Goal: Information Seeking & Learning: Learn about a topic

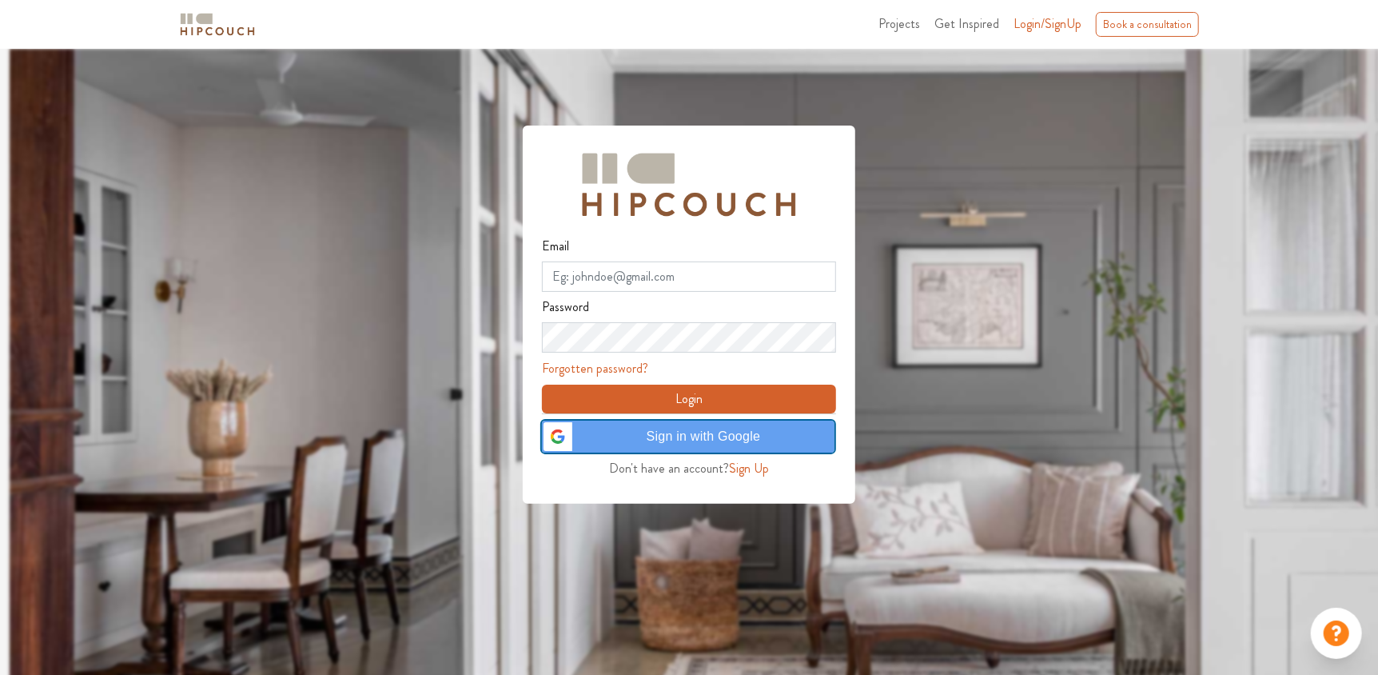
drag, startPoint x: 0, startPoint y: 0, endPoint x: 628, endPoint y: 429, distance: 760.0
click at [628, 429] on span "Sign in with Google" at bounding box center [703, 436] width 243 height 19
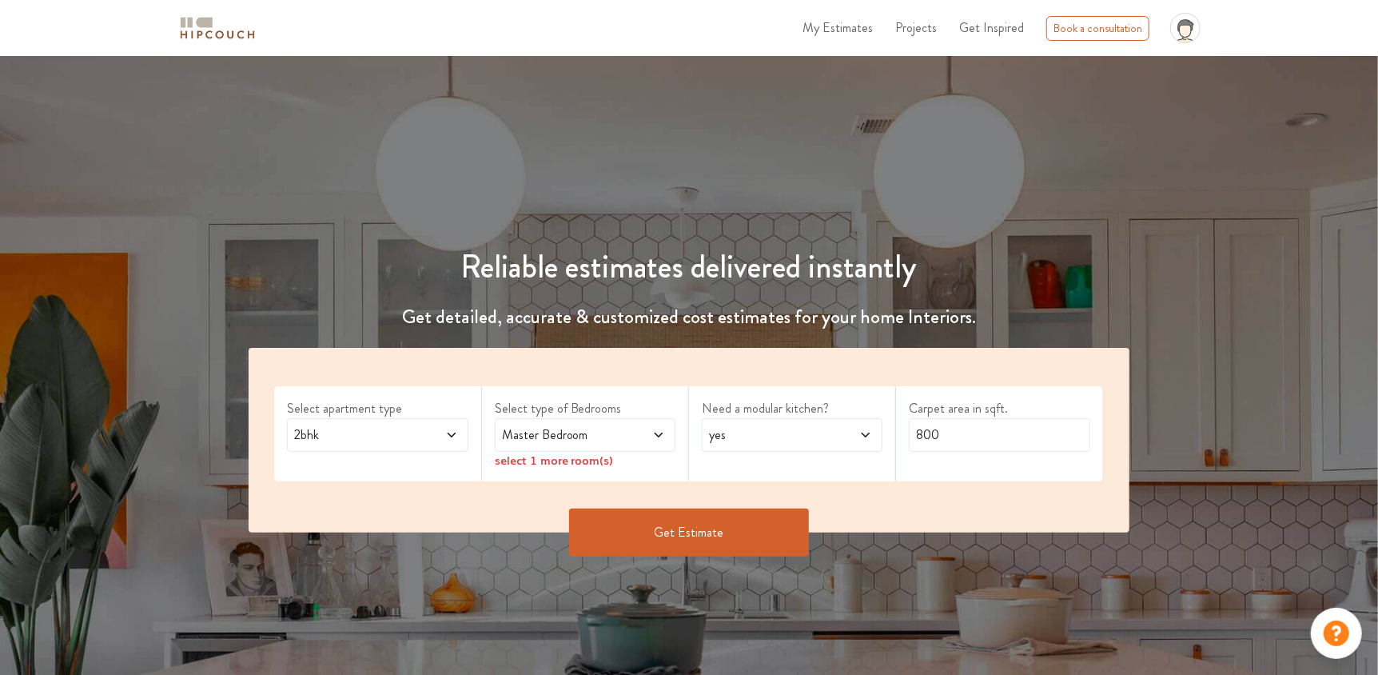
click at [349, 435] on span "2bhk" at bounding box center [353, 434] width 125 height 19
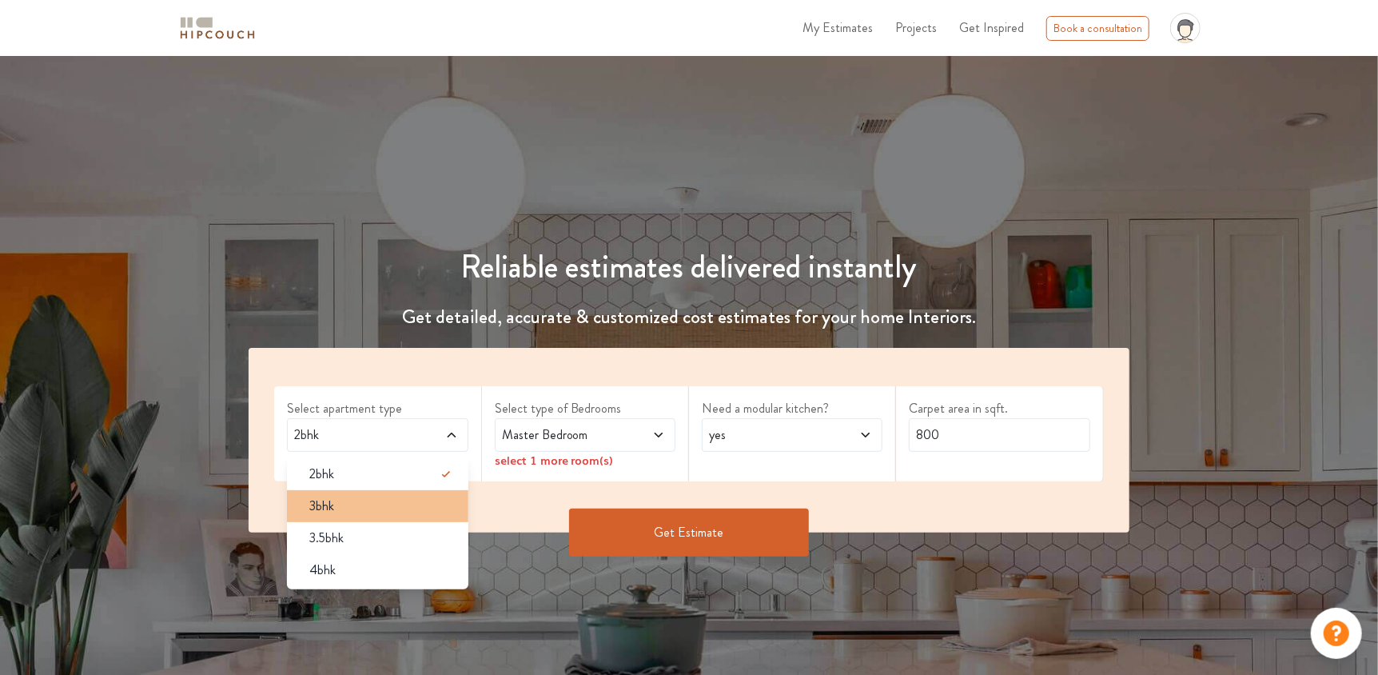
click at [337, 501] on div "3bhk" at bounding box center [382, 506] width 171 height 19
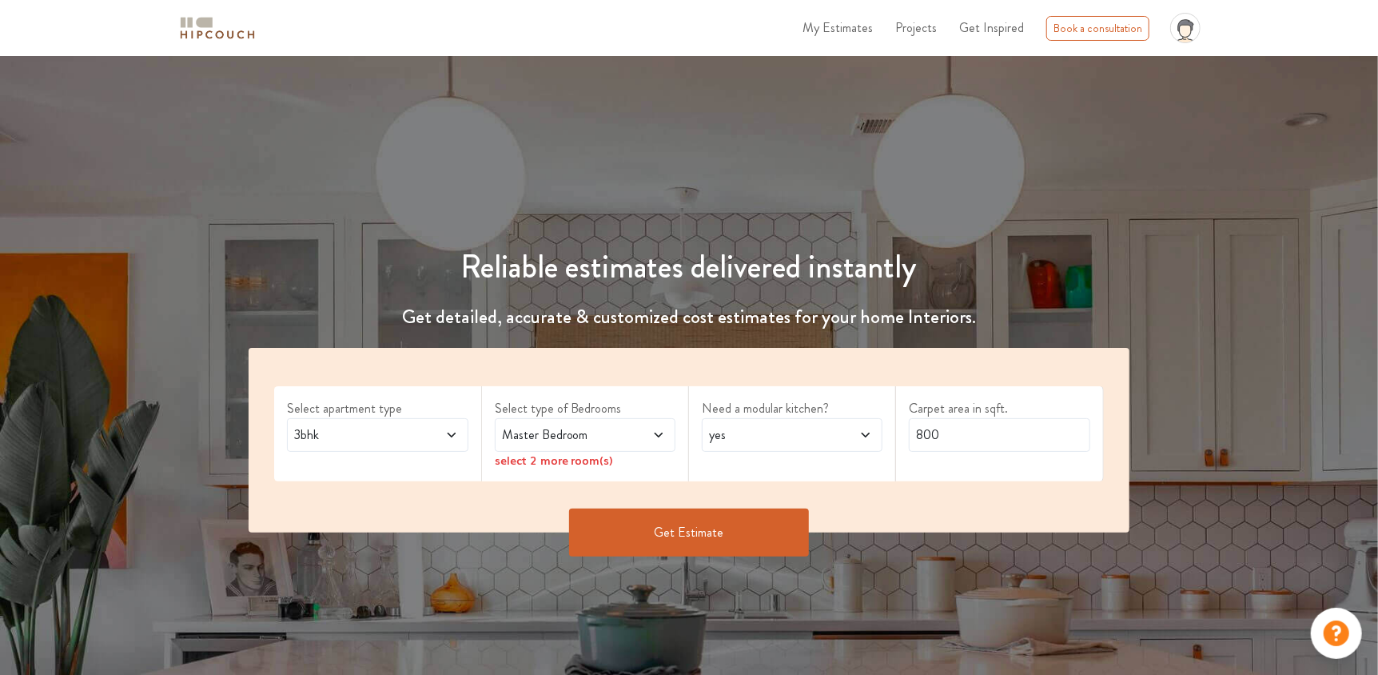
click at [655, 433] on icon at bounding box center [659, 435] width 8 height 5
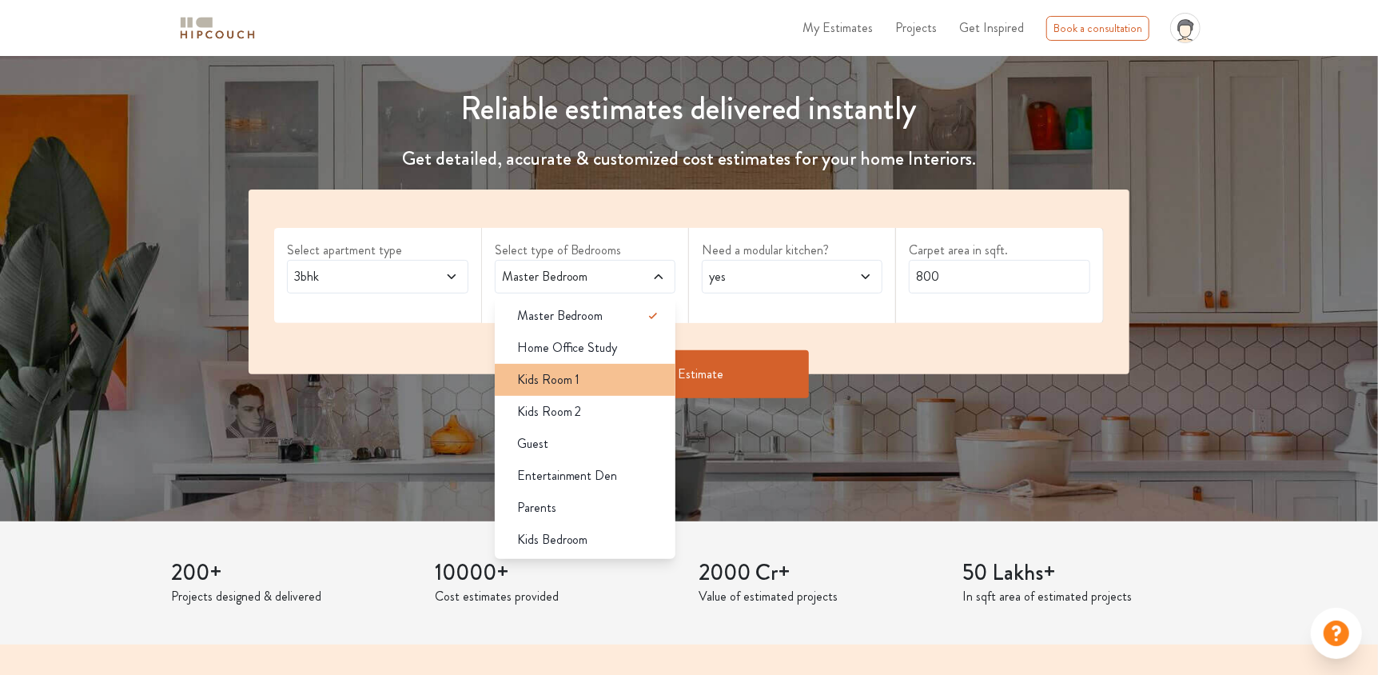
scroll to position [160, 0]
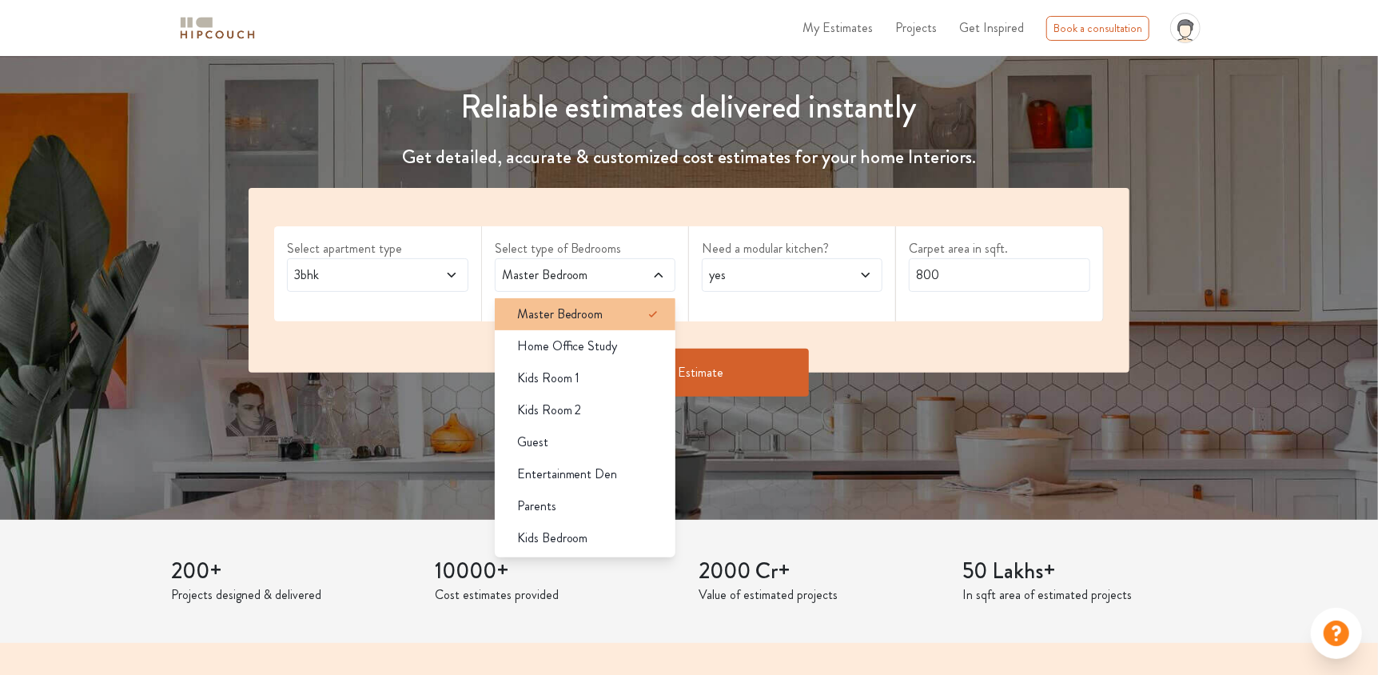
click at [584, 321] on span "Master Bedroom" at bounding box center [560, 314] width 86 height 19
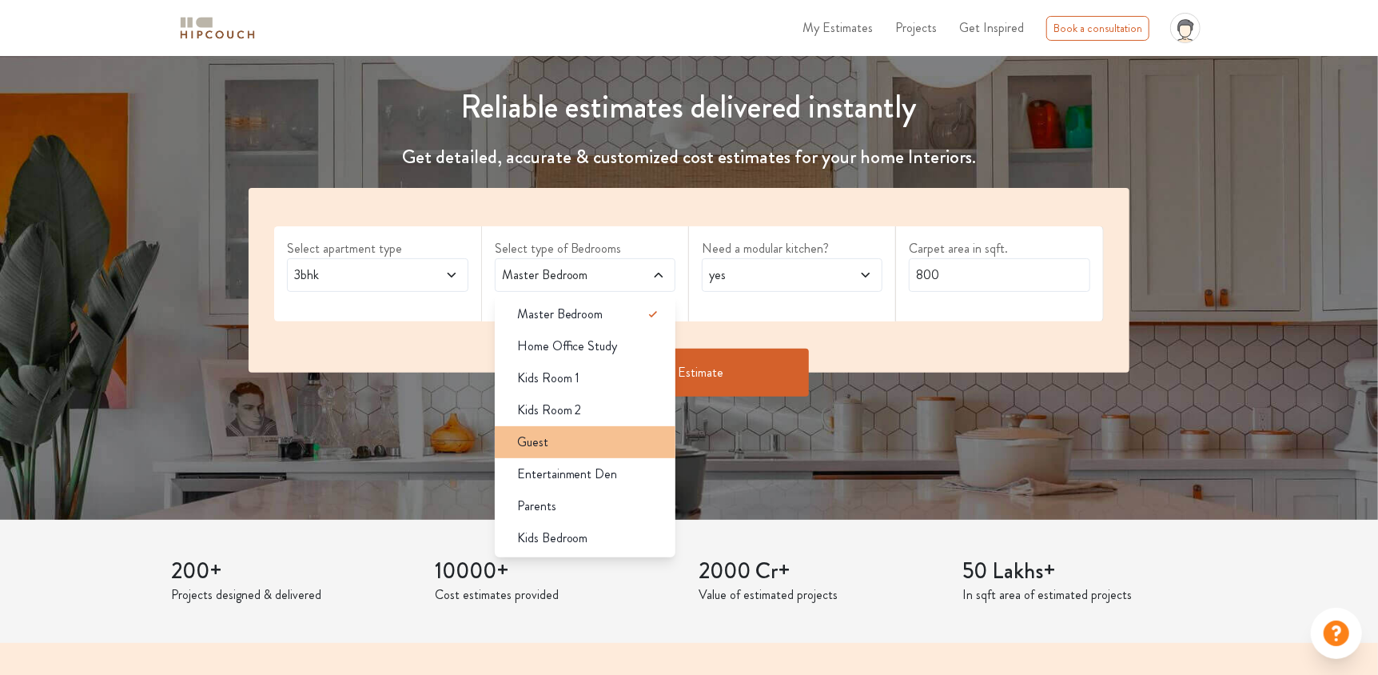
click at [568, 439] on div "Guest" at bounding box center [590, 442] width 171 height 19
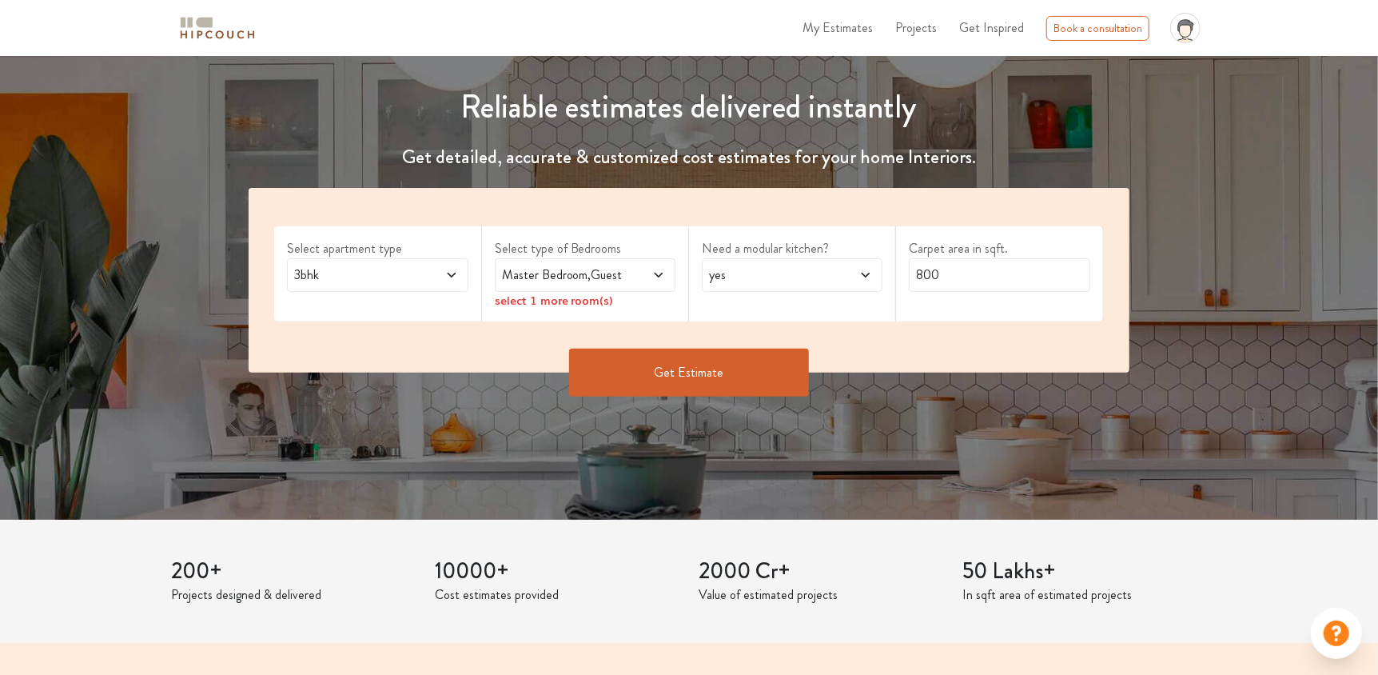
click at [575, 275] on span "Master Bedroom,Guest" at bounding box center [561, 274] width 125 height 19
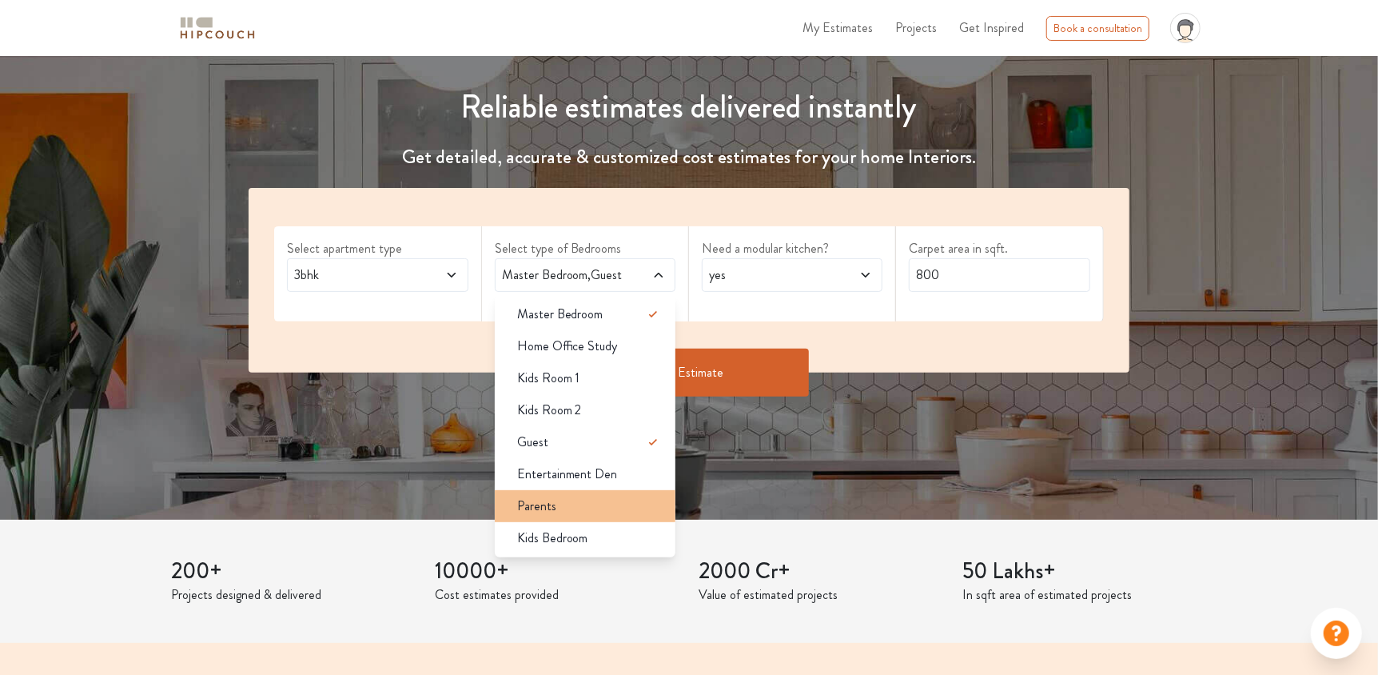
click at [548, 497] on span "Parents" at bounding box center [536, 506] width 39 height 19
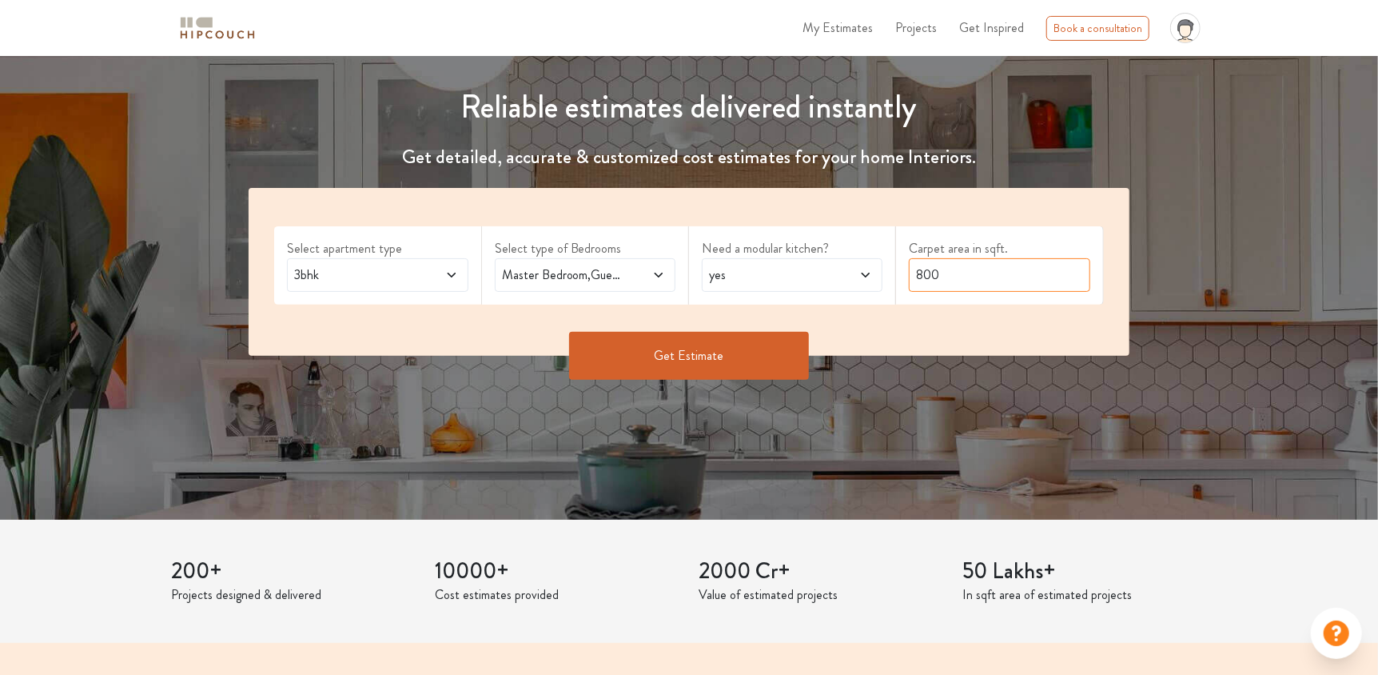
click at [1031, 280] on input "800" at bounding box center [999, 275] width 181 height 34
type input "1050"
click at [700, 373] on button "Get Estimate" at bounding box center [689, 356] width 240 height 48
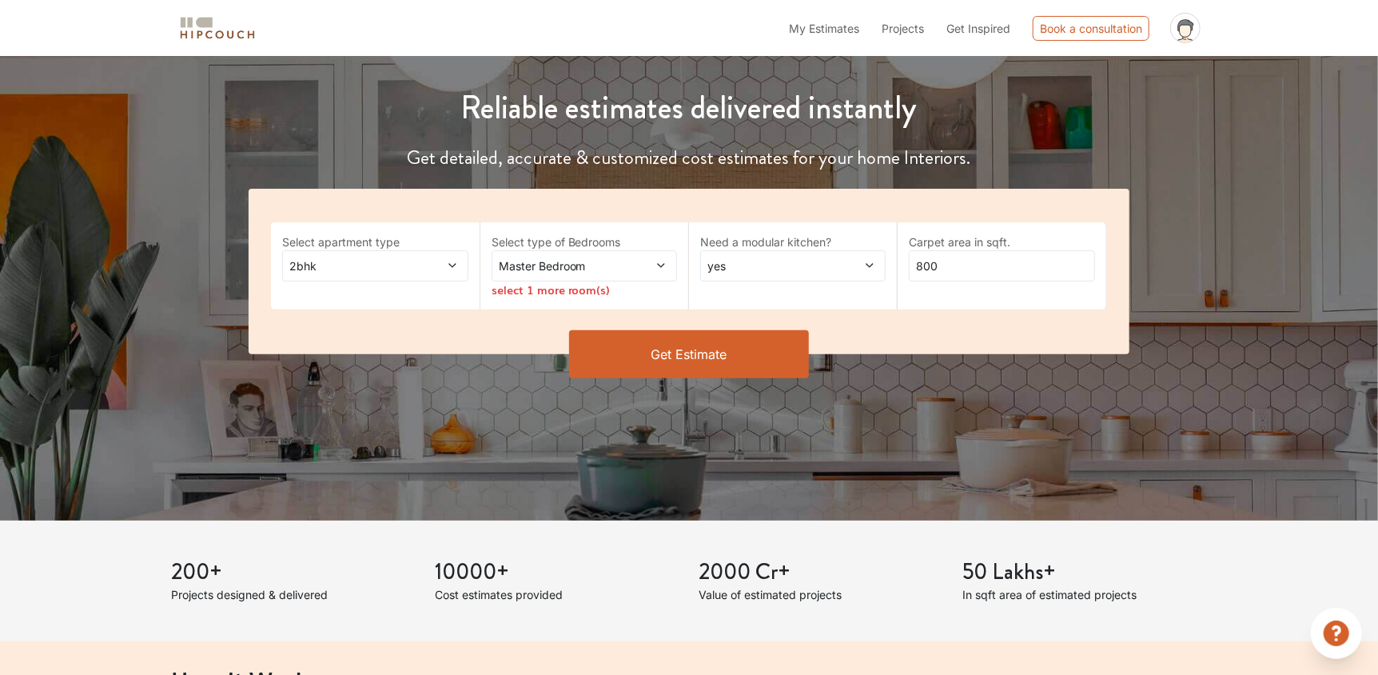
scroll to position [160, 0]
drag, startPoint x: 943, startPoint y: 262, endPoint x: 840, endPoint y: 262, distance: 102.3
click at [840, 262] on div "Select apartment type 2bhk Select type of Bedrooms Master Bedroom select 1 more…" at bounding box center [689, 271] width 880 height 166
type input "950"
click at [451, 265] on icon at bounding box center [452, 264] width 11 height 11
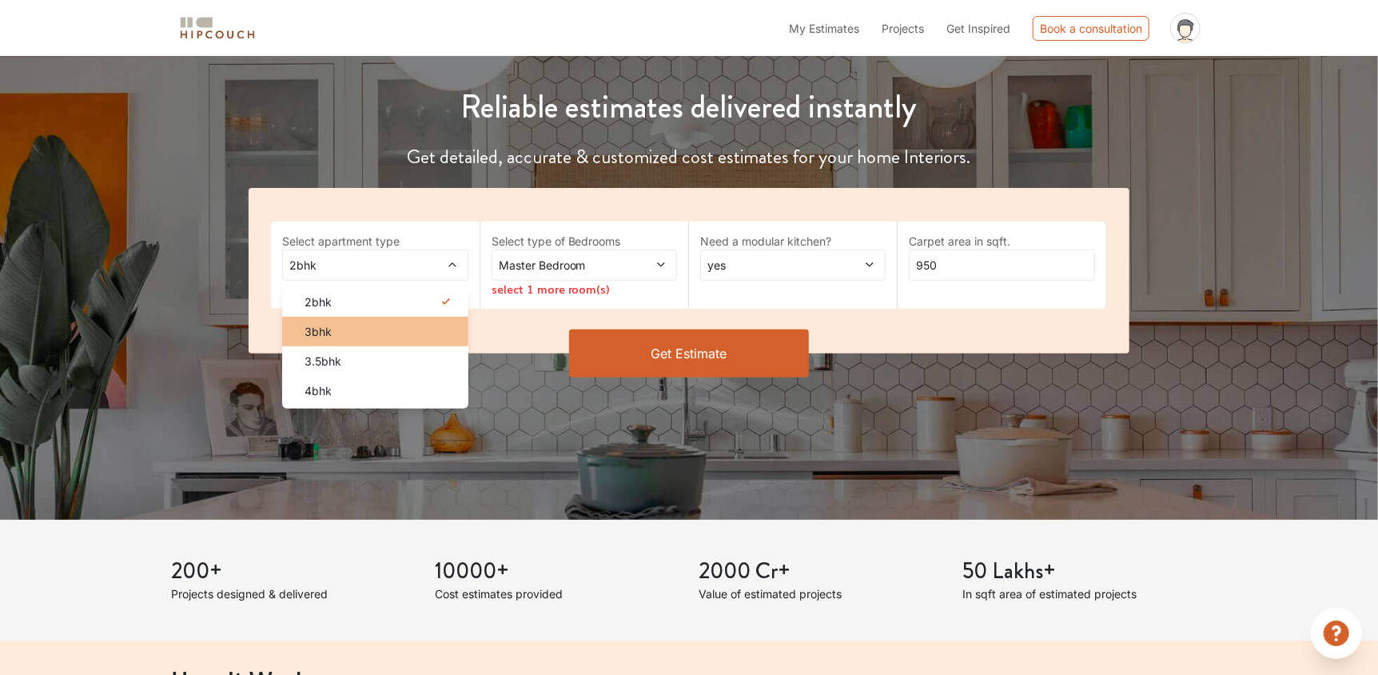
click at [429, 321] on li "3bhk" at bounding box center [374, 332] width 185 height 30
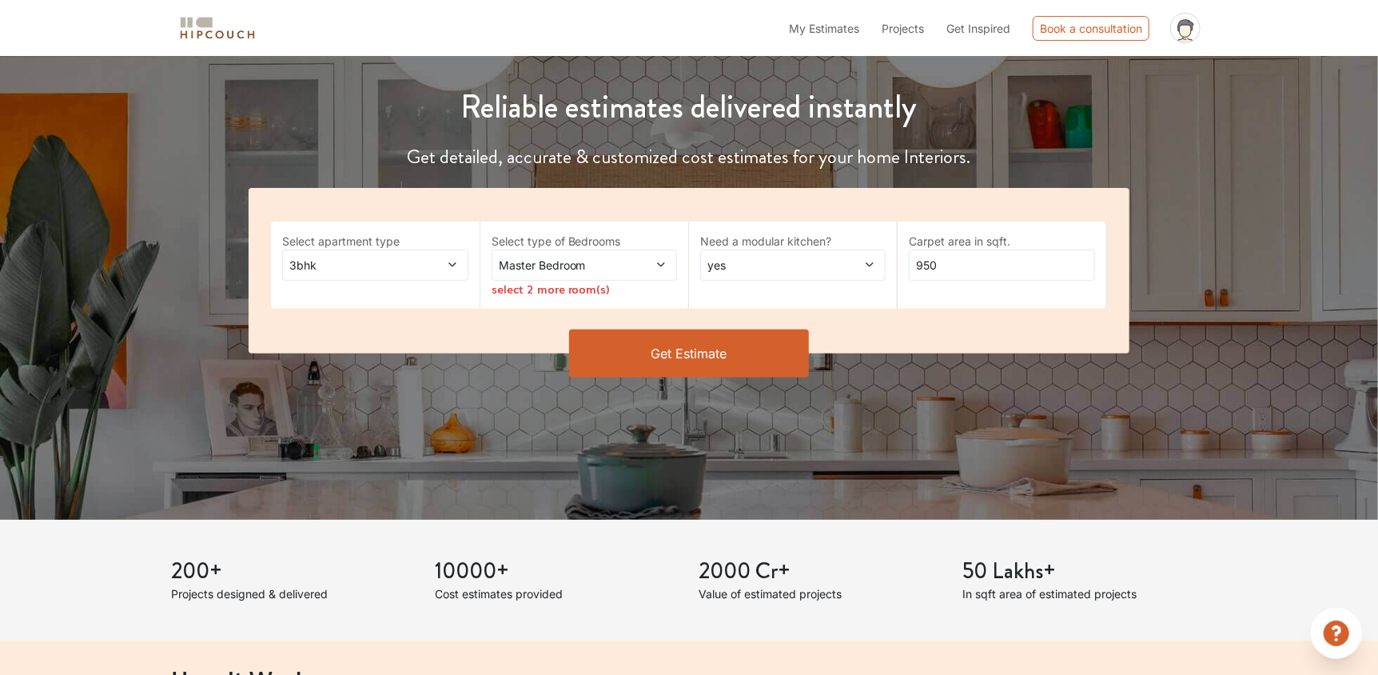
click at [547, 257] on span "Master Bedroom" at bounding box center [560, 265] width 129 height 17
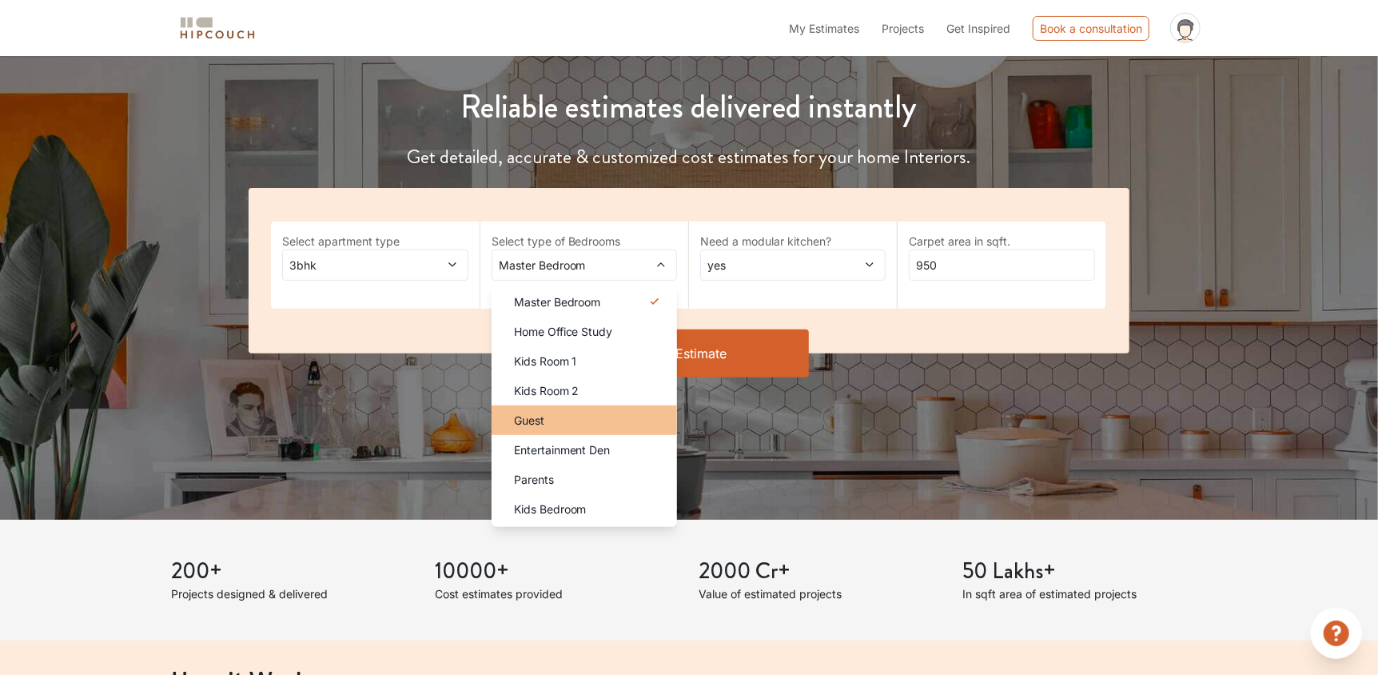
click at [600, 418] on div "Guest" at bounding box center [589, 420] width 176 height 17
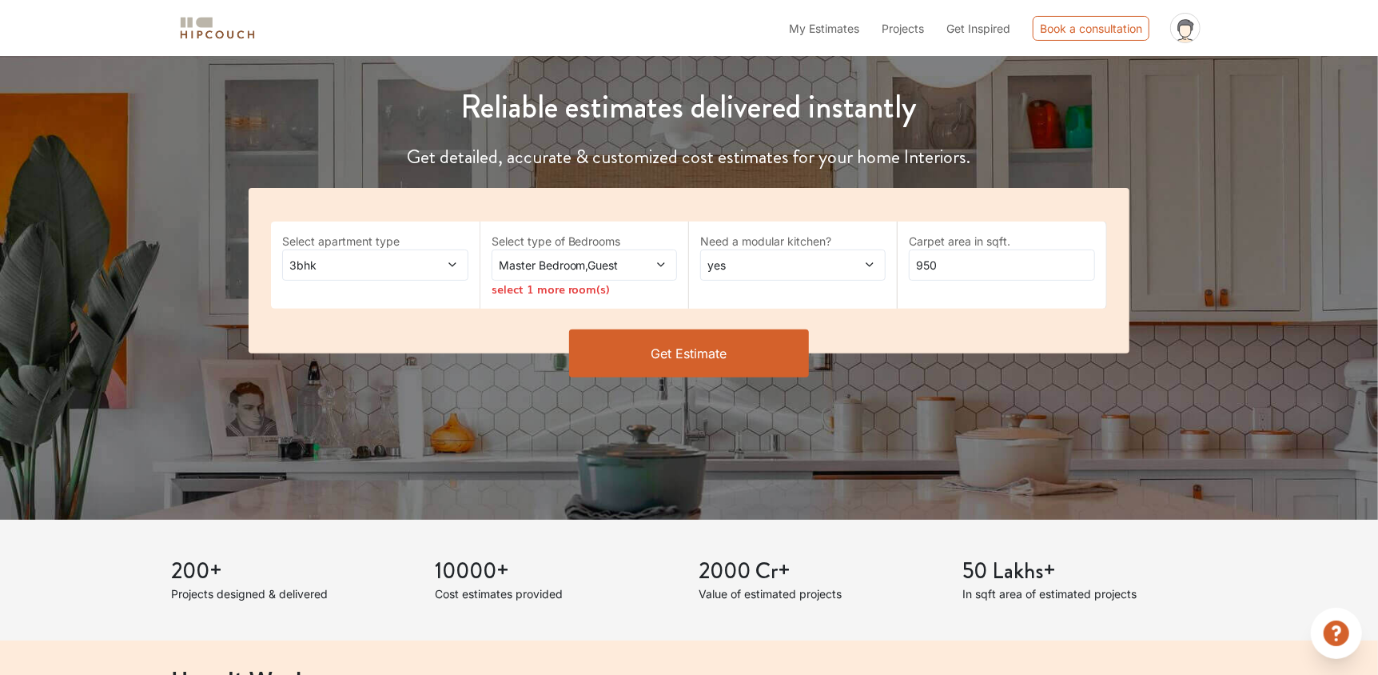
click at [664, 271] on span at bounding box center [645, 265] width 43 height 17
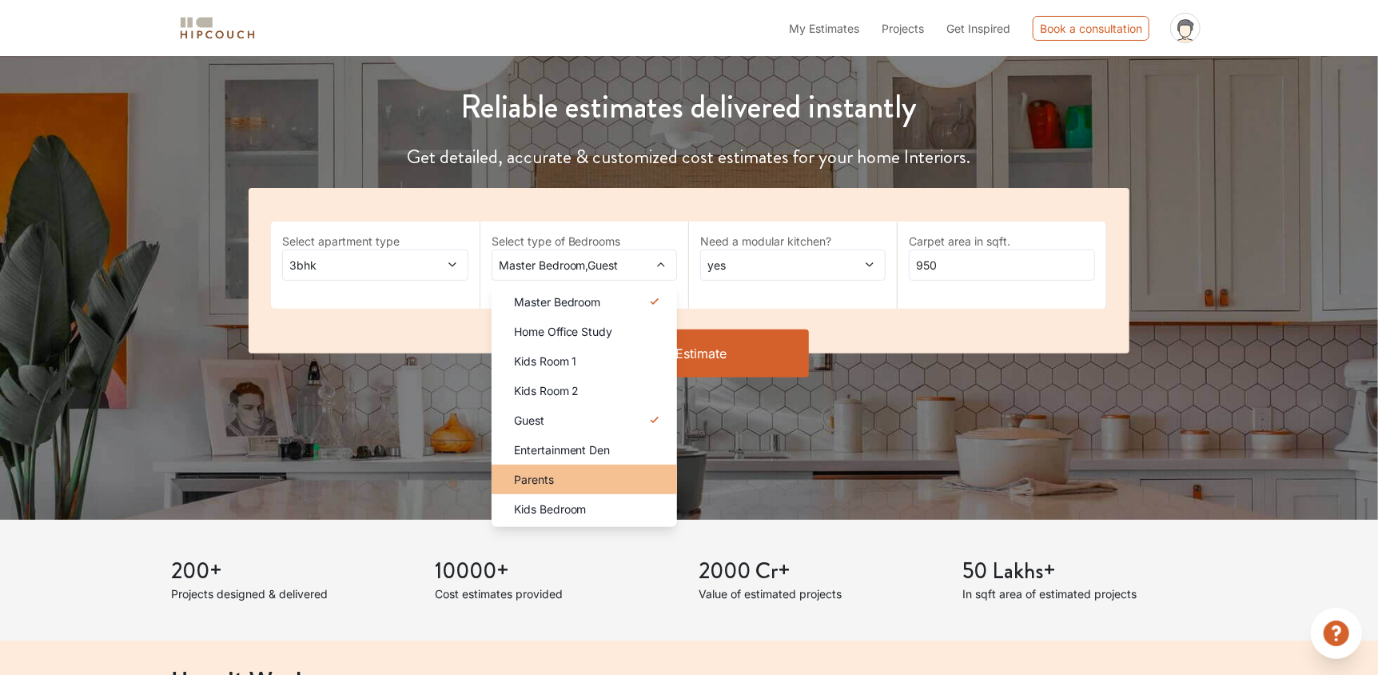
click at [577, 478] on div "Parents" at bounding box center [589, 479] width 176 height 17
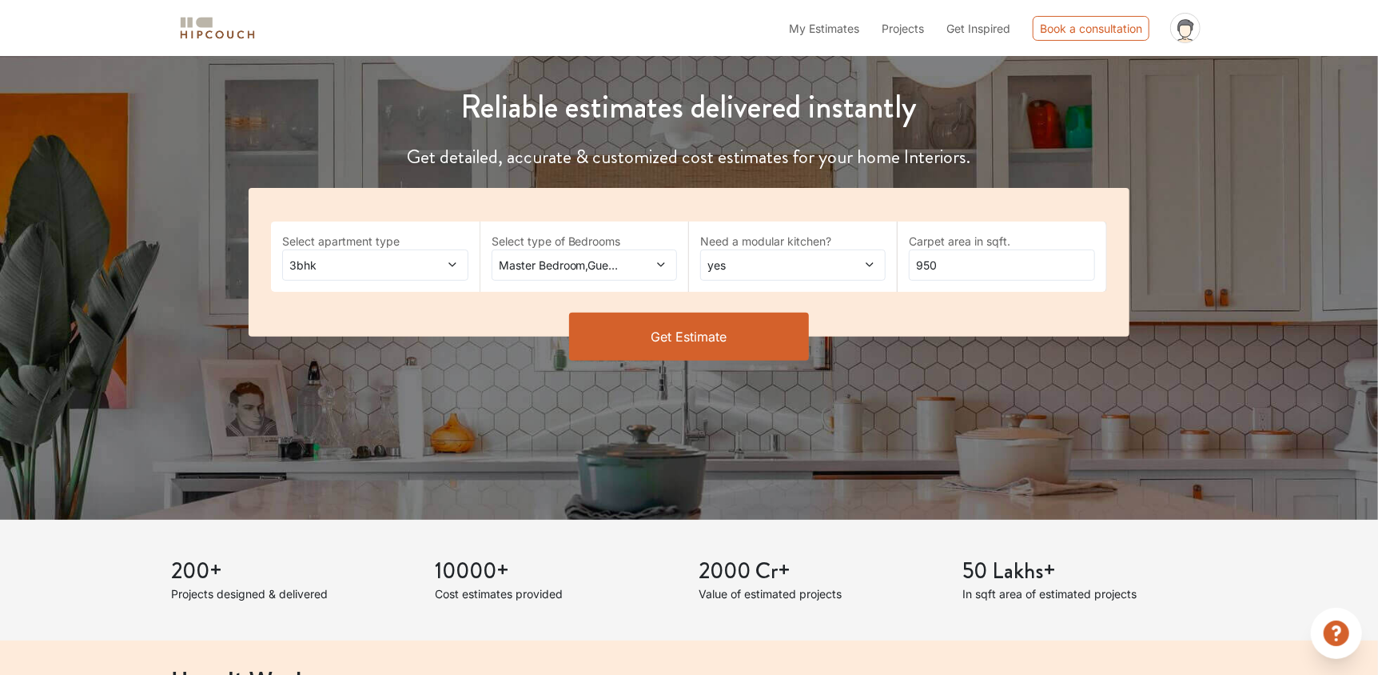
click at [668, 268] on div "Master Bedroom,Guest,Parents" at bounding box center [584, 264] width 185 height 31
click at [691, 339] on button "Get Estimate" at bounding box center [689, 337] width 240 height 48
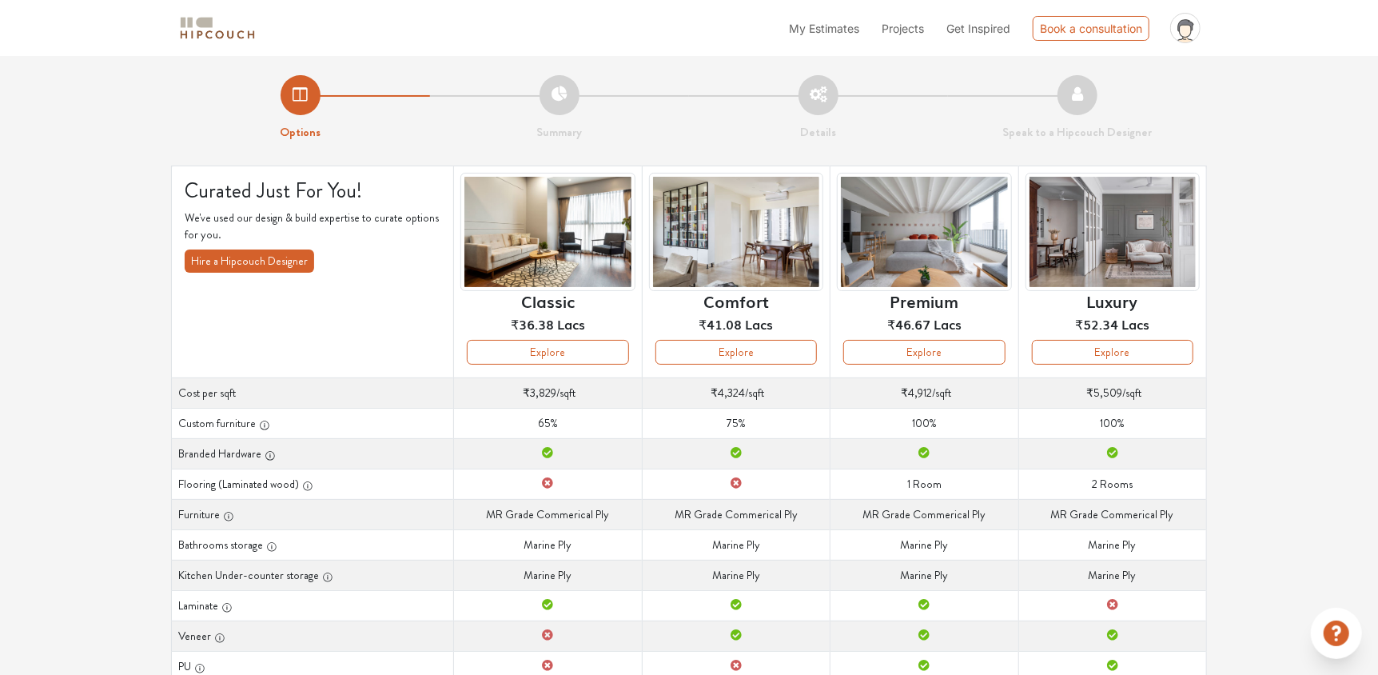
click at [567, 102] on li "Summary" at bounding box center [559, 108] width 259 height 66
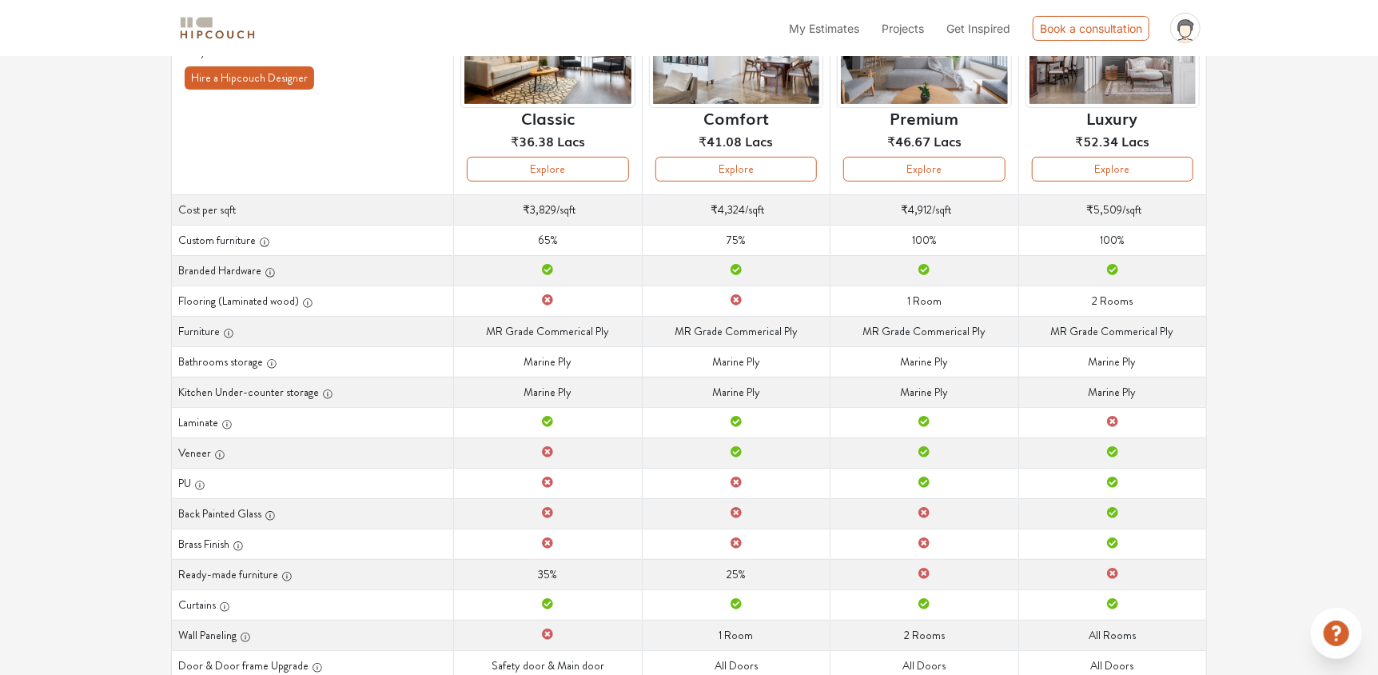
scroll to position [17, 0]
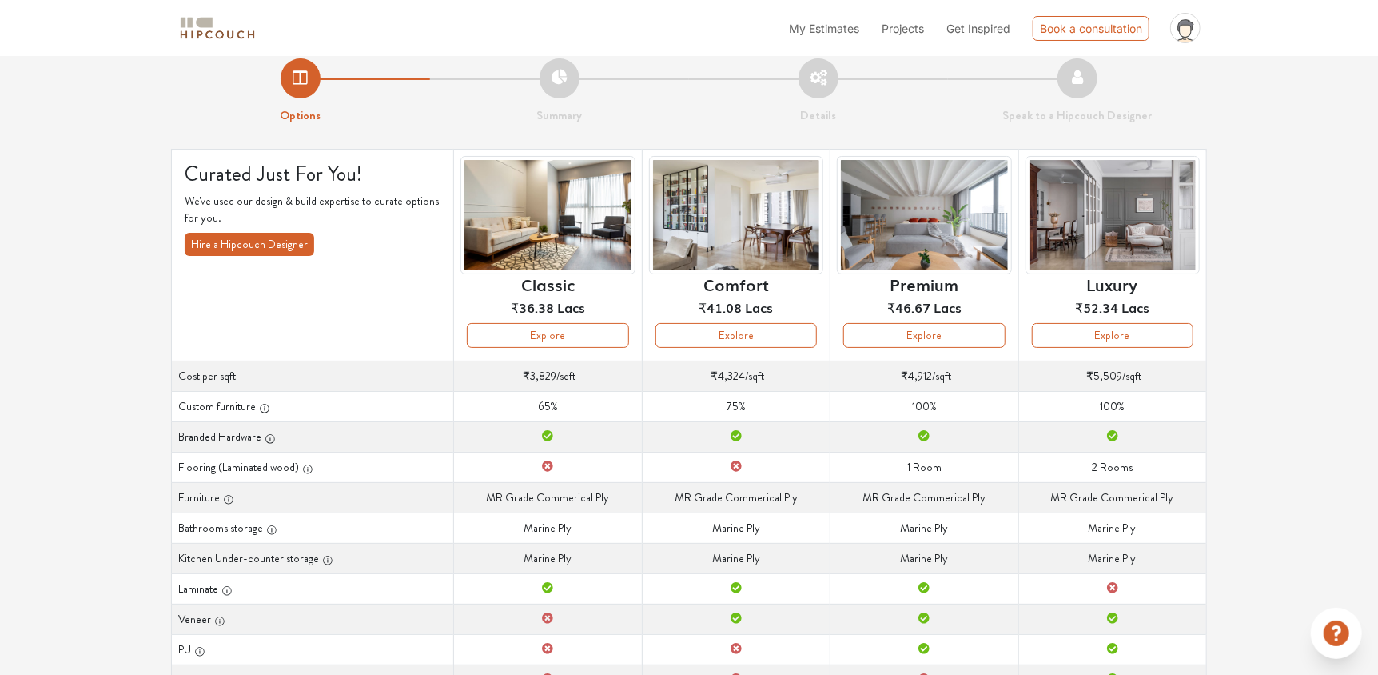
click at [310, 80] on li "Options" at bounding box center [300, 91] width 259 height 66
click at [544, 288] on h6 "Classic" at bounding box center [548, 283] width 54 height 19
click at [556, 333] on button "Explore" at bounding box center [548, 335] width 162 height 25
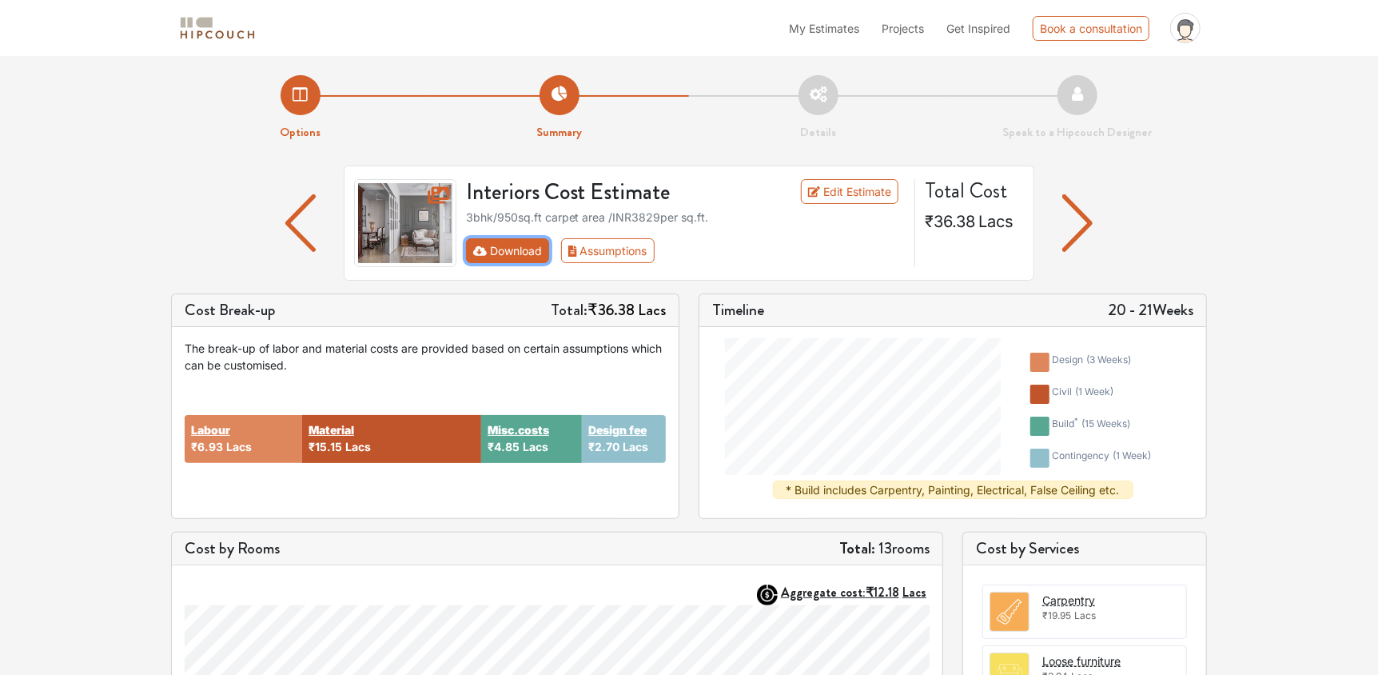
click at [507, 253] on button "Download" at bounding box center [508, 250] width 84 height 25
click at [475, 249] on icon "First group" at bounding box center [480, 250] width 14 height 11
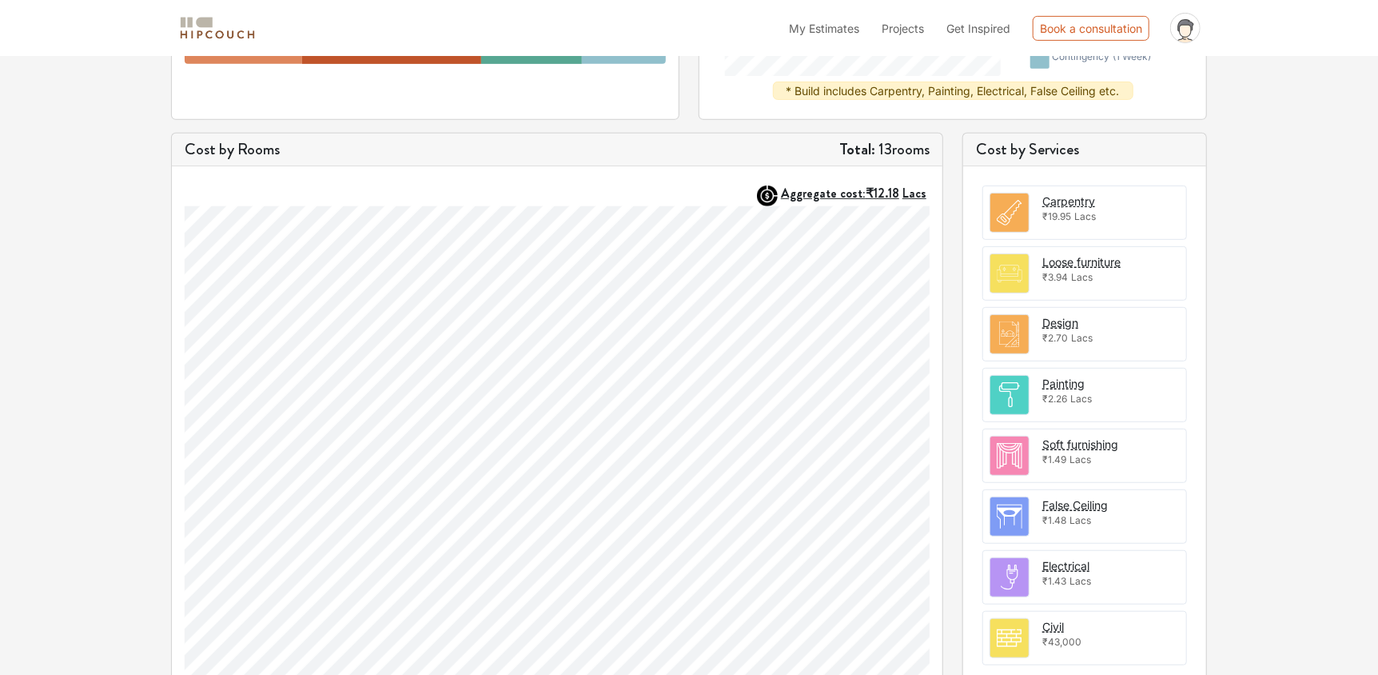
scroll to position [79, 0]
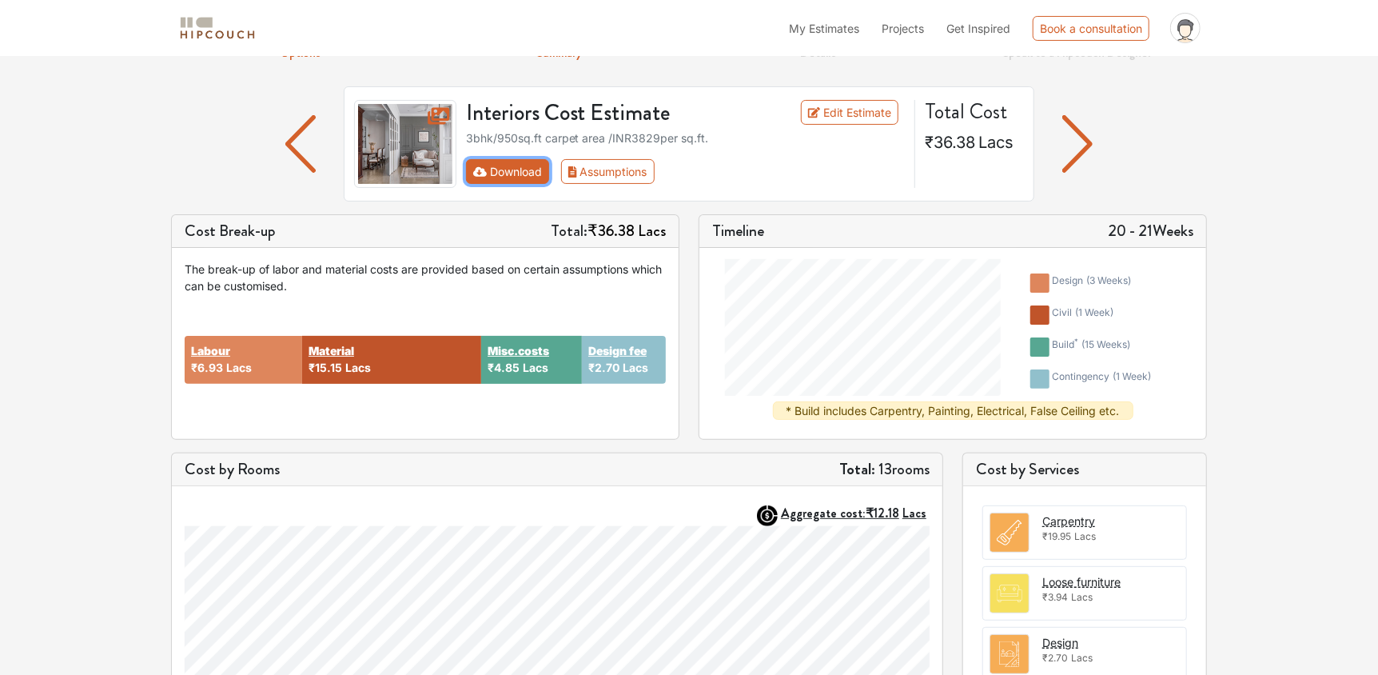
click at [517, 176] on button "Download" at bounding box center [508, 171] width 84 height 25
click at [608, 166] on button "Assumptions" at bounding box center [608, 171] width 94 height 25
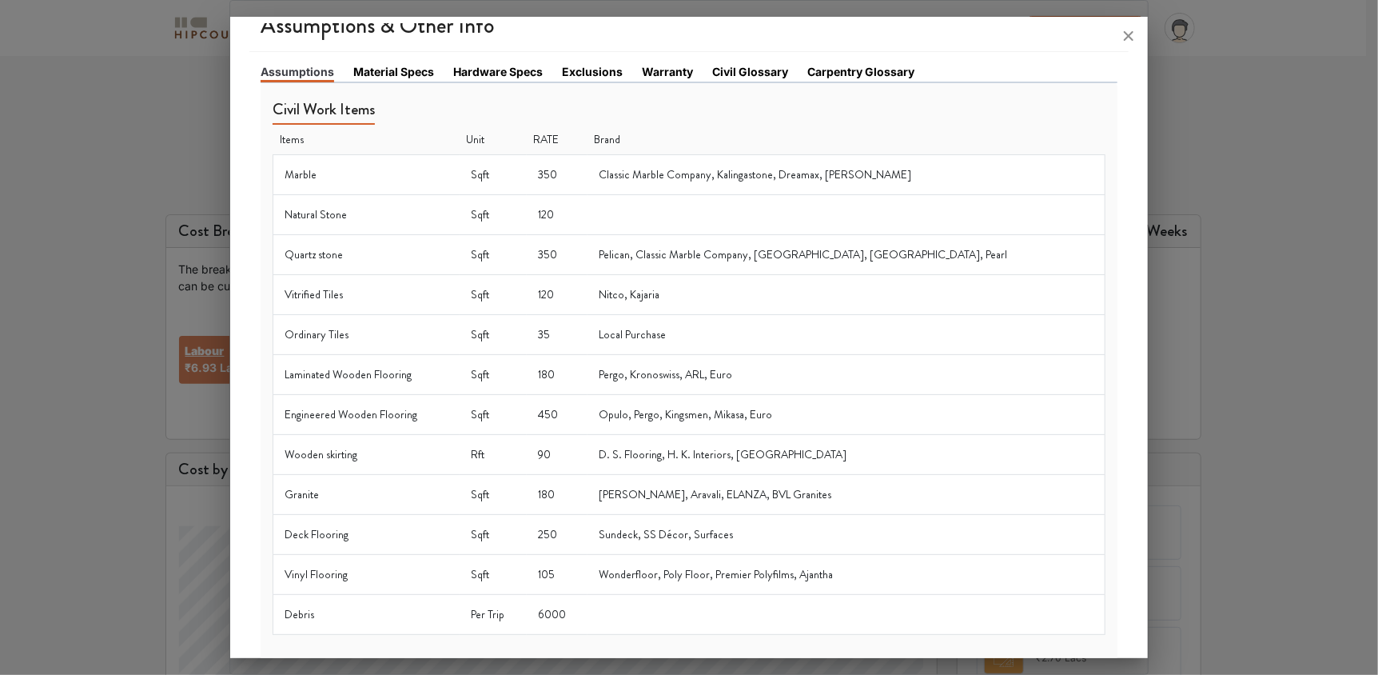
scroll to position [0, 0]
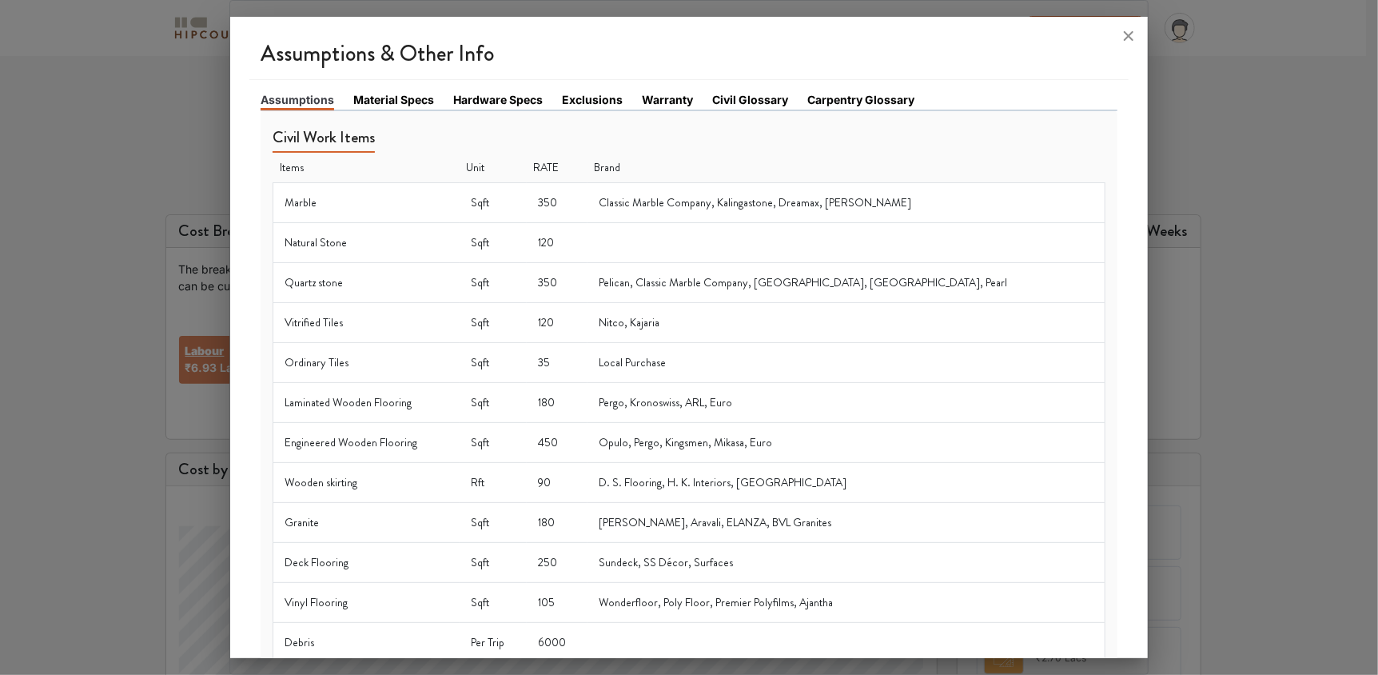
click at [409, 106] on link "Material Specs" at bounding box center [393, 99] width 81 height 17
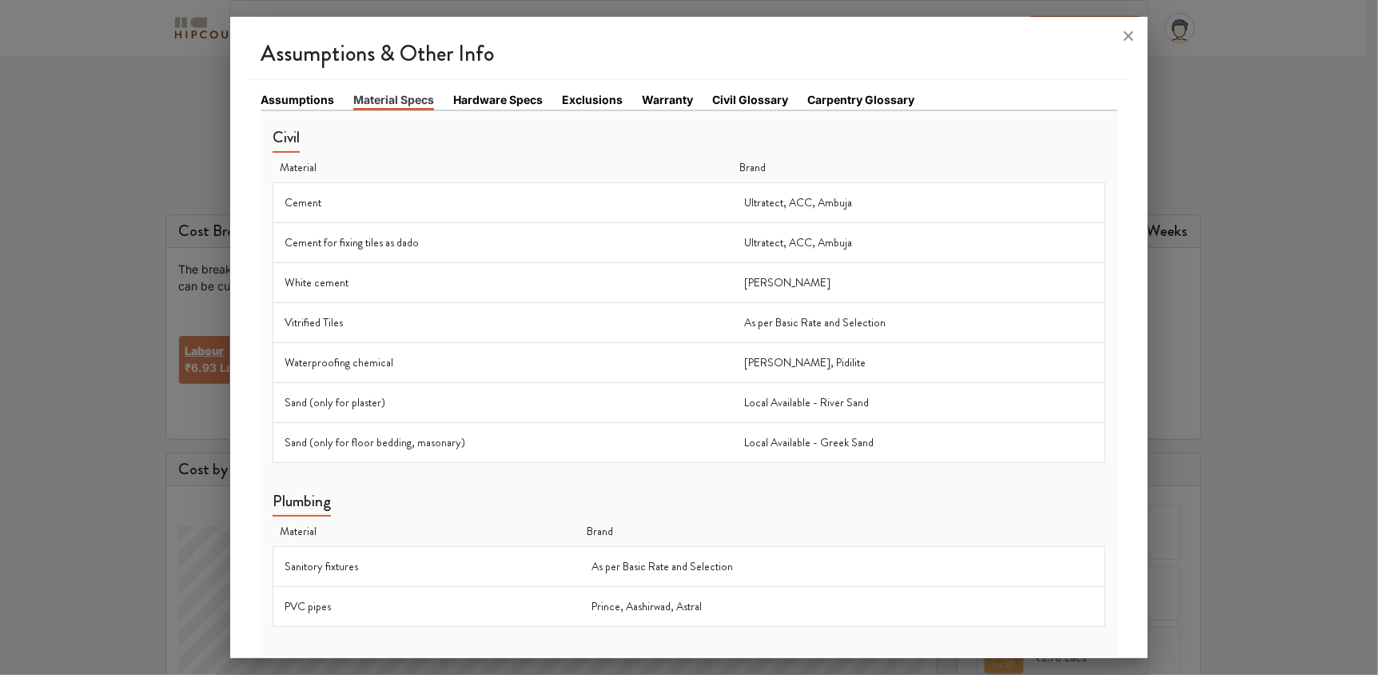
click at [507, 98] on link "Hardware Specs" at bounding box center [498, 99] width 90 height 17
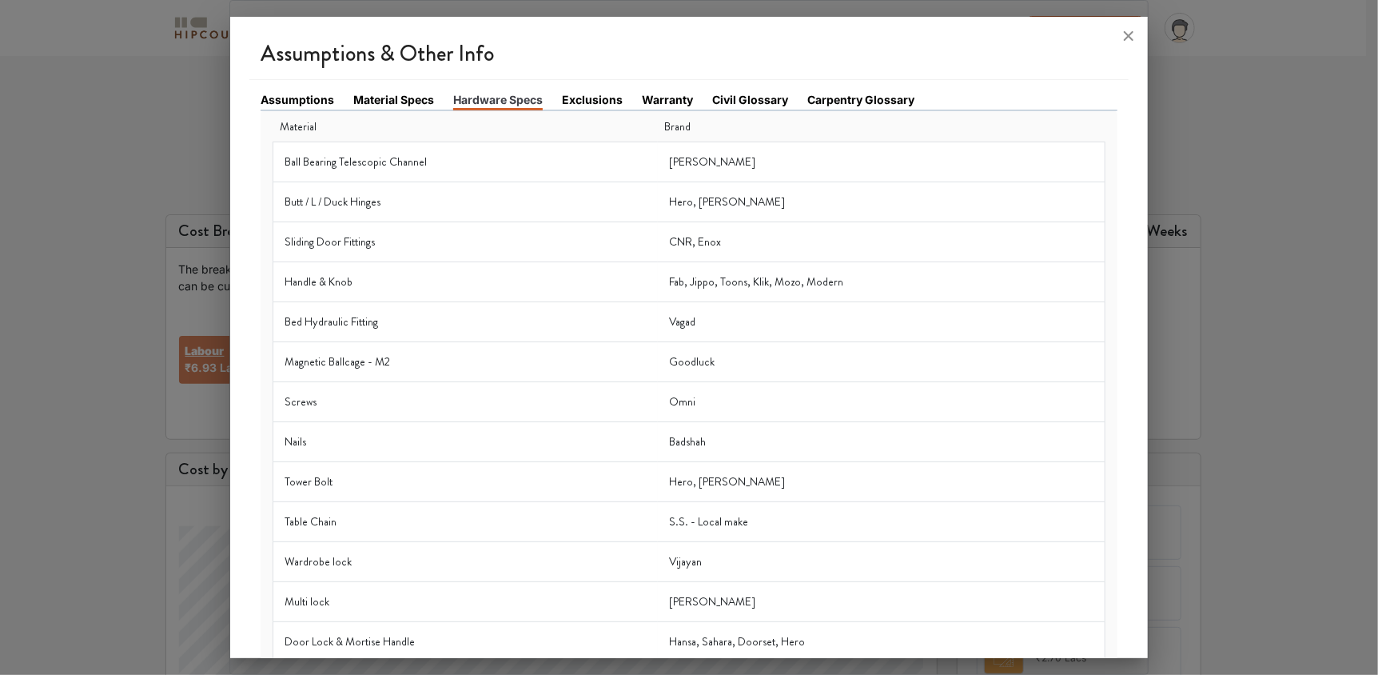
click at [322, 98] on link "Assumptions" at bounding box center [298, 99] width 74 height 17
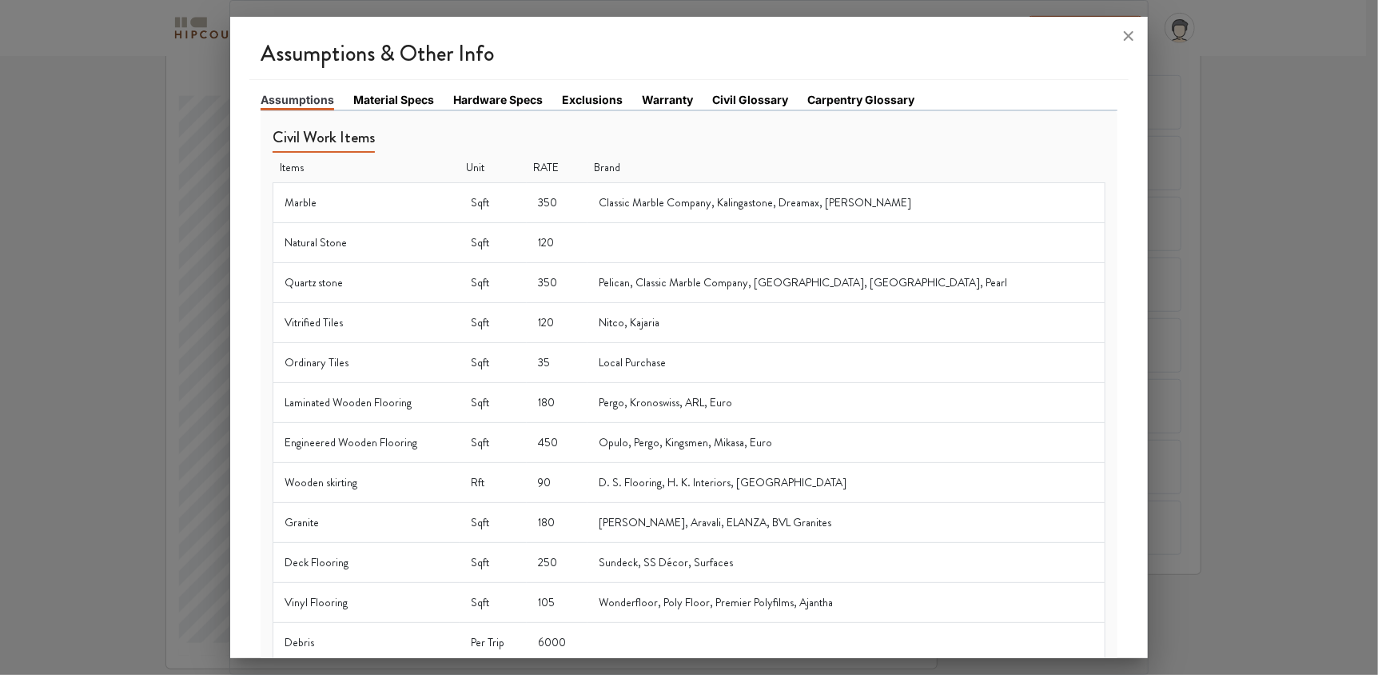
click at [394, 104] on link "Material Specs" at bounding box center [393, 99] width 81 height 17
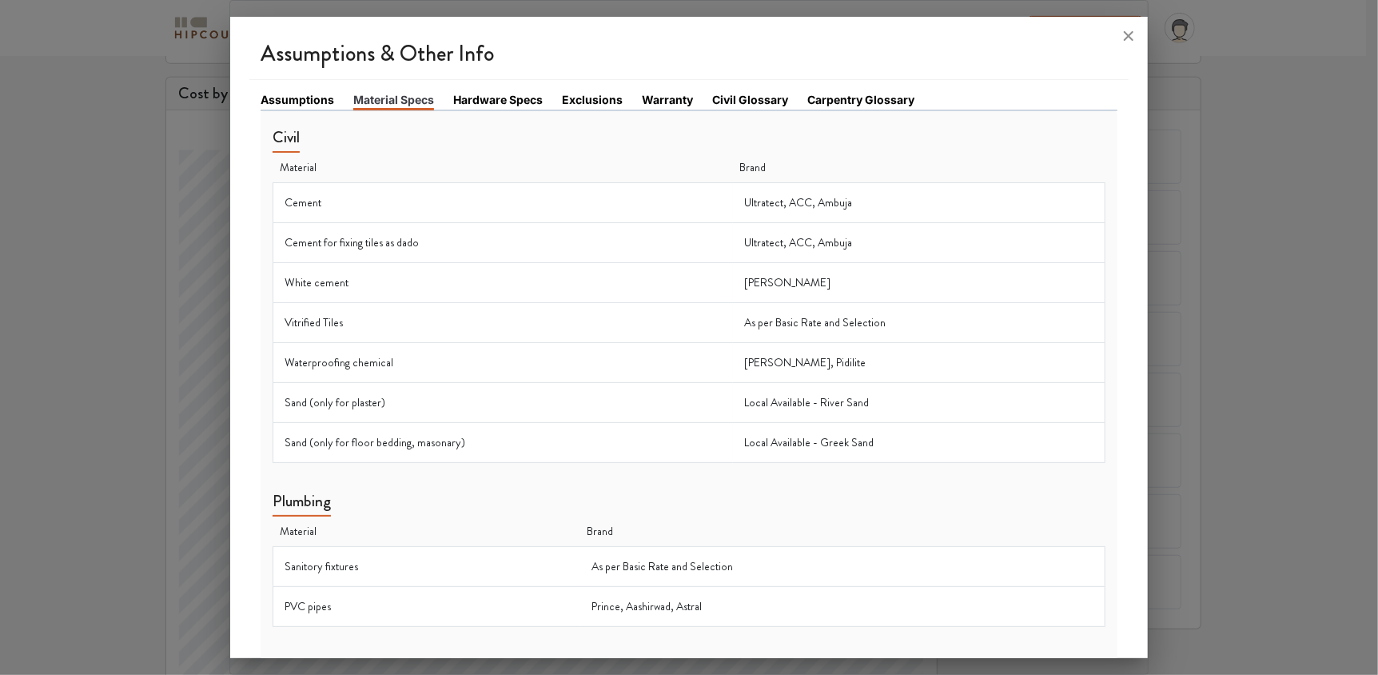
scroll to position [429, 0]
click at [520, 99] on link "Hardware Specs" at bounding box center [498, 99] width 90 height 17
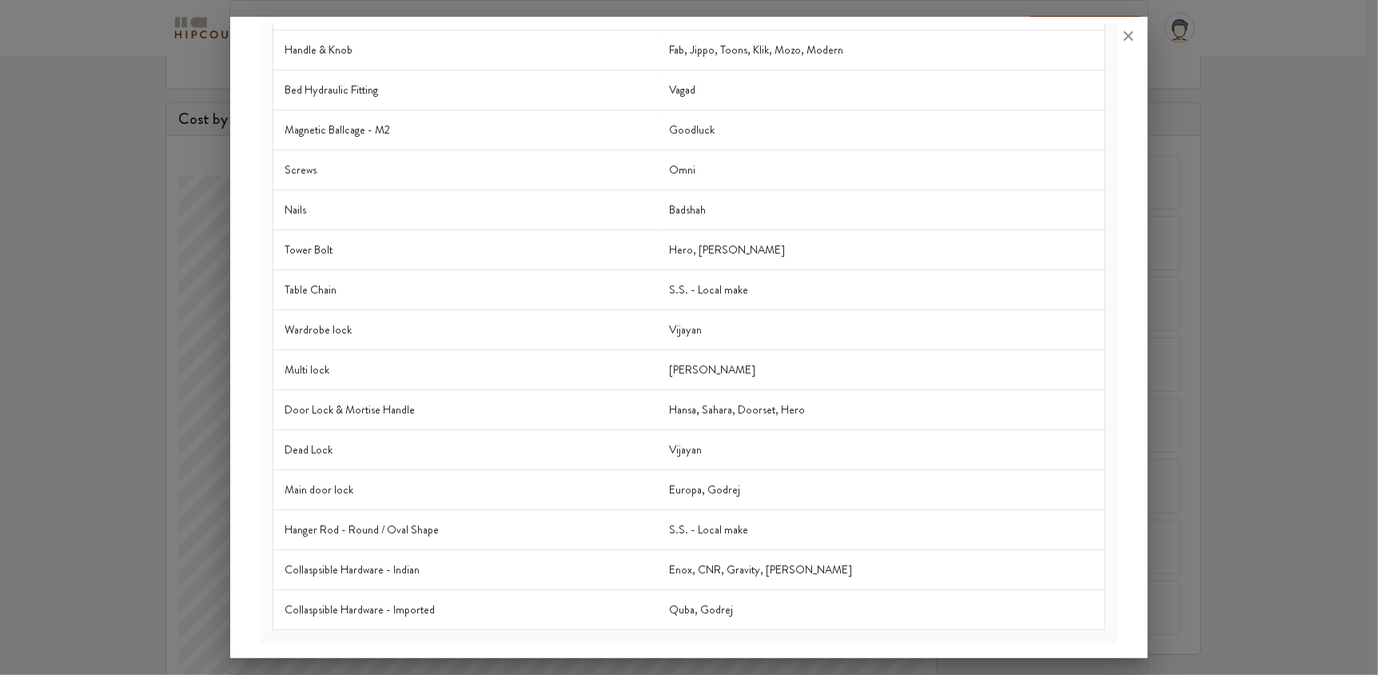
scroll to position [0, 0]
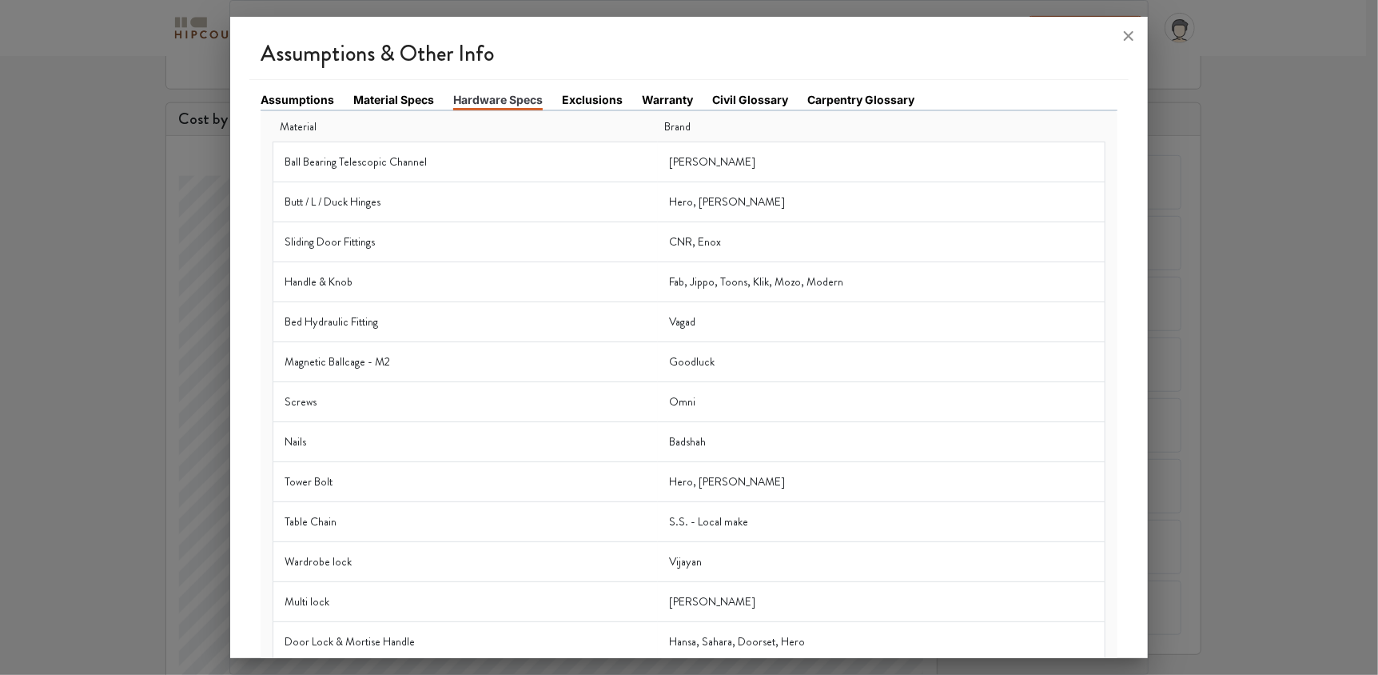
click at [592, 112] on th "Material" at bounding box center [465, 127] width 385 height 30
click at [598, 104] on link "Exclusions" at bounding box center [592, 99] width 61 height 17
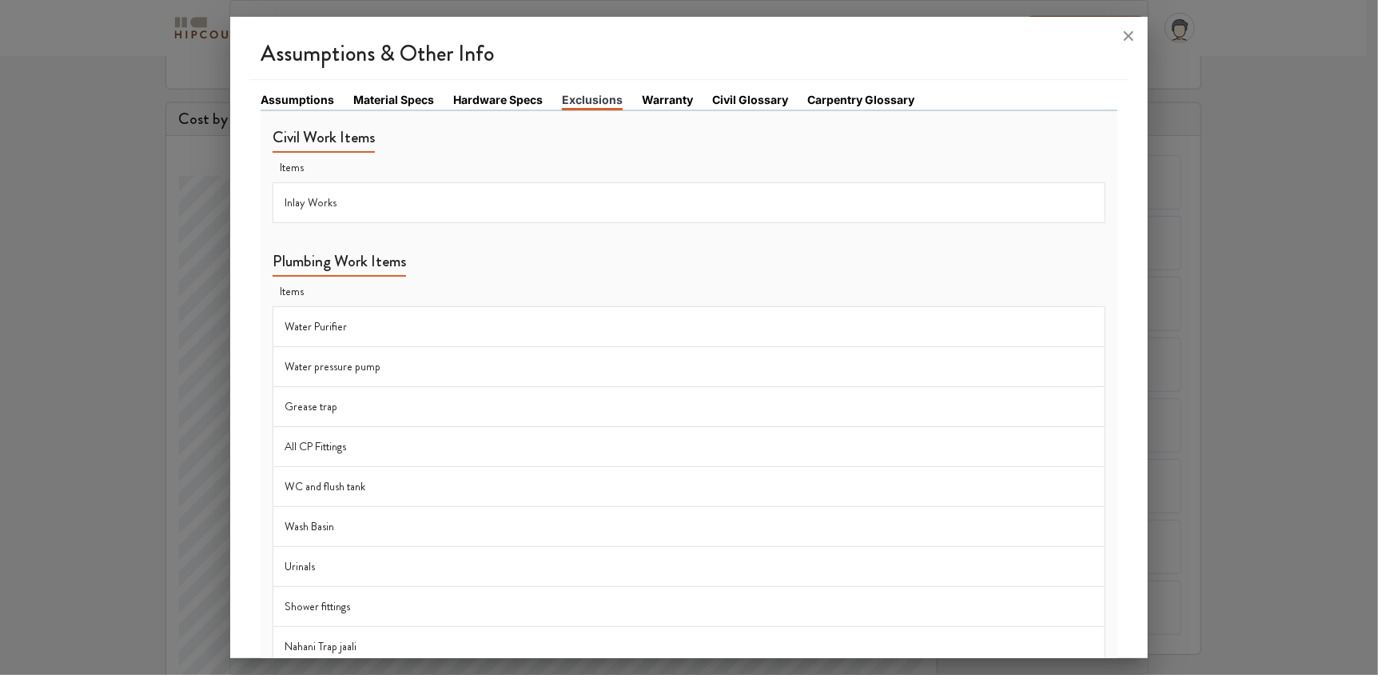
click at [648, 98] on link "Warranty" at bounding box center [667, 99] width 51 height 17
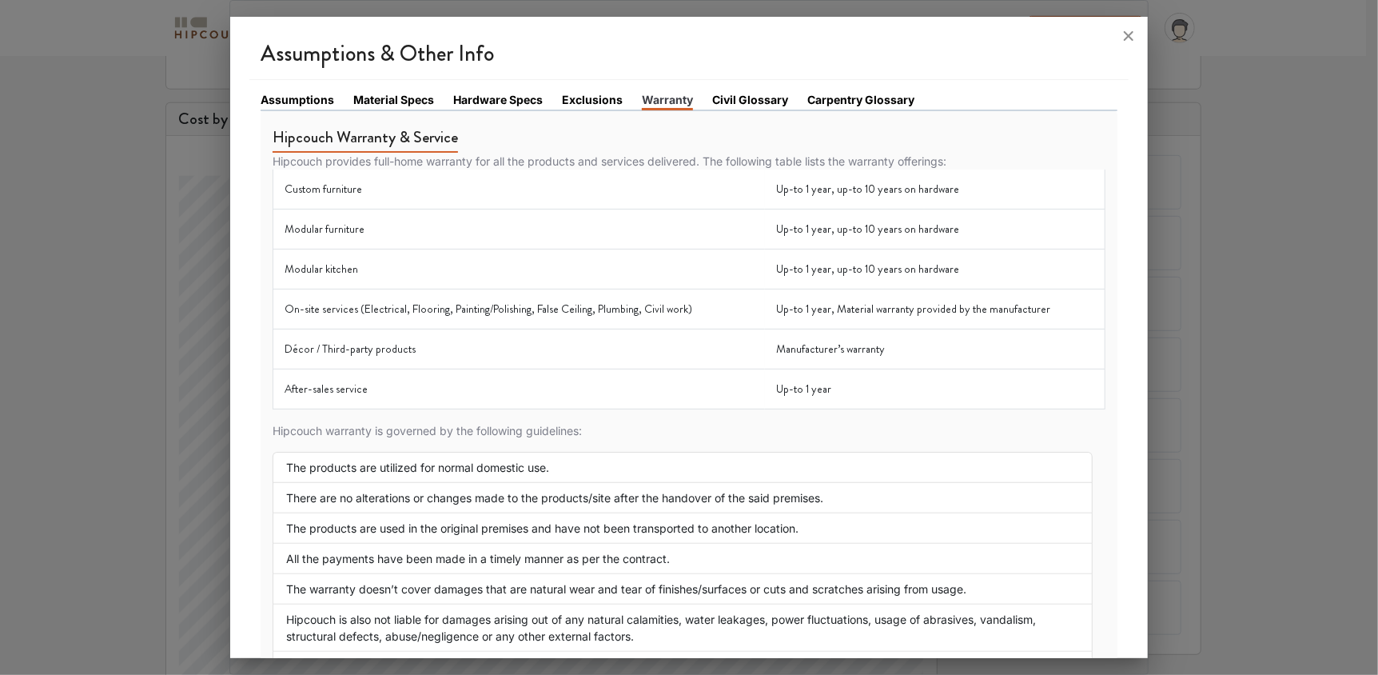
click at [749, 101] on link "Civil Glossary" at bounding box center [750, 99] width 76 height 17
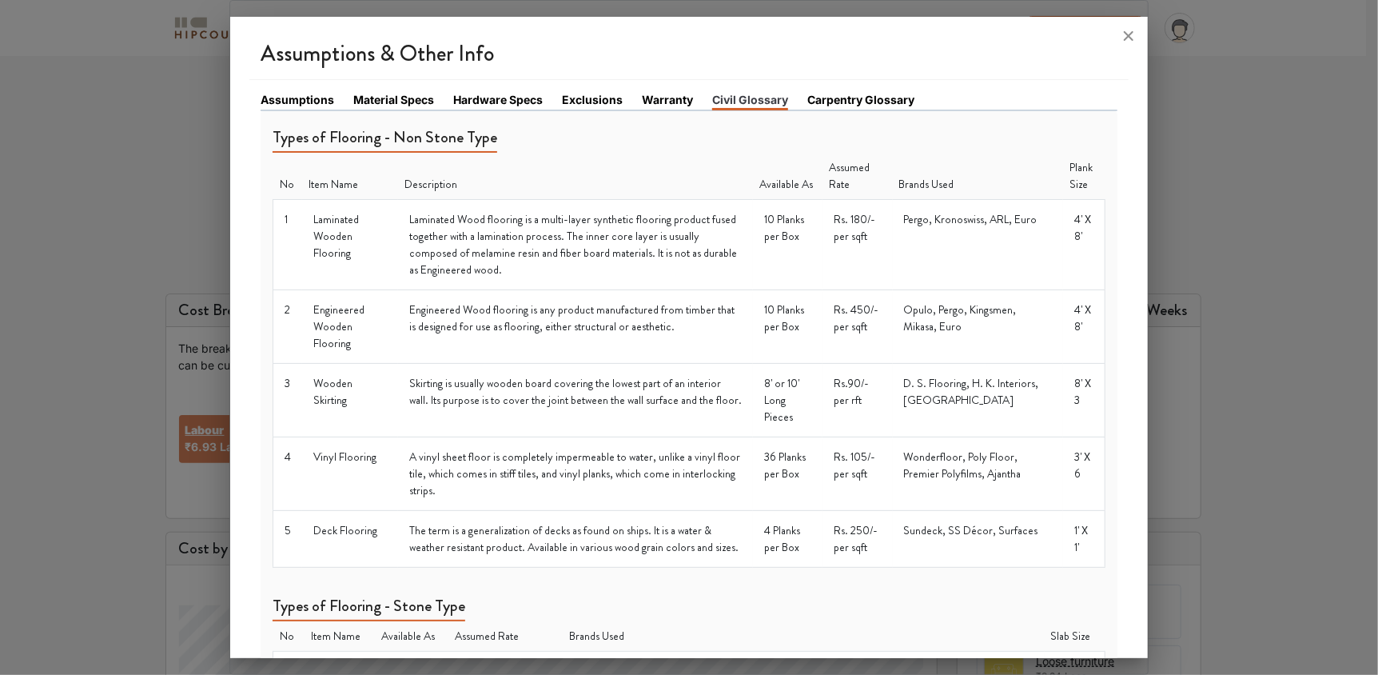
click at [844, 99] on link "Carpentry Glossary" at bounding box center [861, 99] width 107 height 17
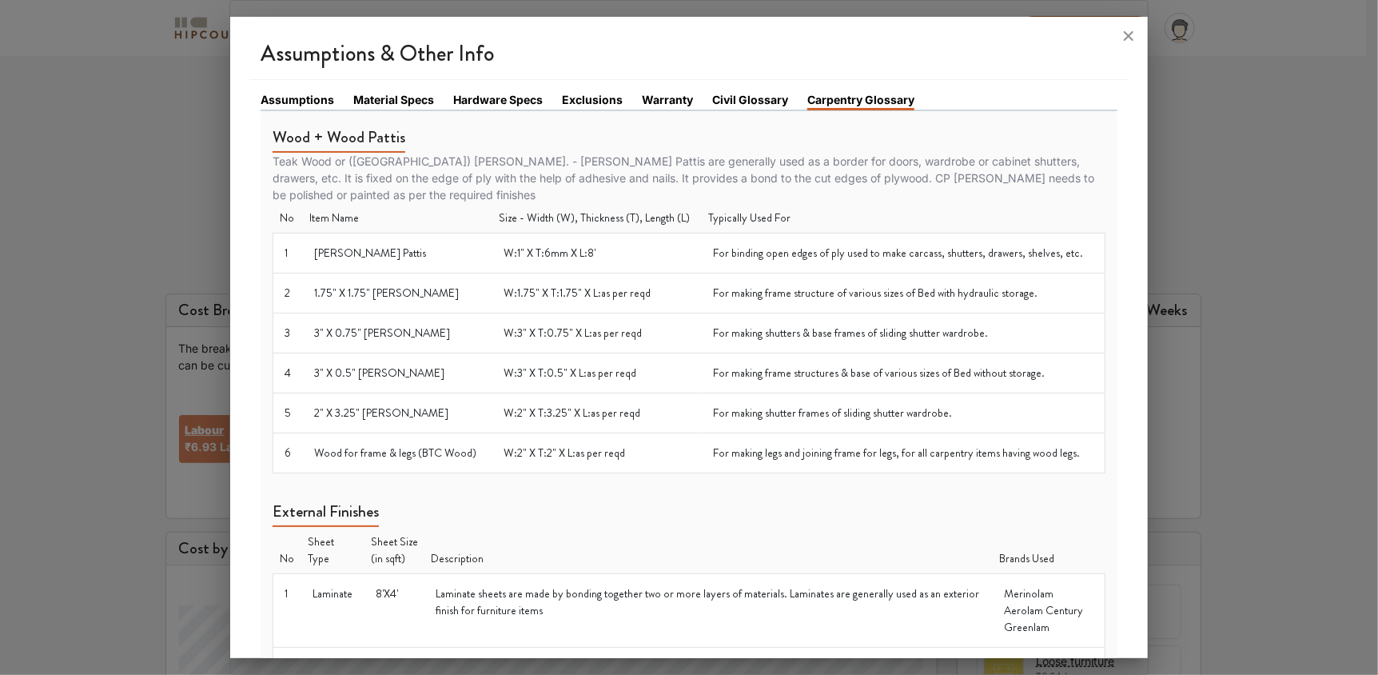
click at [867, 99] on link "Carpentry Glossary" at bounding box center [861, 100] width 107 height 19
click at [1128, 43] on icon at bounding box center [1129, 36] width 26 height 26
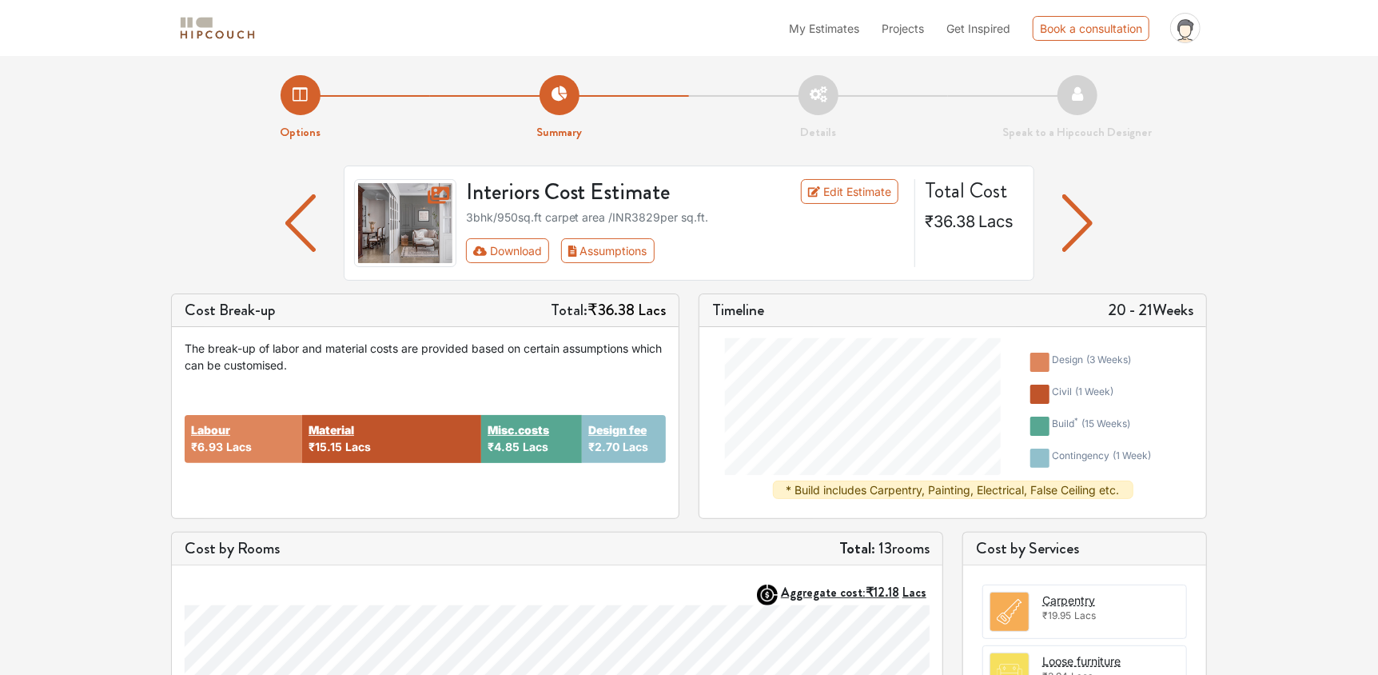
click at [1091, 226] on img "button" at bounding box center [1078, 223] width 31 height 58
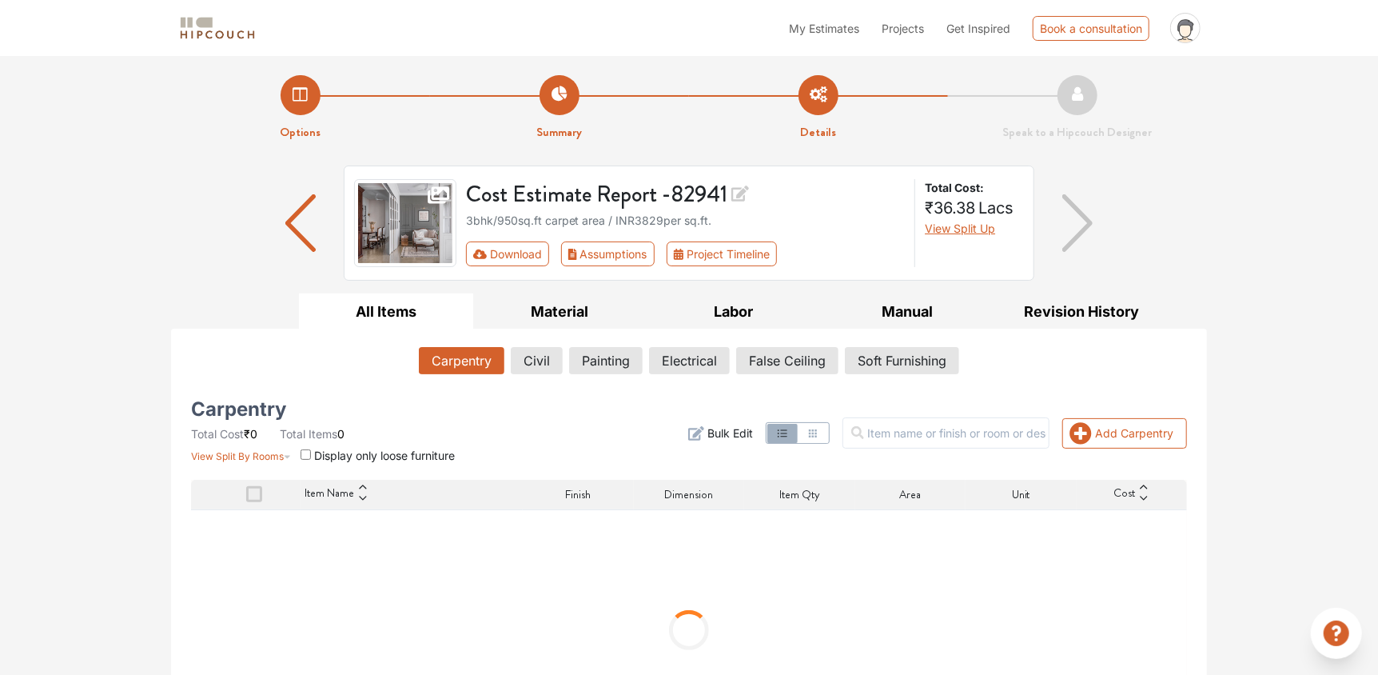
click at [1303, 496] on div "Options Summary Details Speak to a Hipcouch Designer Cost Estimate Report - 829…" at bounding box center [689, 409] width 1378 height 706
click at [990, 240] on div "Total Cost: ₹36.38 Lacs View Split Up" at bounding box center [972, 223] width 115 height 88
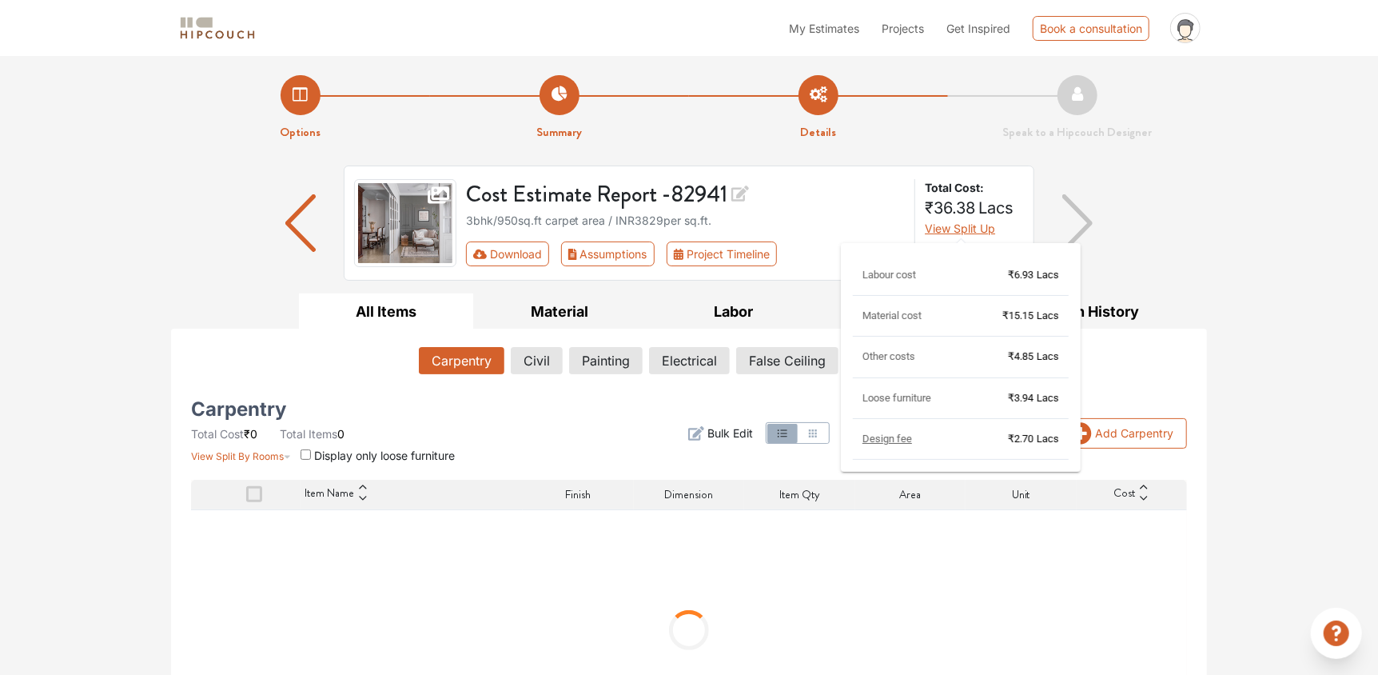
click at [975, 230] on span "View Split Up" at bounding box center [960, 228] width 70 height 14
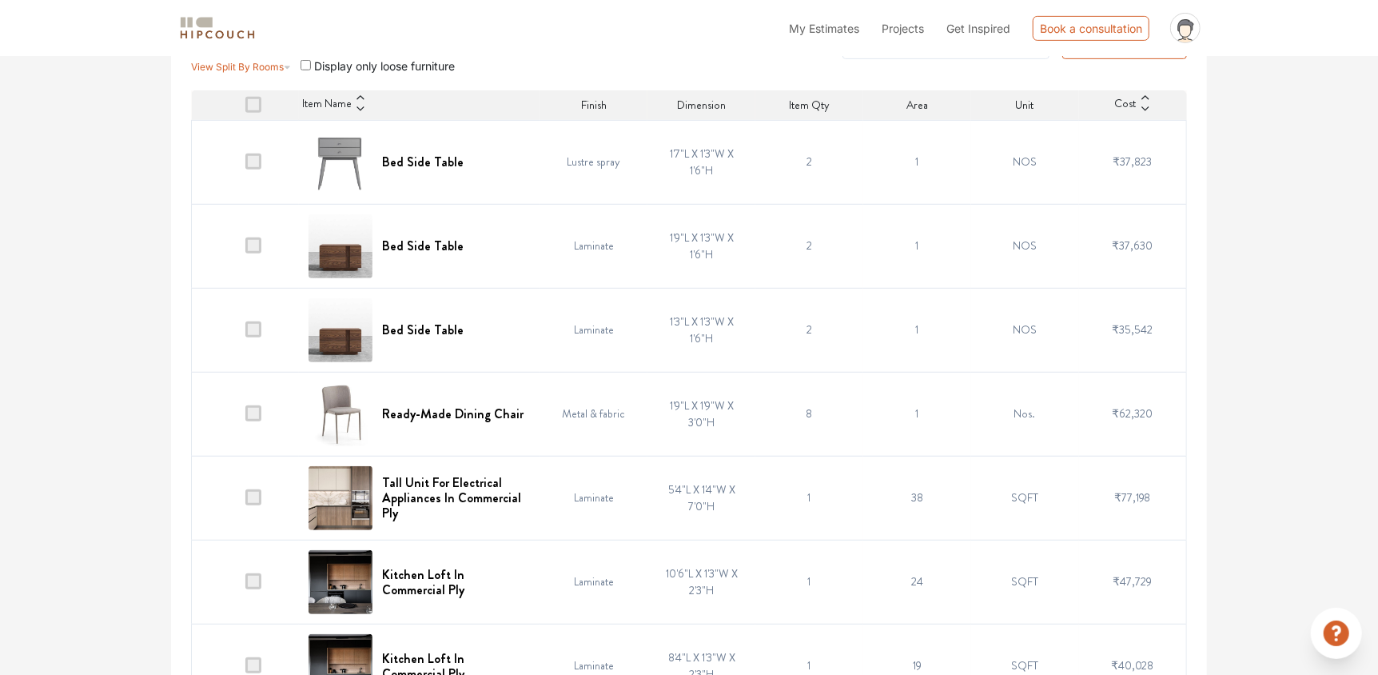
scroll to position [480, 0]
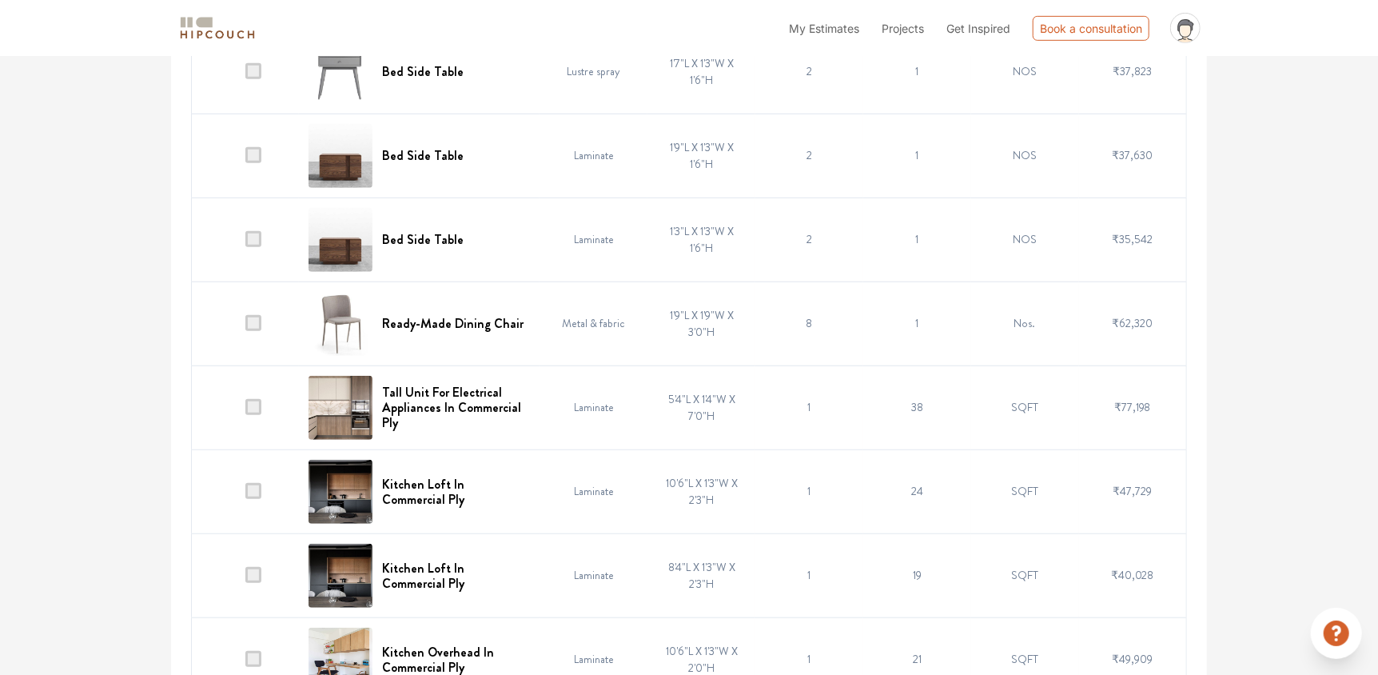
click at [254, 168] on td at bounding box center [246, 156] width 108 height 84
click at [255, 154] on span at bounding box center [253, 155] width 16 height 16
click at [245, 159] on input "checkbox" at bounding box center [245, 159] width 0 height 0
click at [261, 157] on span at bounding box center [253, 155] width 16 height 16
click at [245, 159] on input "checkbox" at bounding box center [245, 159] width 0 height 0
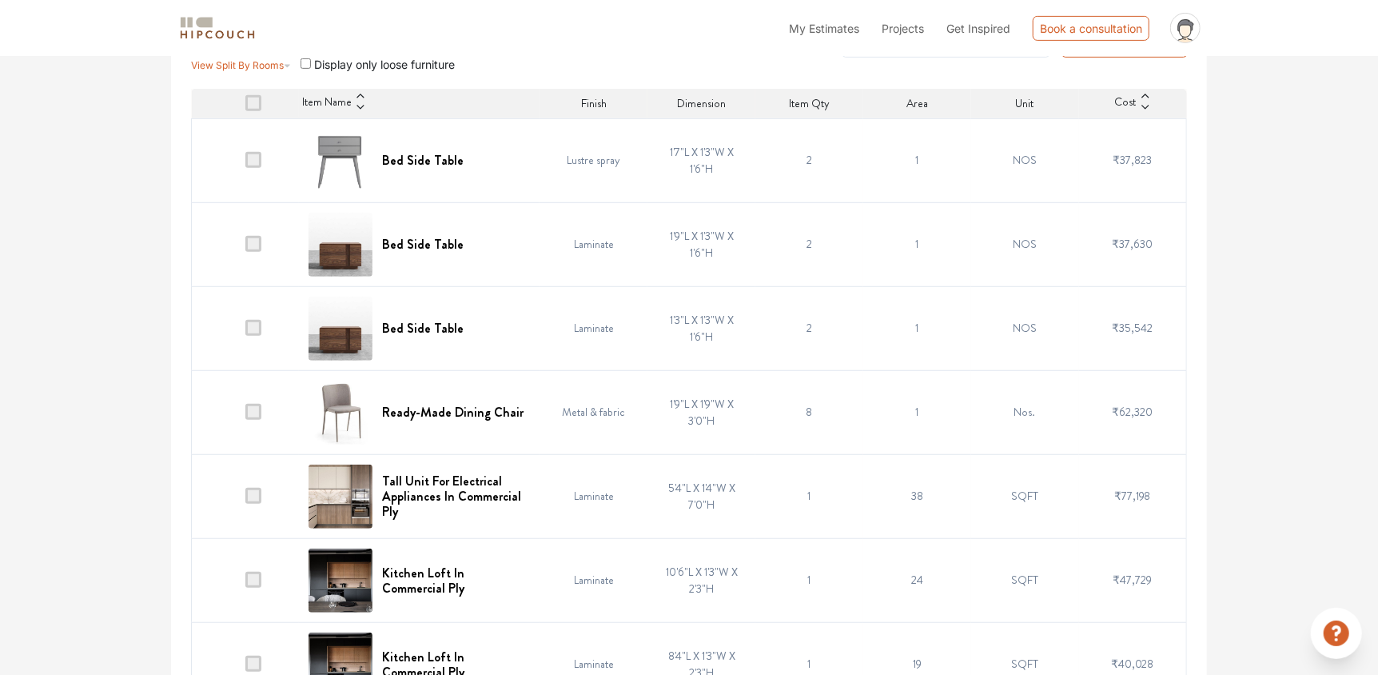
scroll to position [0, 0]
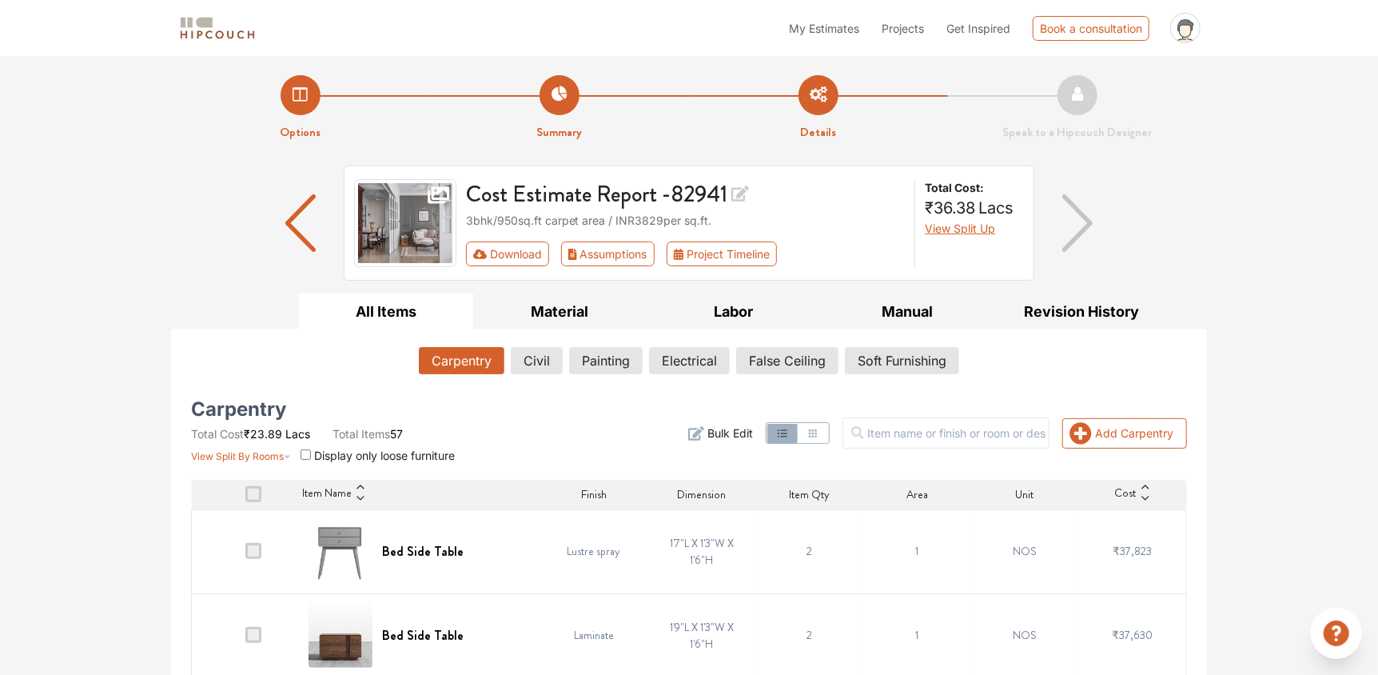
click at [309, 457] on input "checkbox" at bounding box center [306, 454] width 10 height 10
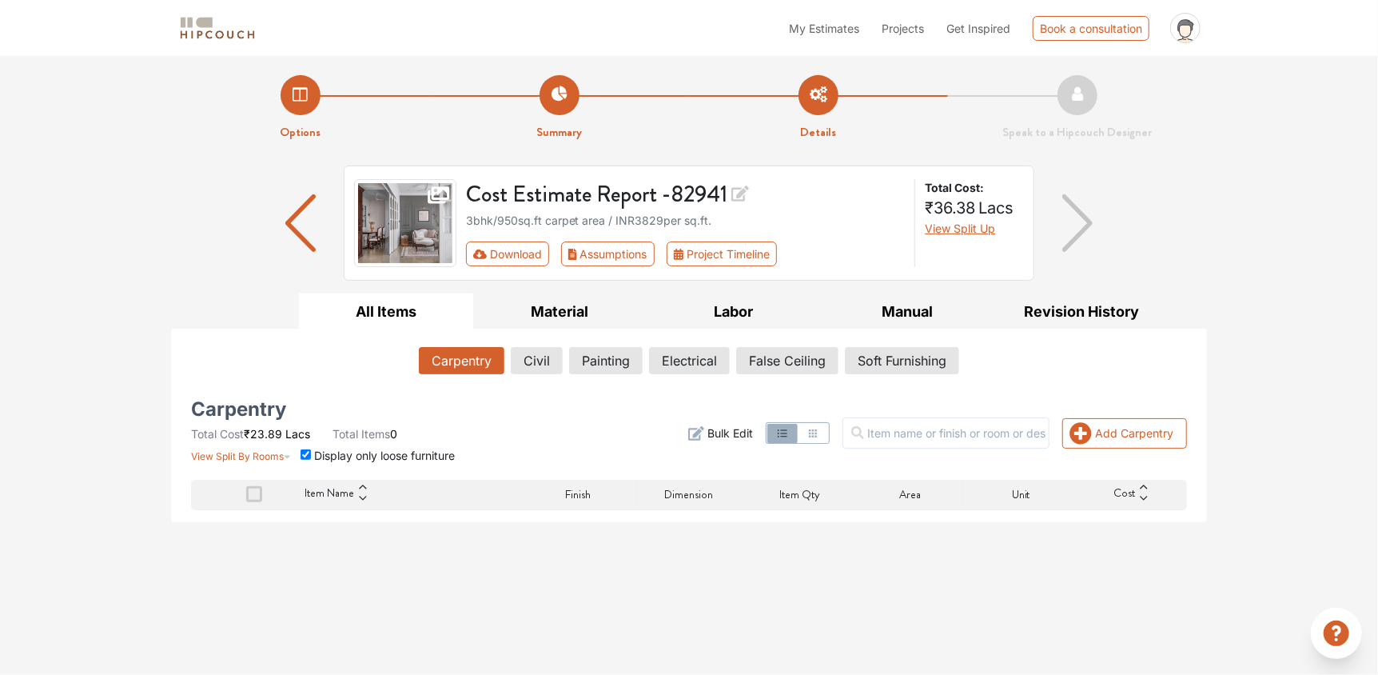
click at [308, 455] on input "checkbox" at bounding box center [306, 454] width 10 height 10
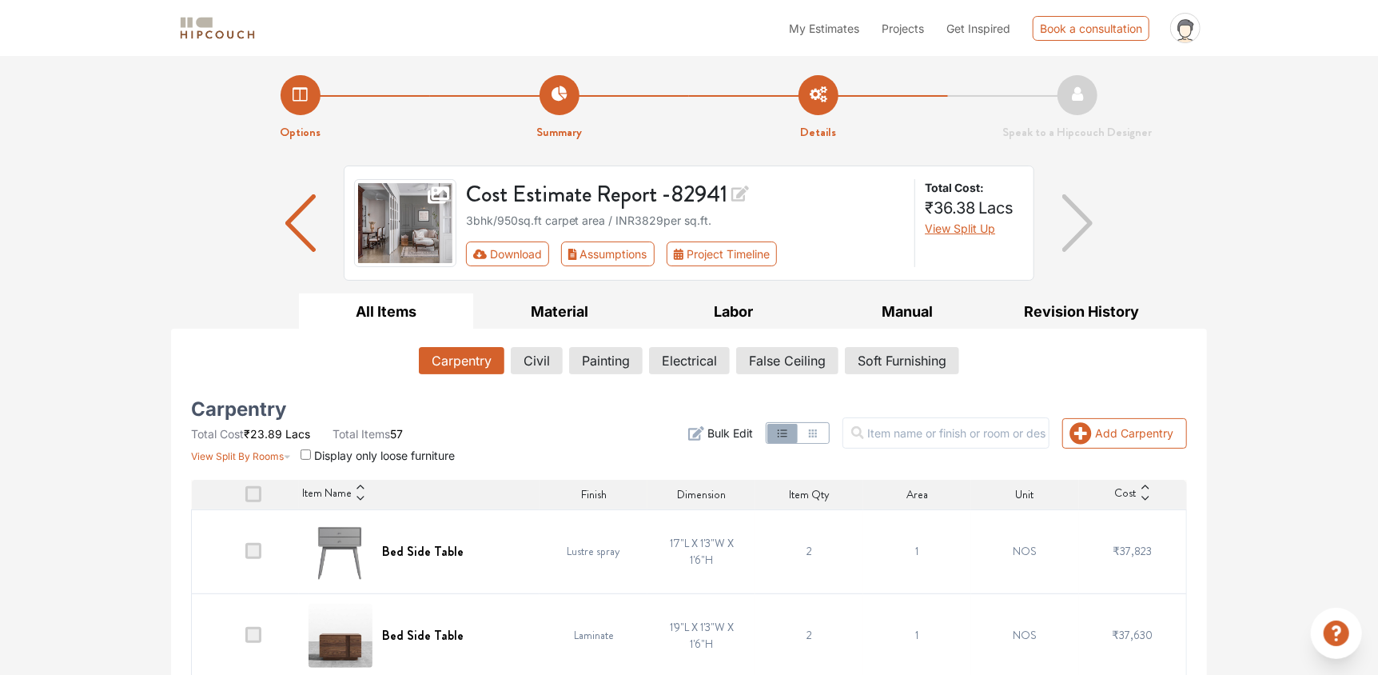
click at [314, 461] on span "Display only loose furniture" at bounding box center [384, 456] width 141 height 14
click at [307, 457] on input "checkbox" at bounding box center [306, 454] width 10 height 10
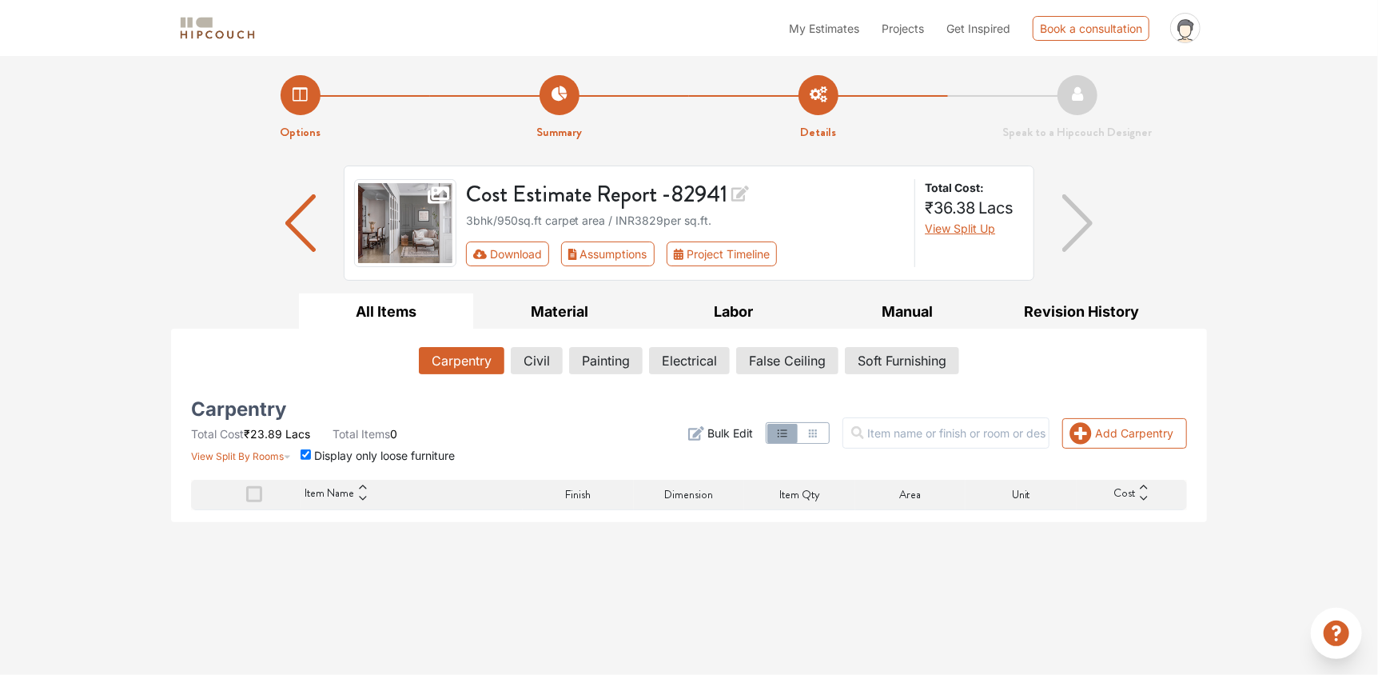
click at [307, 452] on input "checkbox" at bounding box center [306, 454] width 10 height 10
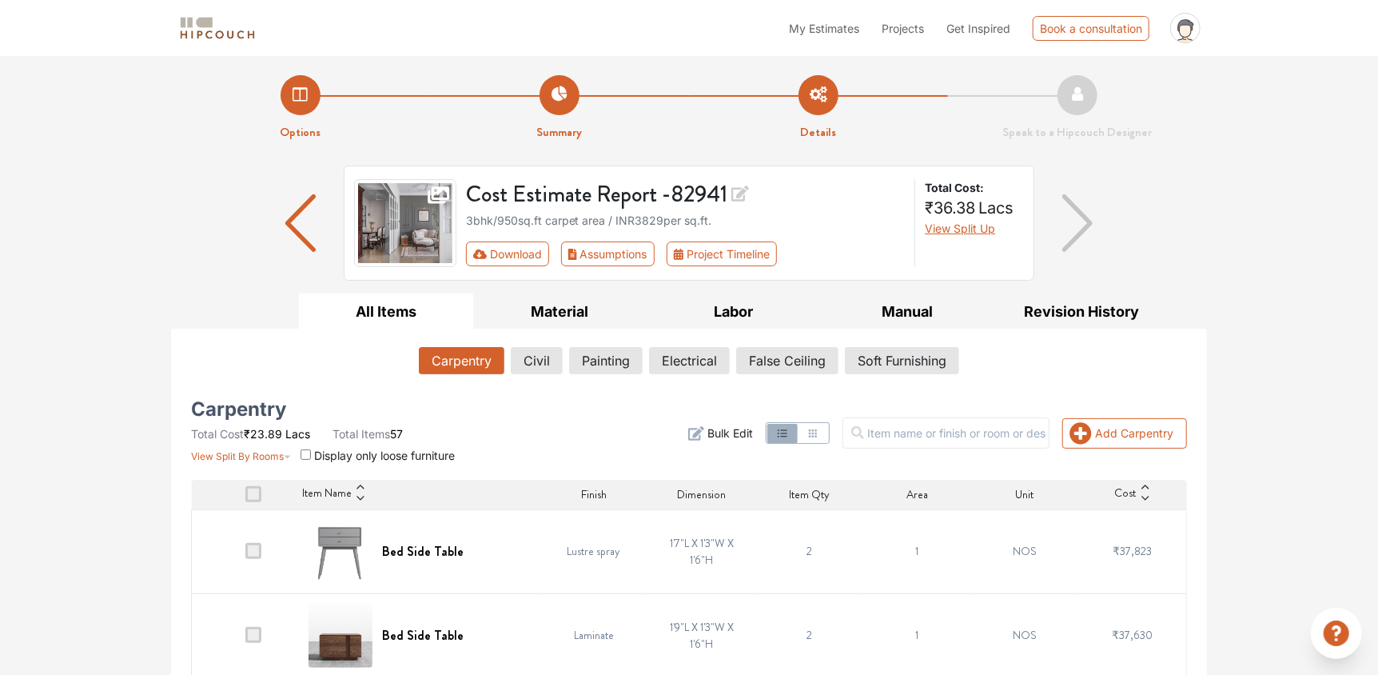
click at [307, 452] on input "checkbox" at bounding box center [306, 454] width 10 height 10
checkbox input "true"
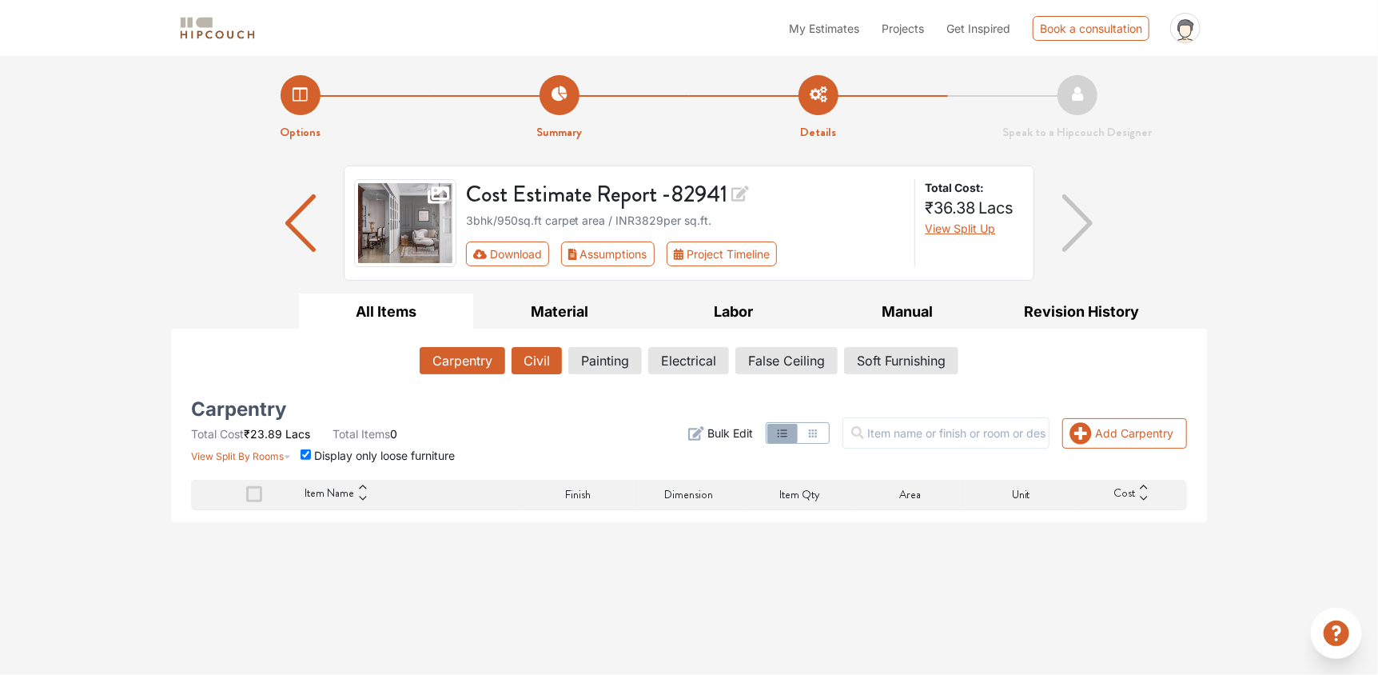
click at [529, 361] on button "Civil" at bounding box center [537, 360] width 50 height 27
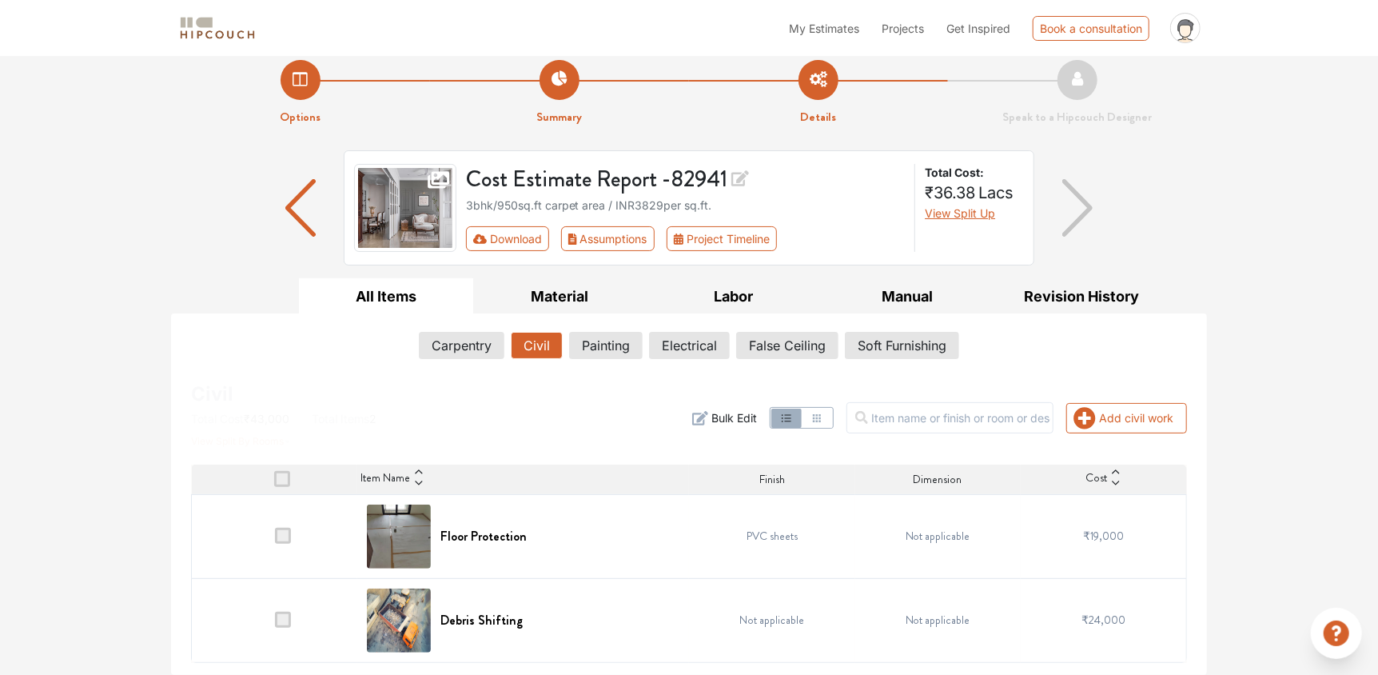
scroll to position [15, 0]
click at [621, 347] on button "Painting" at bounding box center [606, 345] width 72 height 27
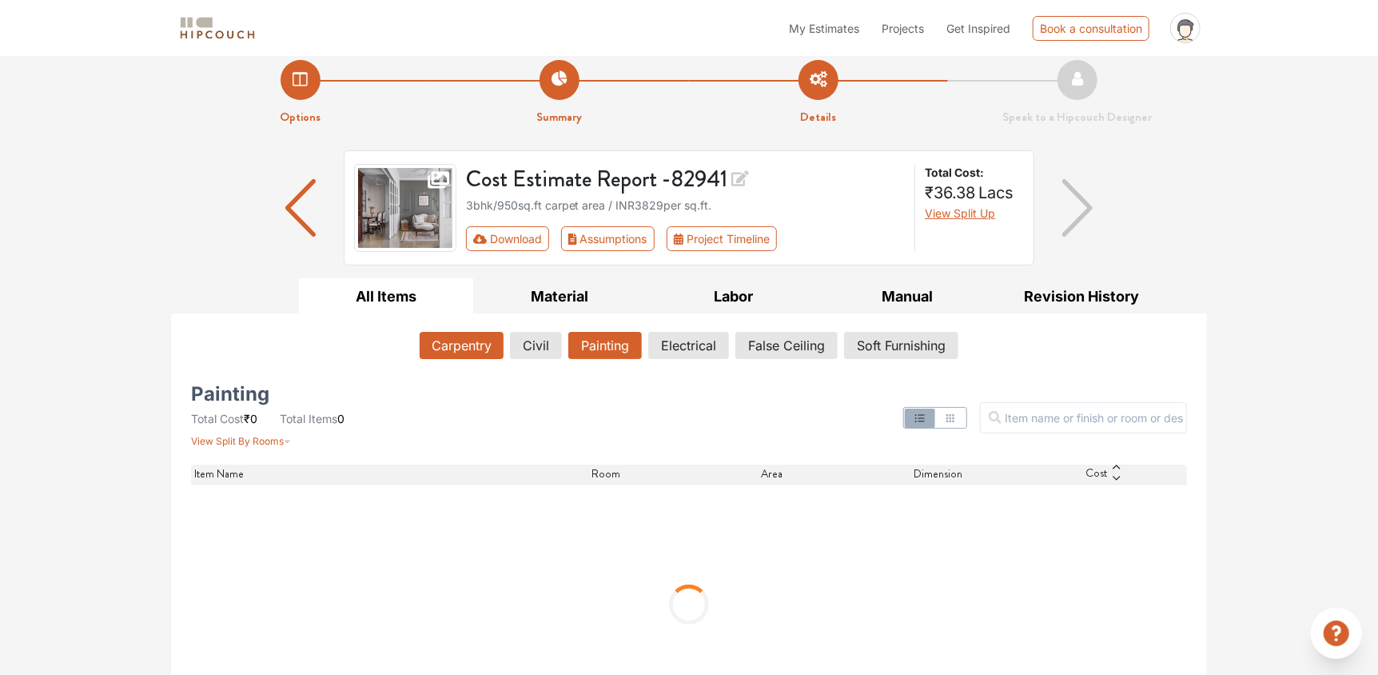
click at [483, 350] on button "Carpentry" at bounding box center [462, 345] width 84 height 27
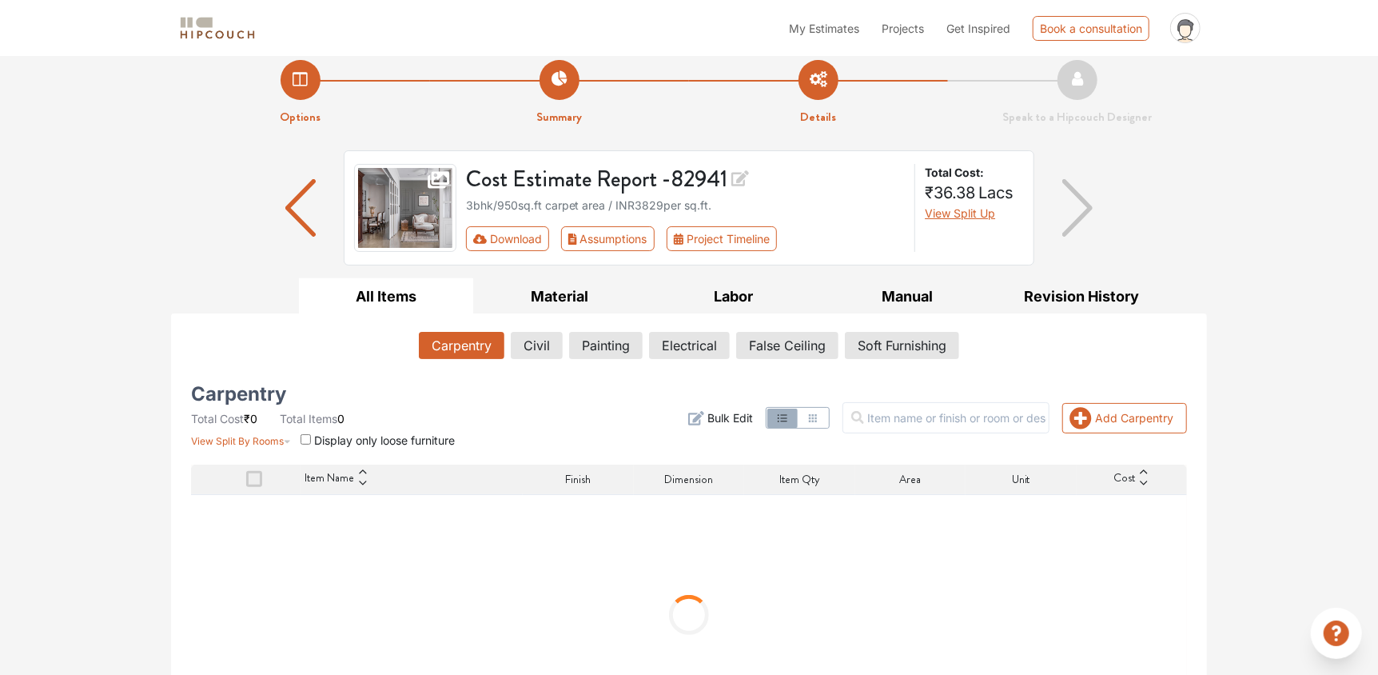
click at [256, 478] on span at bounding box center [254, 479] width 16 height 16
click at [246, 483] on input "checkbox" at bounding box center [246, 483] width 0 height 0
click at [586, 347] on button "Painting" at bounding box center [606, 345] width 72 height 27
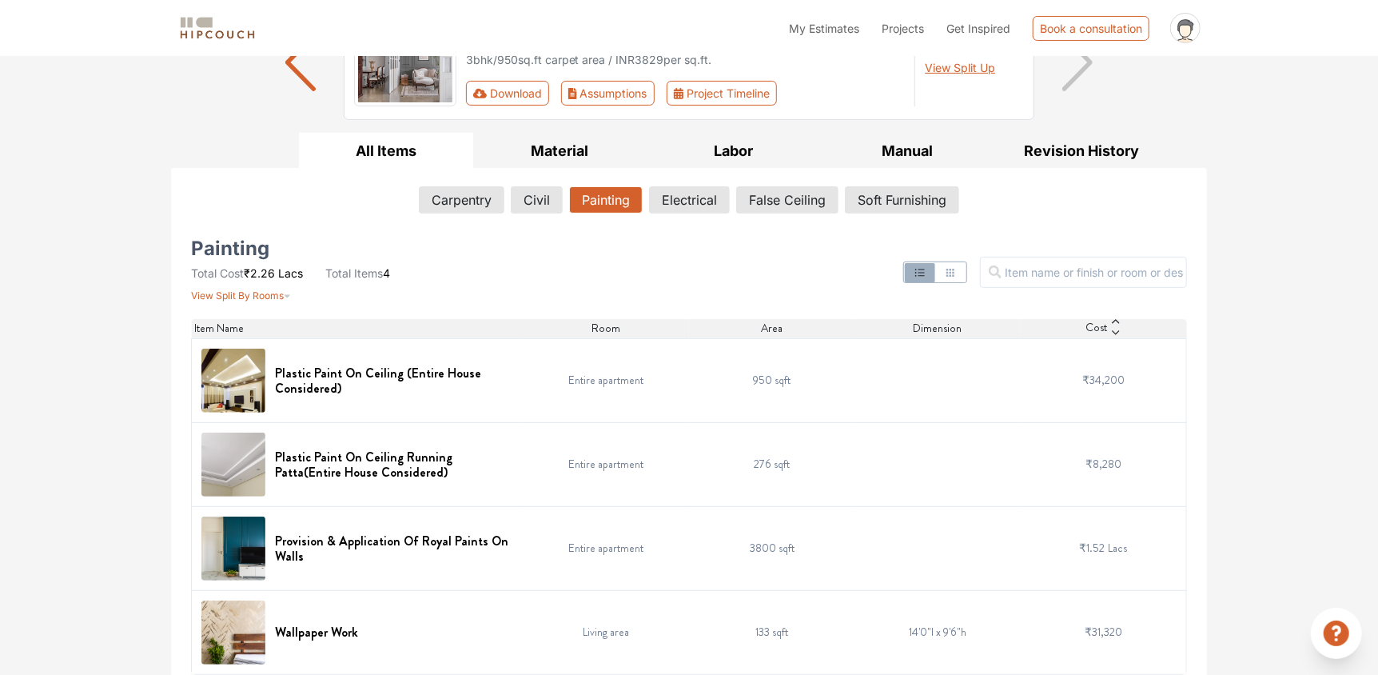
scroll to position [173, 0]
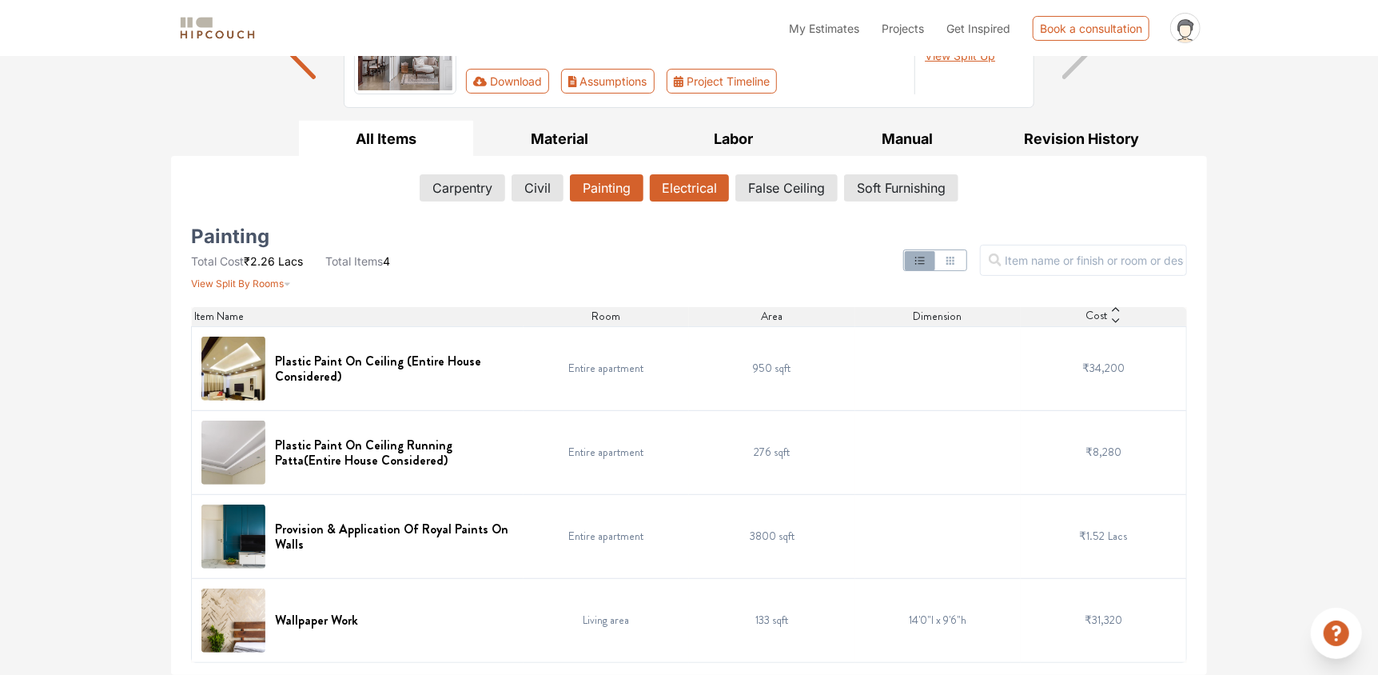
click at [705, 194] on button "Electrical" at bounding box center [689, 187] width 79 height 27
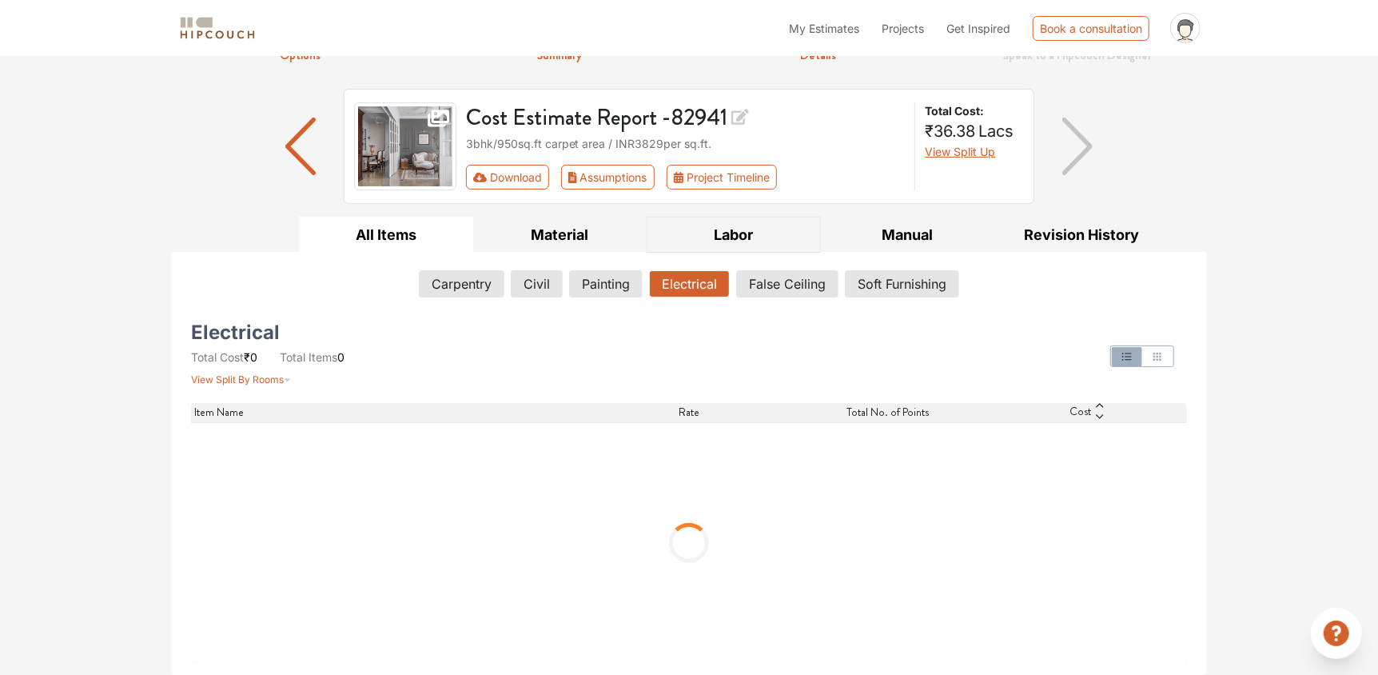
scroll to position [0, 0]
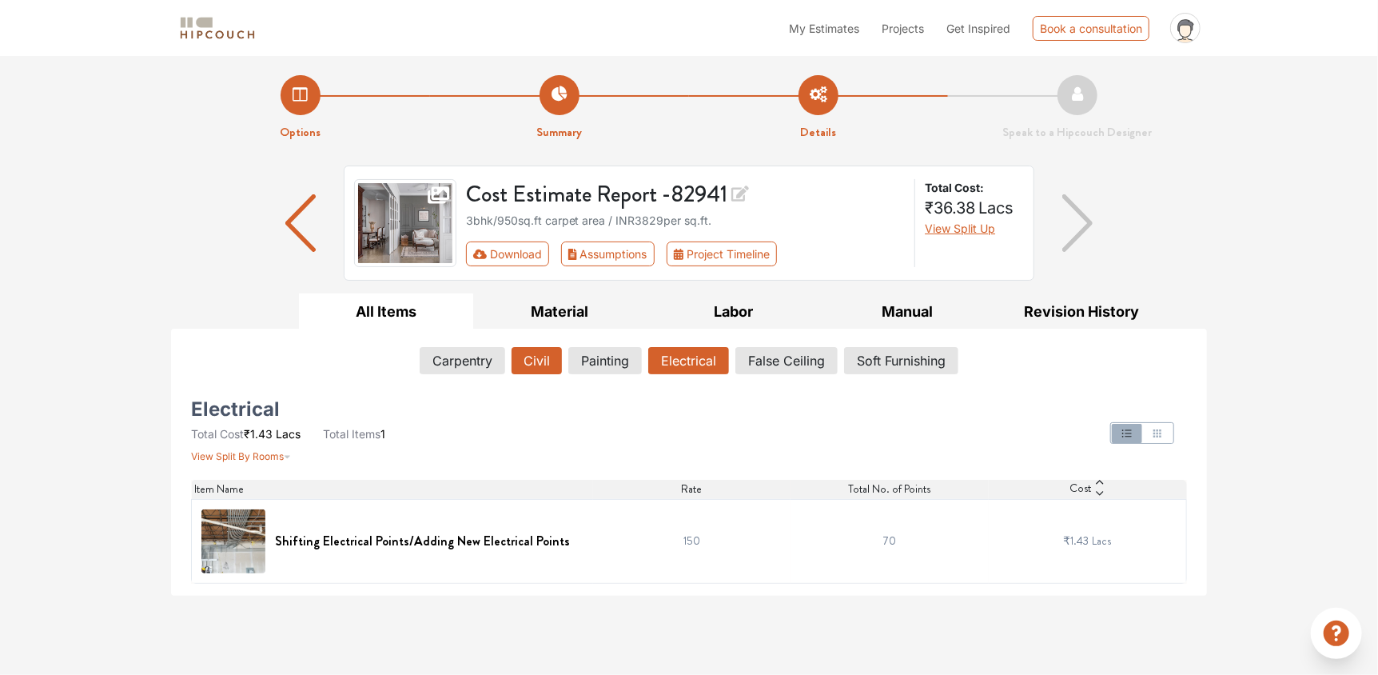
click at [533, 353] on button "Civil" at bounding box center [537, 360] width 50 height 27
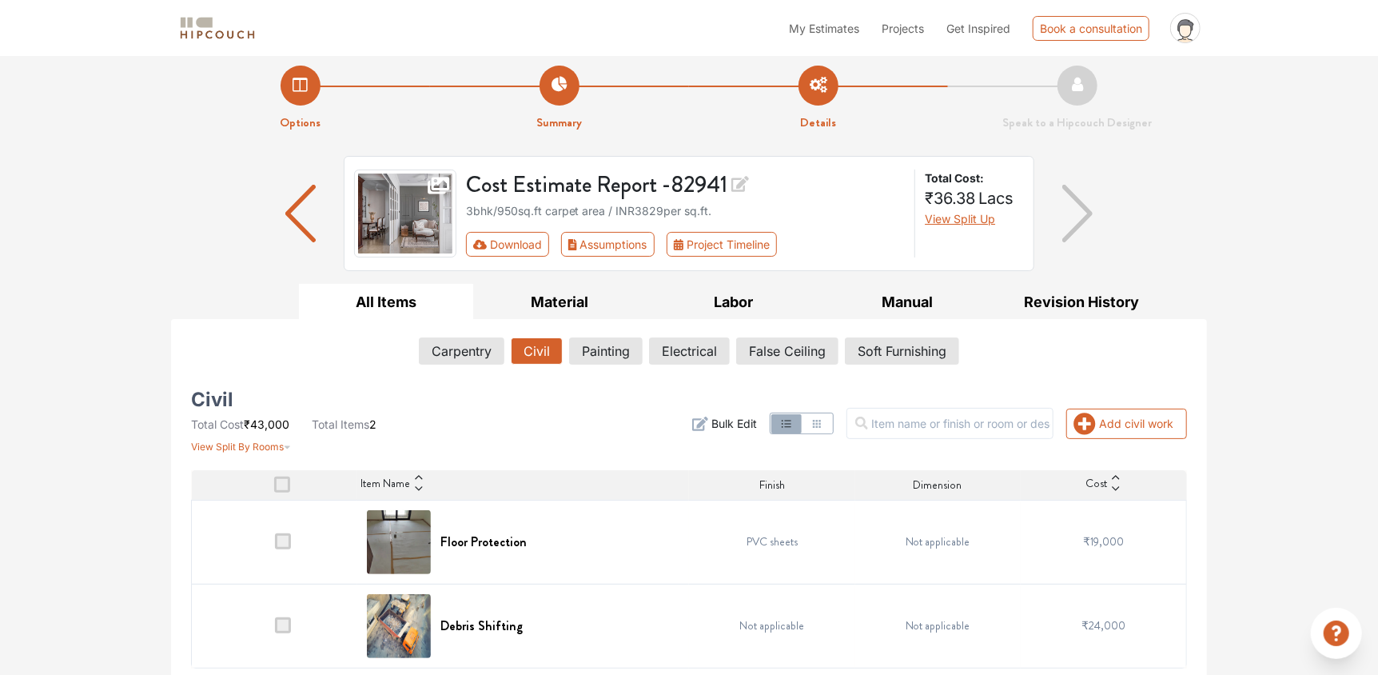
scroll to position [15, 0]
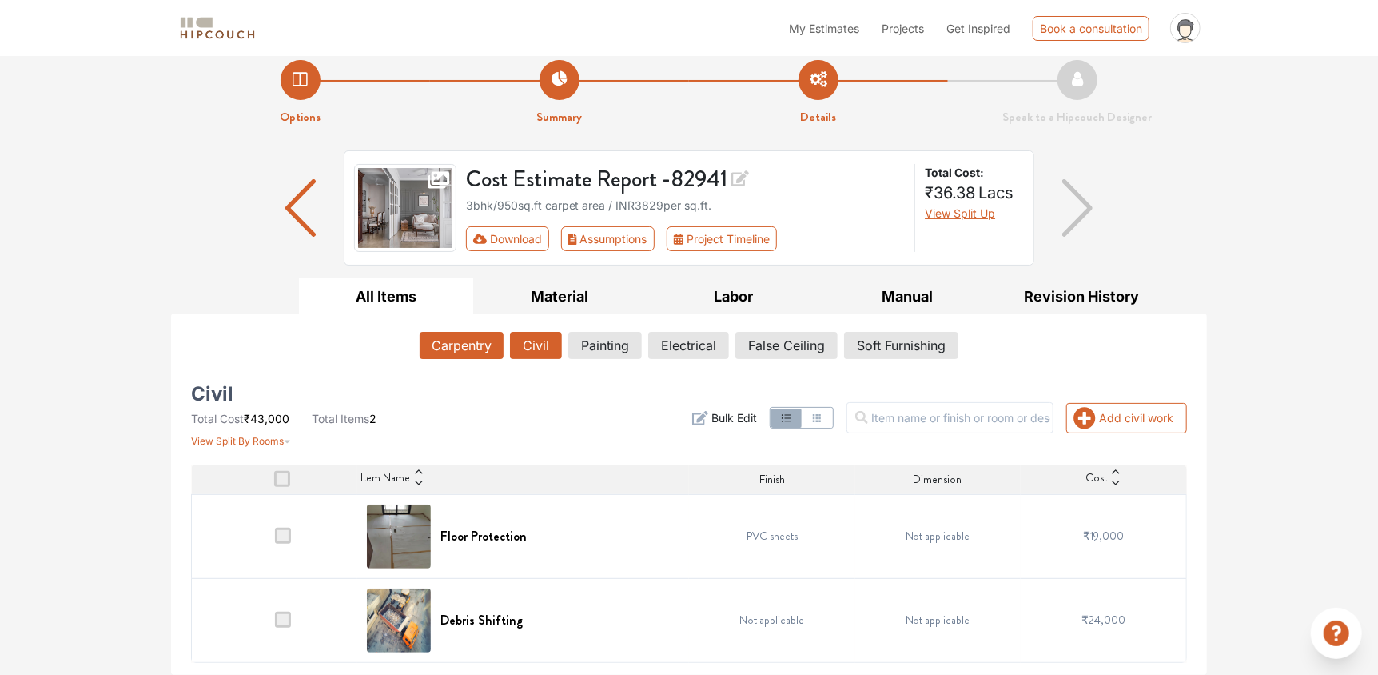
click at [452, 343] on button "Carpentry" at bounding box center [462, 345] width 84 height 27
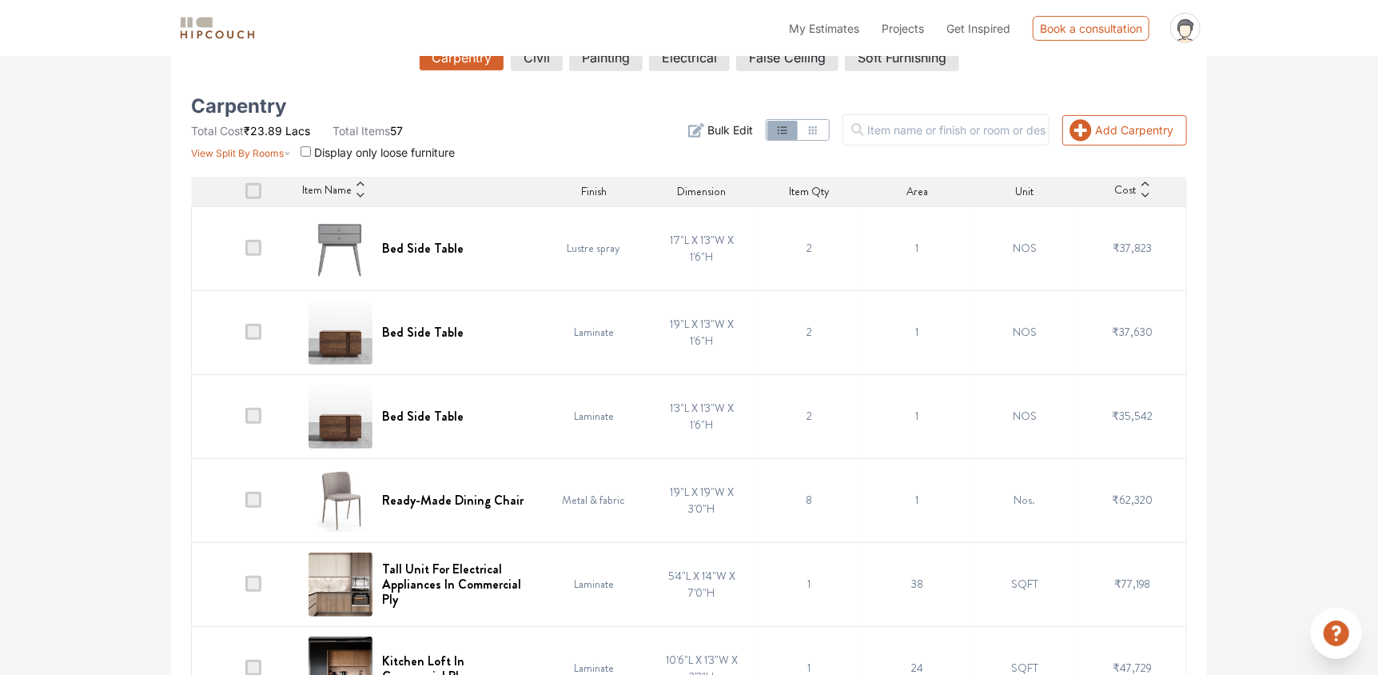
scroll to position [327, 0]
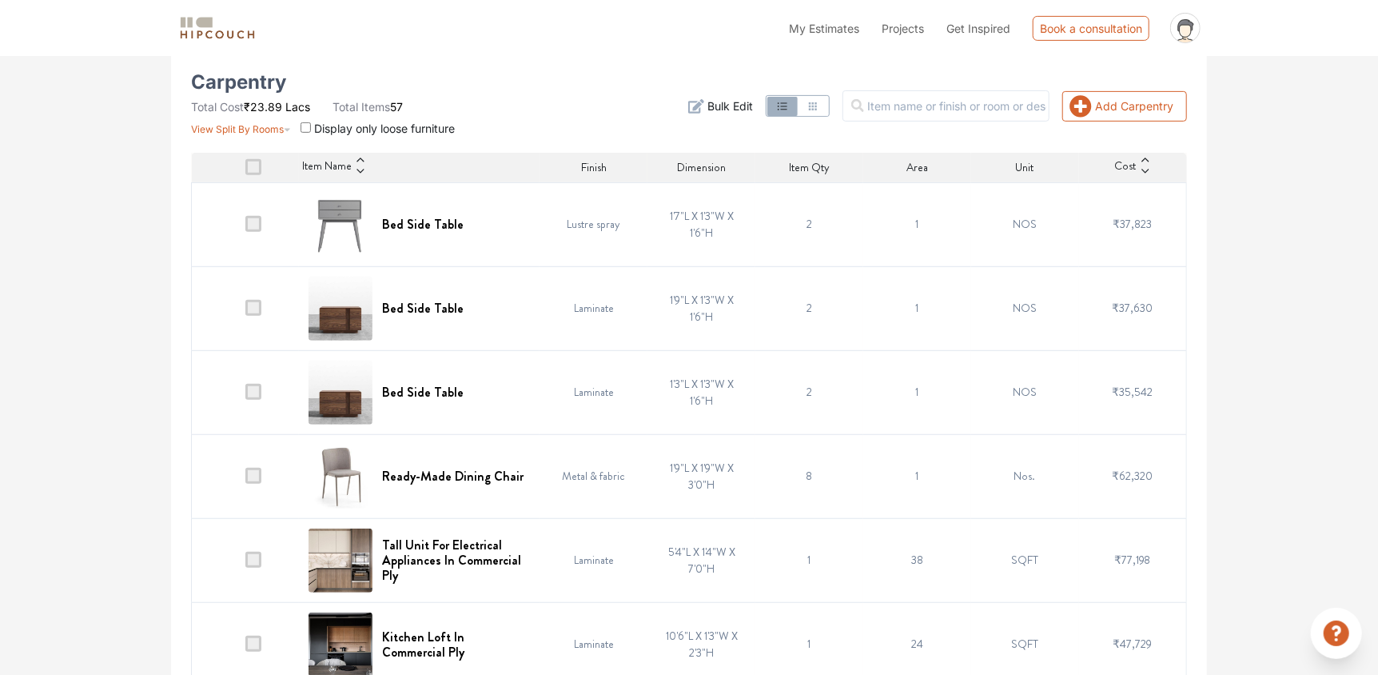
click at [305, 130] on input "checkbox" at bounding box center [306, 127] width 10 height 10
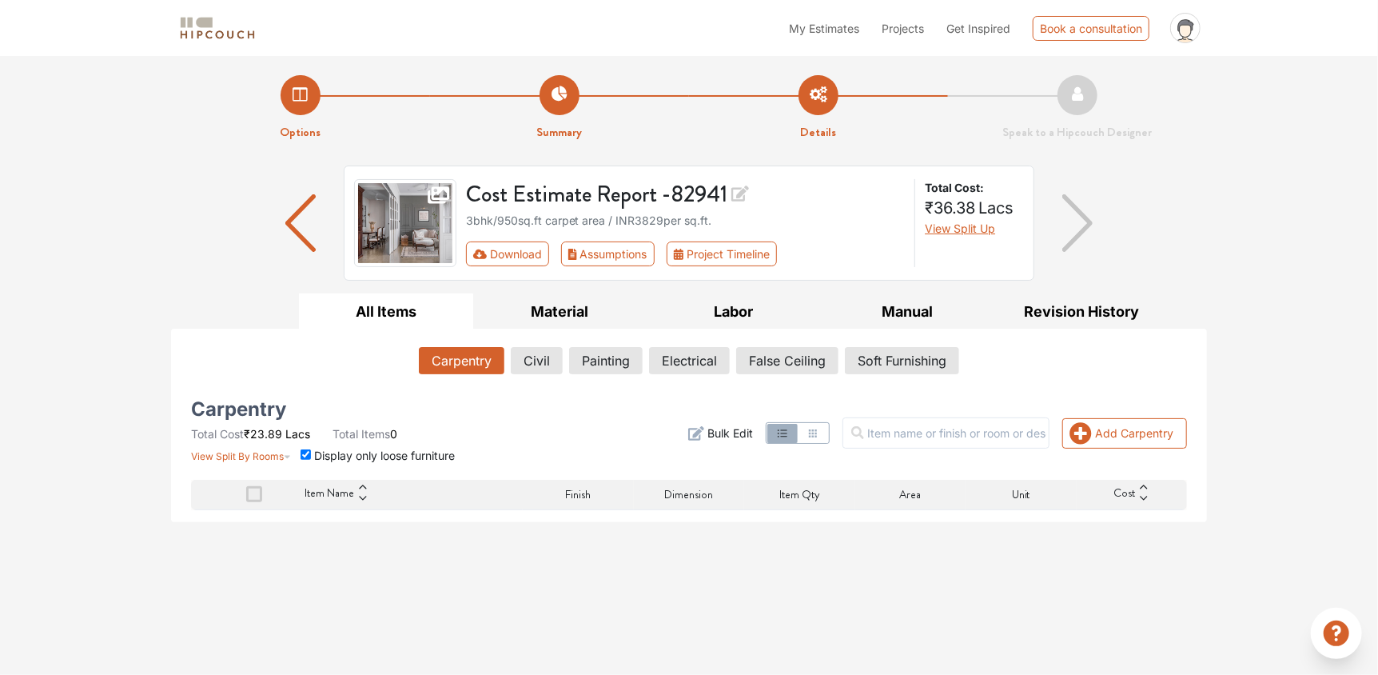
click at [309, 459] on input "checkbox" at bounding box center [306, 454] width 10 height 10
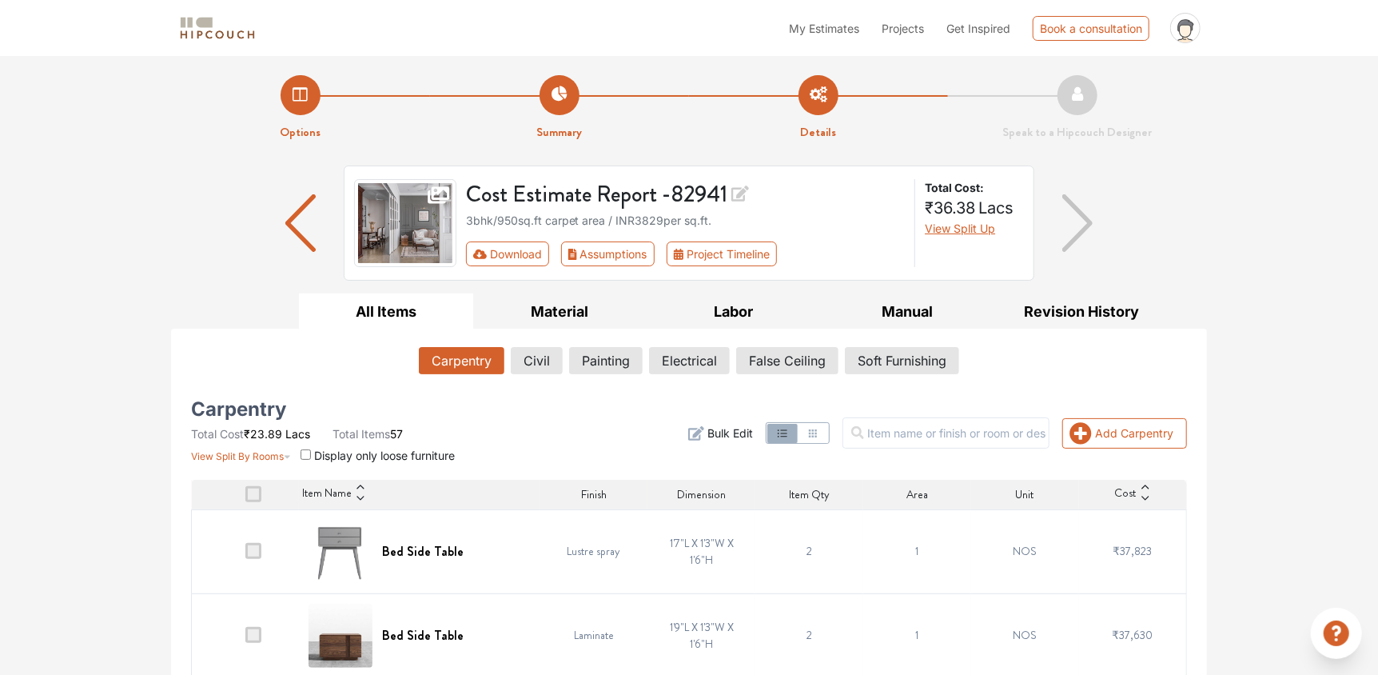
click at [309, 460] on section "View Split By Rooms Display only loose furniture" at bounding box center [323, 453] width 264 height 22
click at [301, 458] on input "checkbox" at bounding box center [306, 454] width 10 height 10
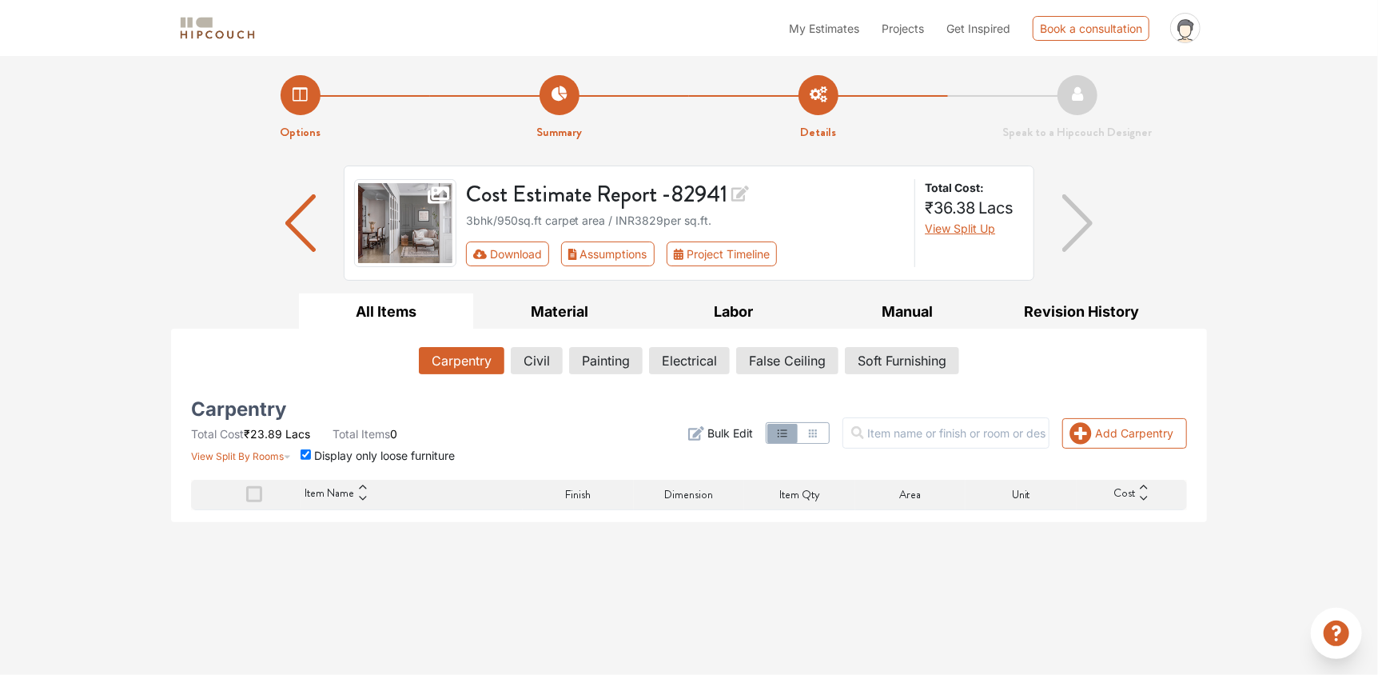
click at [301, 458] on input "checkbox" at bounding box center [306, 454] width 10 height 10
checkbox input "false"
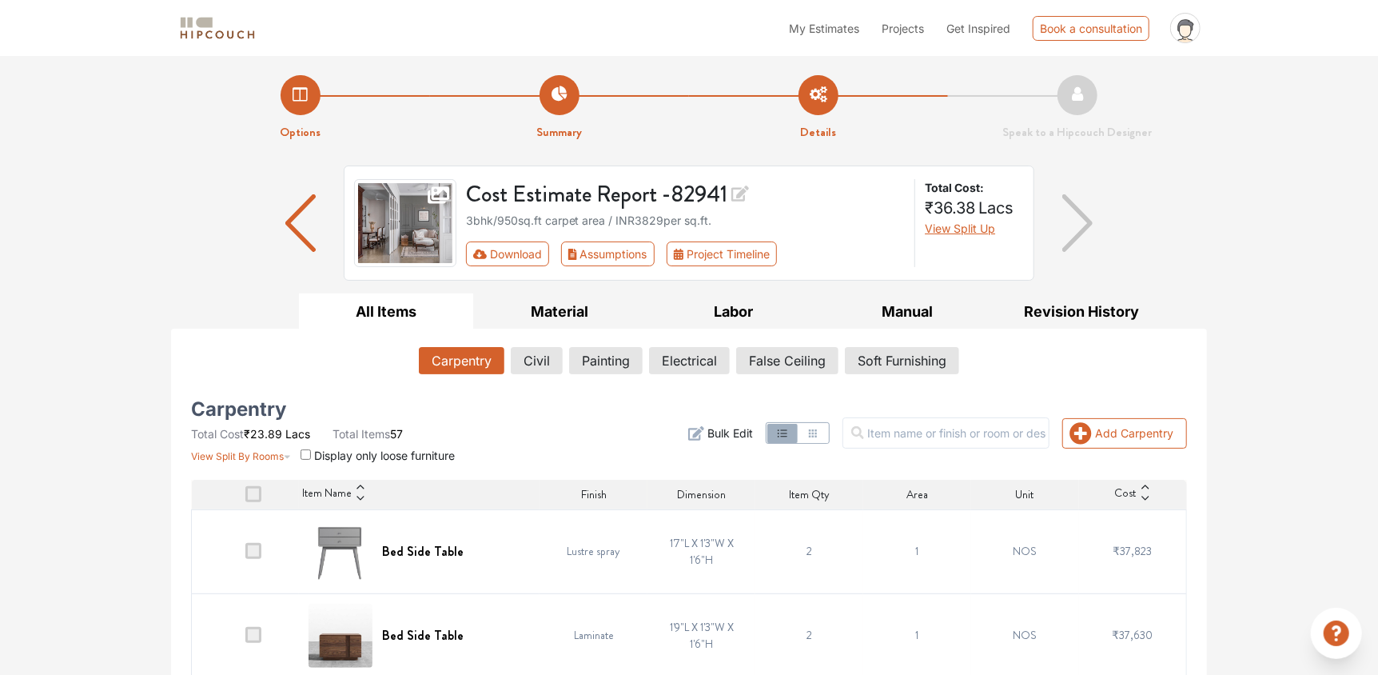
click at [252, 498] on span at bounding box center [253, 494] width 16 height 16
click at [245, 498] on input "checkbox" at bounding box center [245, 498] width 0 height 0
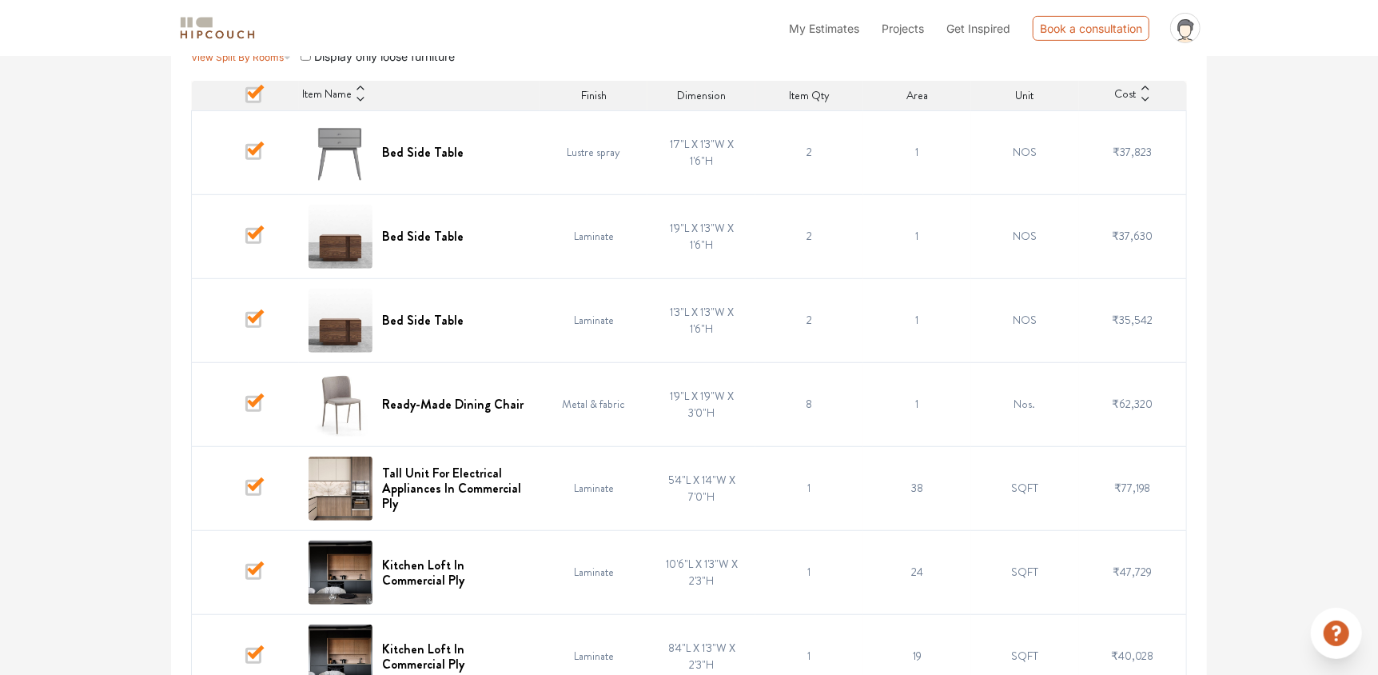
click at [264, 96] on th at bounding box center [246, 96] width 108 height 30
click at [255, 96] on span at bounding box center [253, 95] width 16 height 16
click at [245, 99] on input "checkbox" at bounding box center [245, 99] width 0 height 0
click at [256, 146] on span at bounding box center [253, 152] width 16 height 16
click at [245, 156] on input "checkbox" at bounding box center [245, 156] width 0 height 0
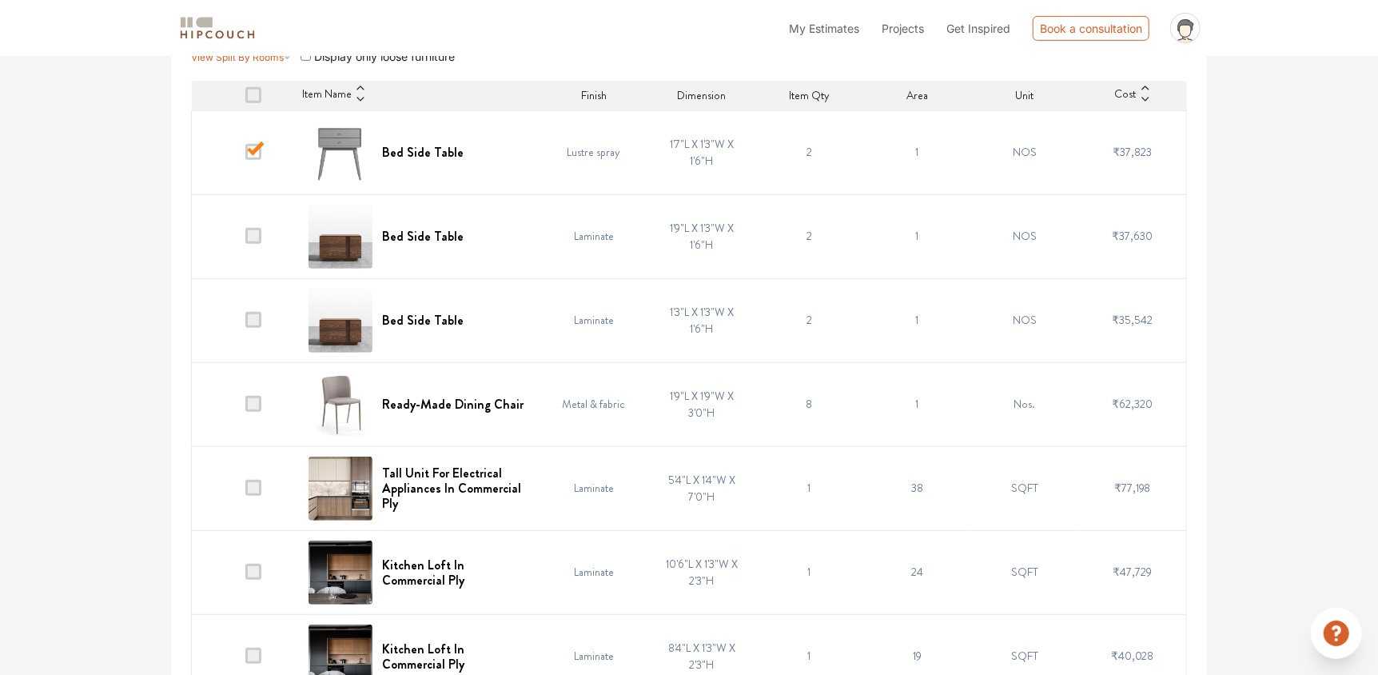
click at [257, 309] on td at bounding box center [246, 320] width 108 height 84
click at [260, 409] on span at bounding box center [253, 404] width 16 height 16
click at [245, 408] on input "checkbox" at bounding box center [245, 408] width 0 height 0
click at [253, 503] on td at bounding box center [246, 488] width 108 height 84
click at [256, 493] on span at bounding box center [253, 488] width 16 height 16
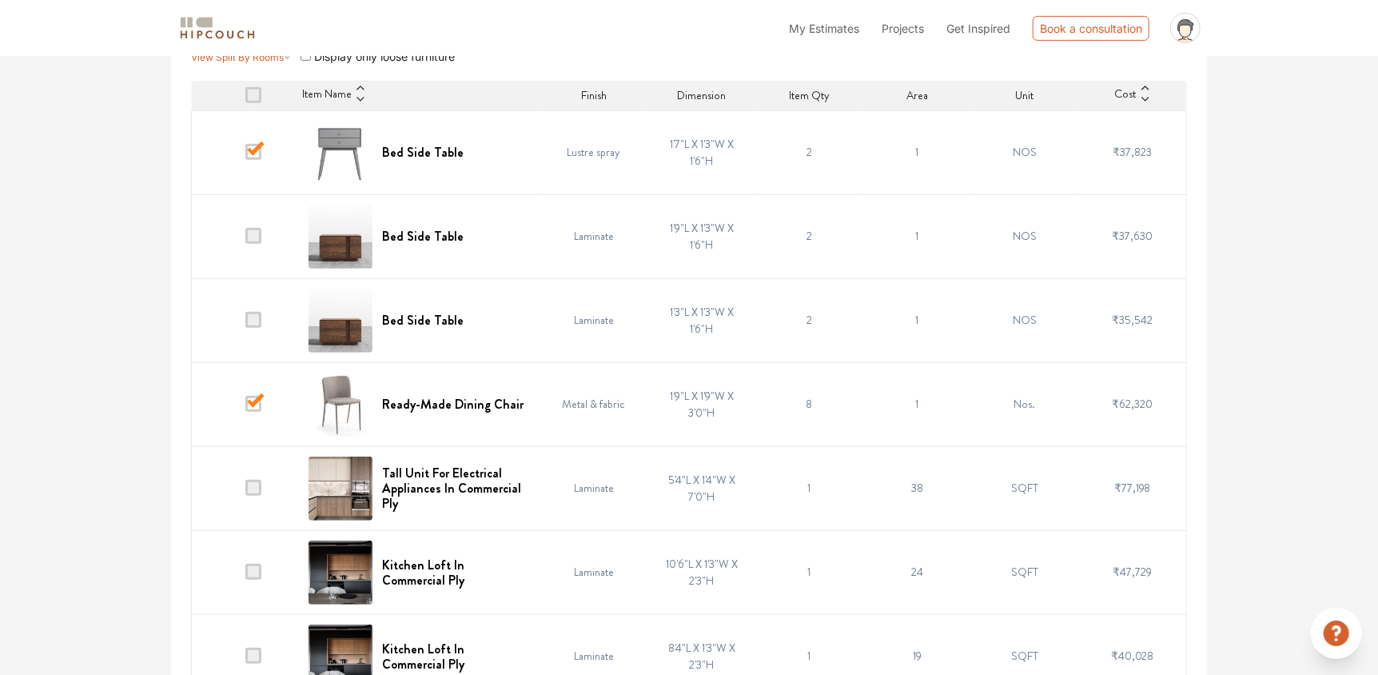
click at [245, 492] on input "checkbox" at bounding box center [245, 492] width 0 height 0
click at [252, 567] on span at bounding box center [253, 572] width 16 height 16
click at [245, 576] on input "checkbox" at bounding box center [245, 576] width 0 height 0
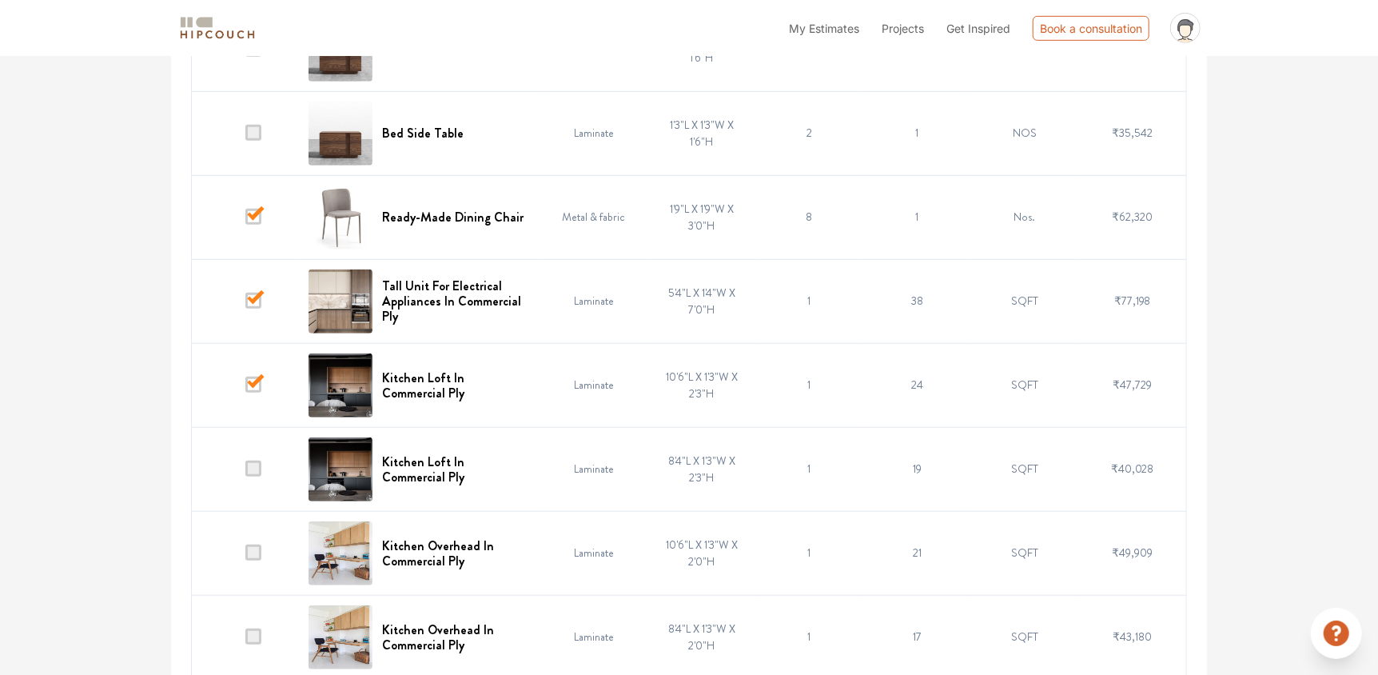
scroll to position [720, 0]
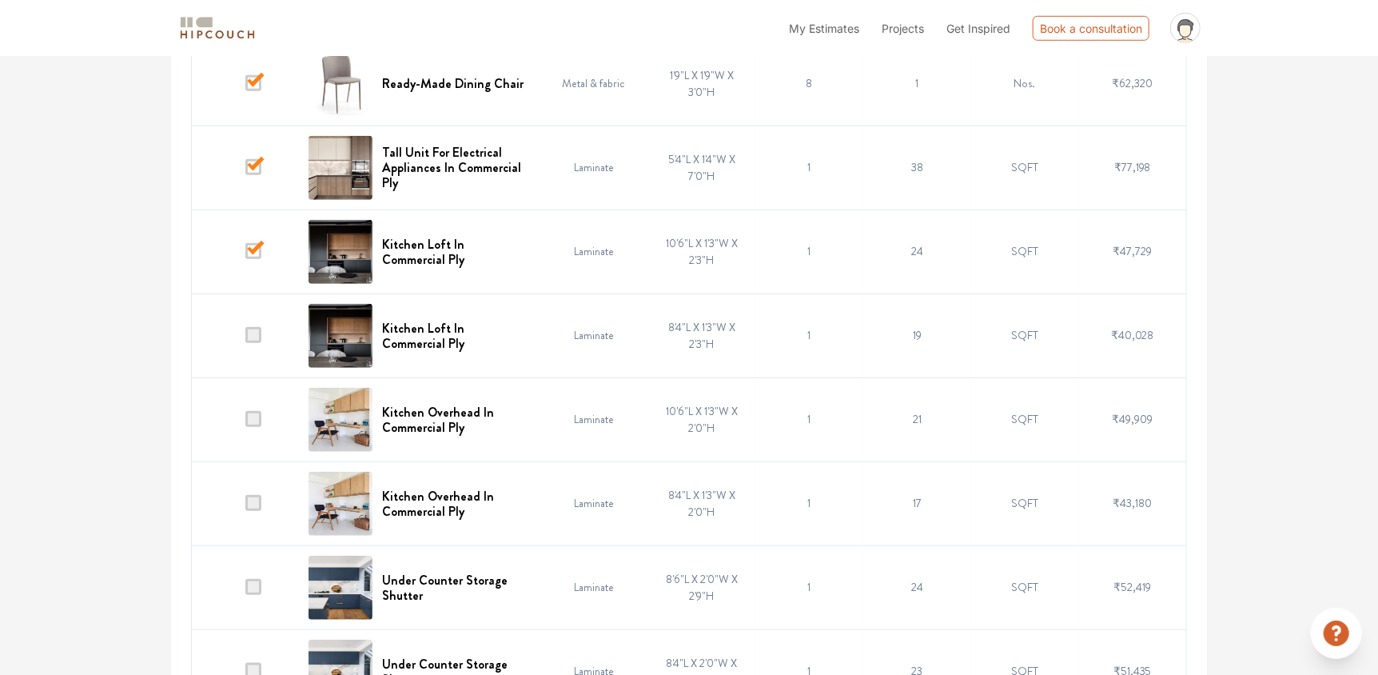
click at [265, 341] on td at bounding box center [246, 335] width 108 height 84
click at [260, 332] on span at bounding box center [253, 335] width 16 height 16
click at [245, 339] on input "checkbox" at bounding box center [245, 339] width 0 height 0
click at [264, 416] on td at bounding box center [246, 419] width 108 height 84
click at [259, 413] on span at bounding box center [253, 419] width 16 height 16
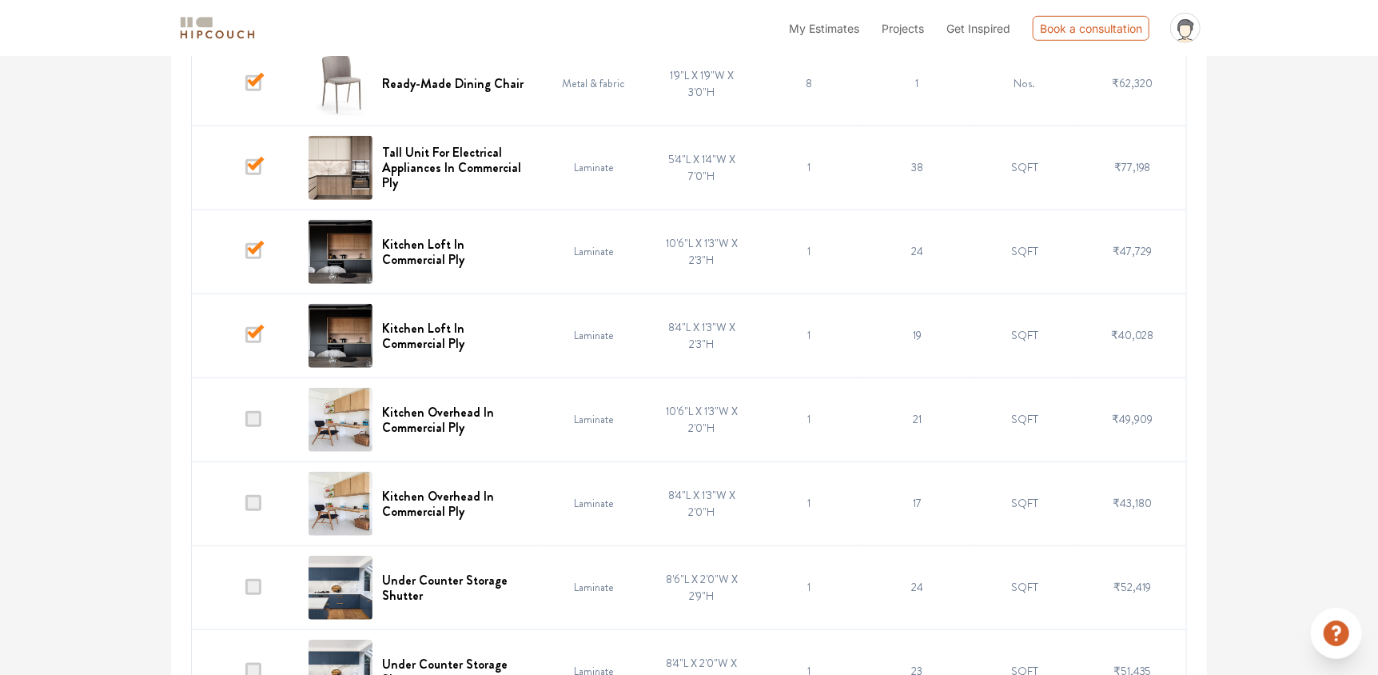
click at [245, 423] on input "checkbox" at bounding box center [245, 423] width 0 height 0
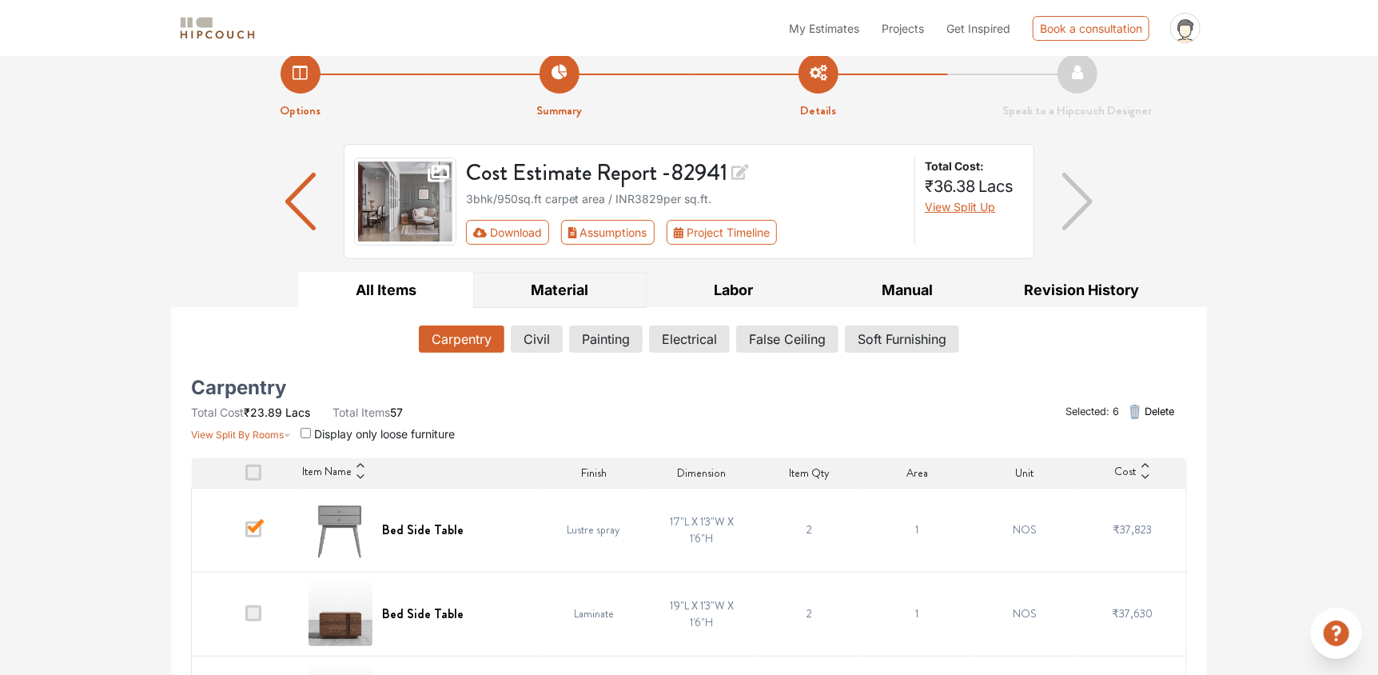
scroll to position [0, 0]
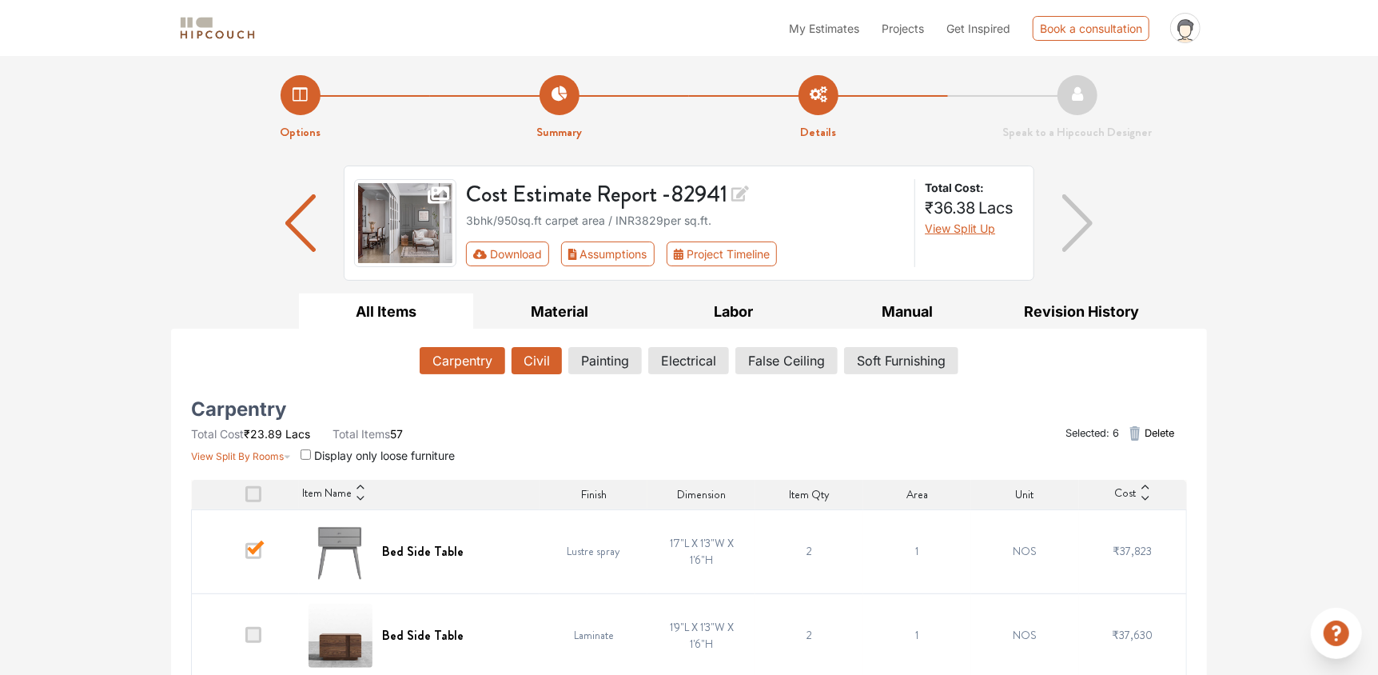
click at [540, 361] on button "Civil" at bounding box center [537, 360] width 50 height 27
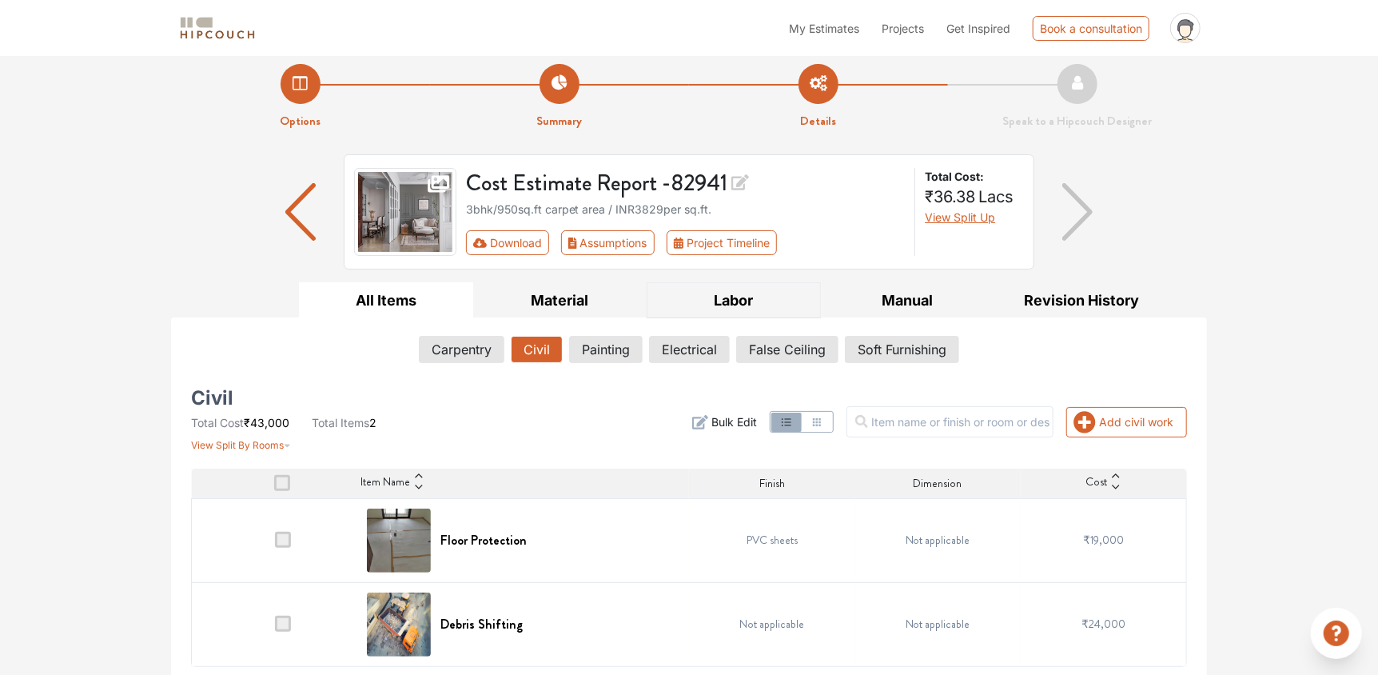
scroll to position [15, 0]
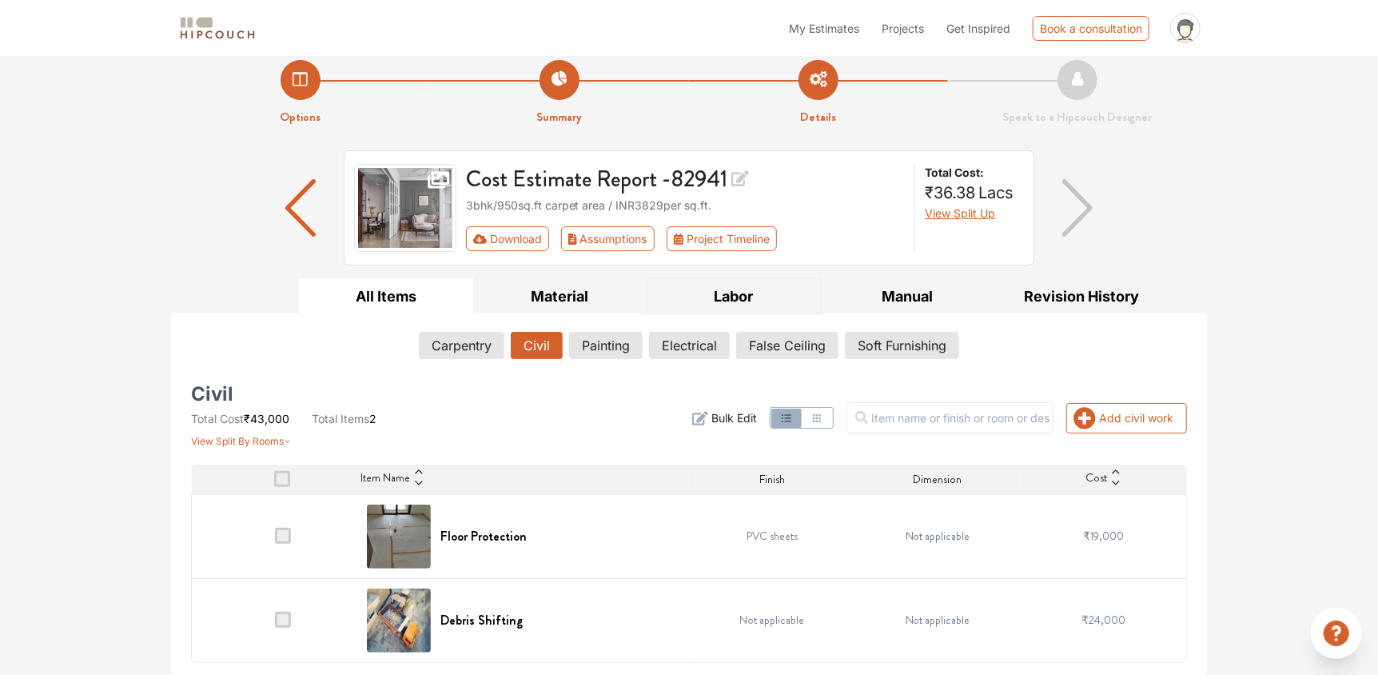
click at [780, 289] on button "Labor" at bounding box center [734, 296] width 174 height 36
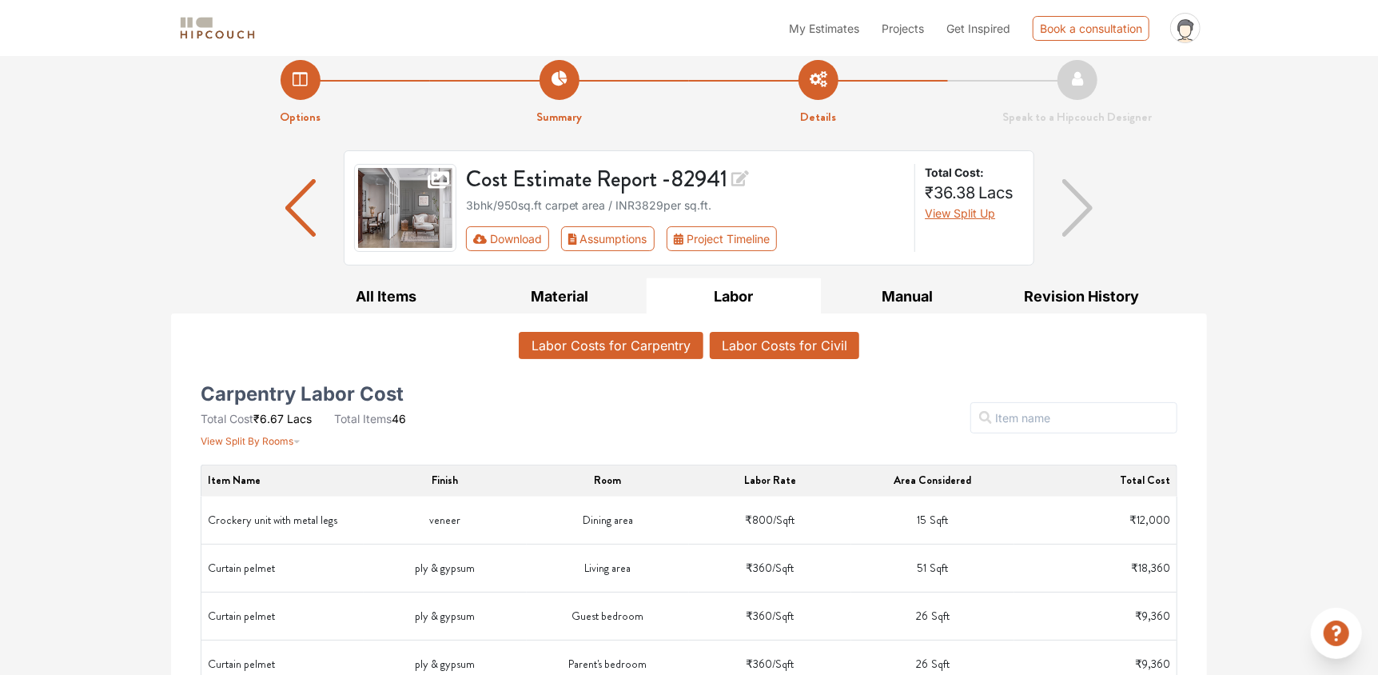
click at [772, 345] on button "Labor Costs for Civil" at bounding box center [785, 345] width 150 height 27
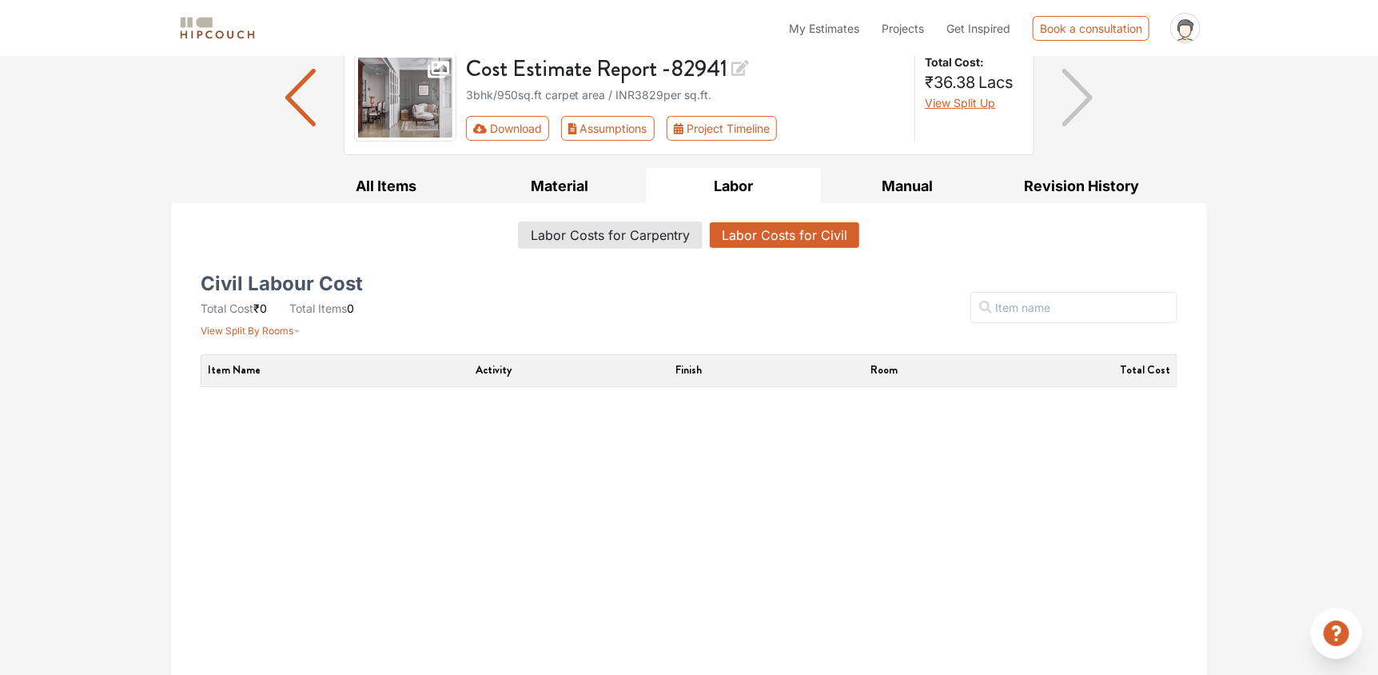
scroll to position [137, 0]
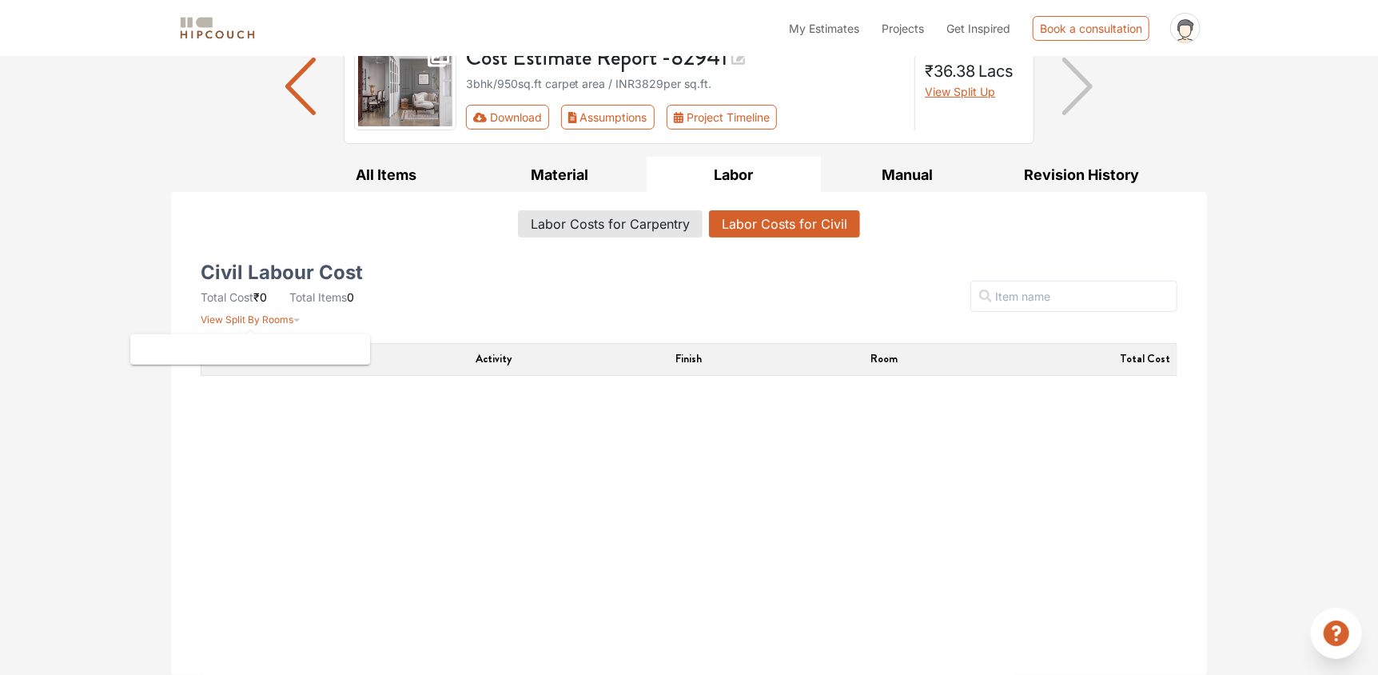
click at [273, 321] on span "View Split By Rooms" at bounding box center [247, 319] width 93 height 12
click at [781, 225] on button "Labor Costs for Civil" at bounding box center [785, 223] width 150 height 27
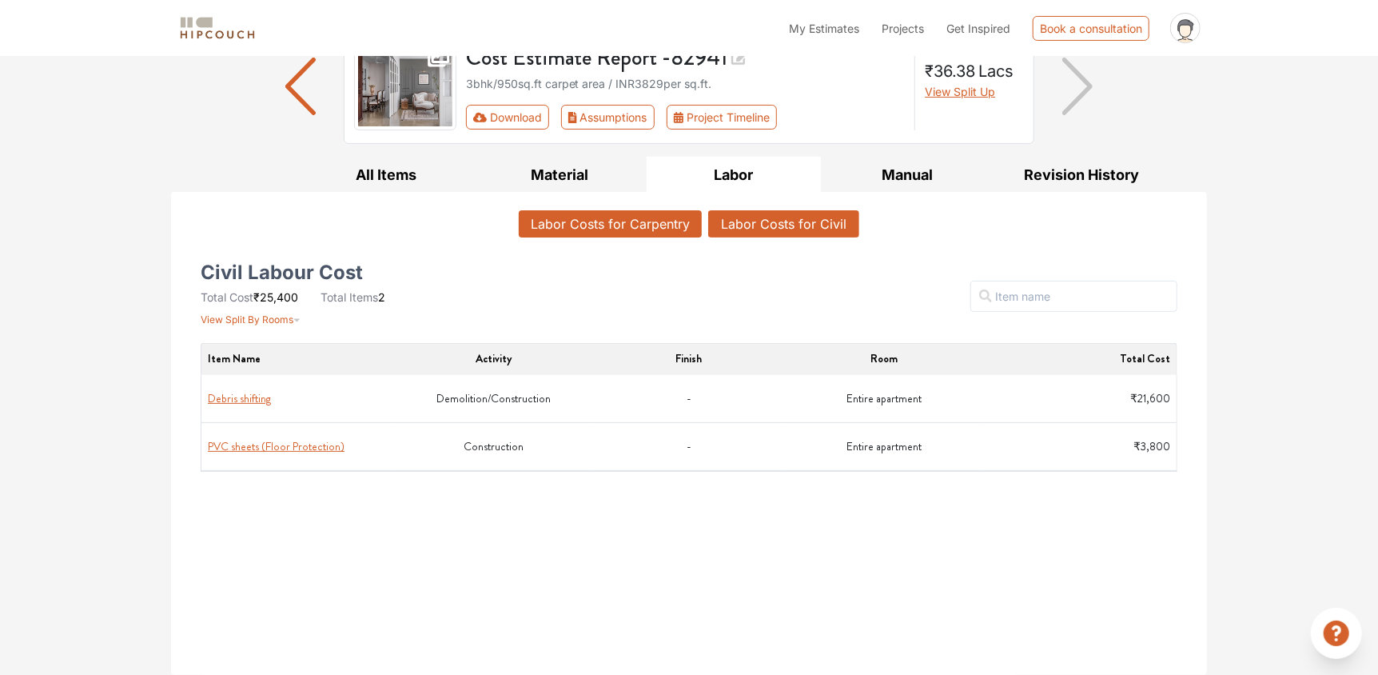
click at [624, 225] on button "Labor Costs for Carpentry" at bounding box center [610, 223] width 183 height 27
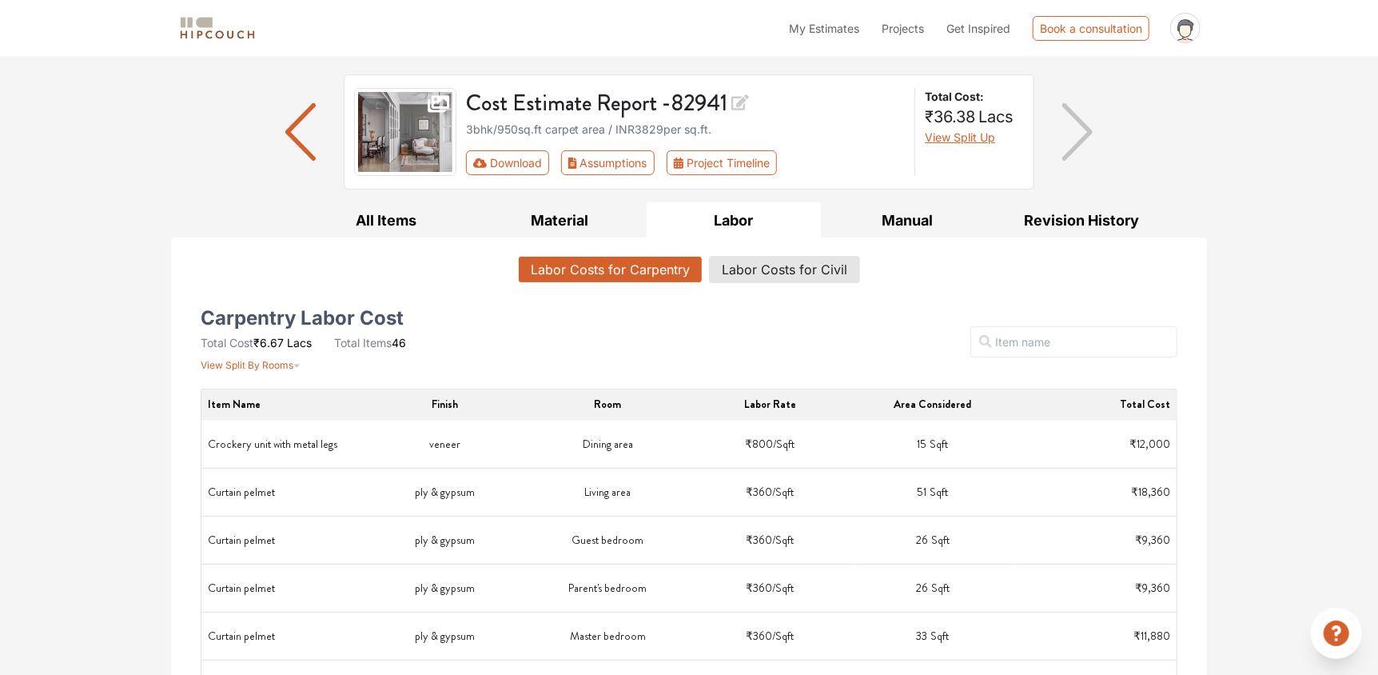
scroll to position [0, 0]
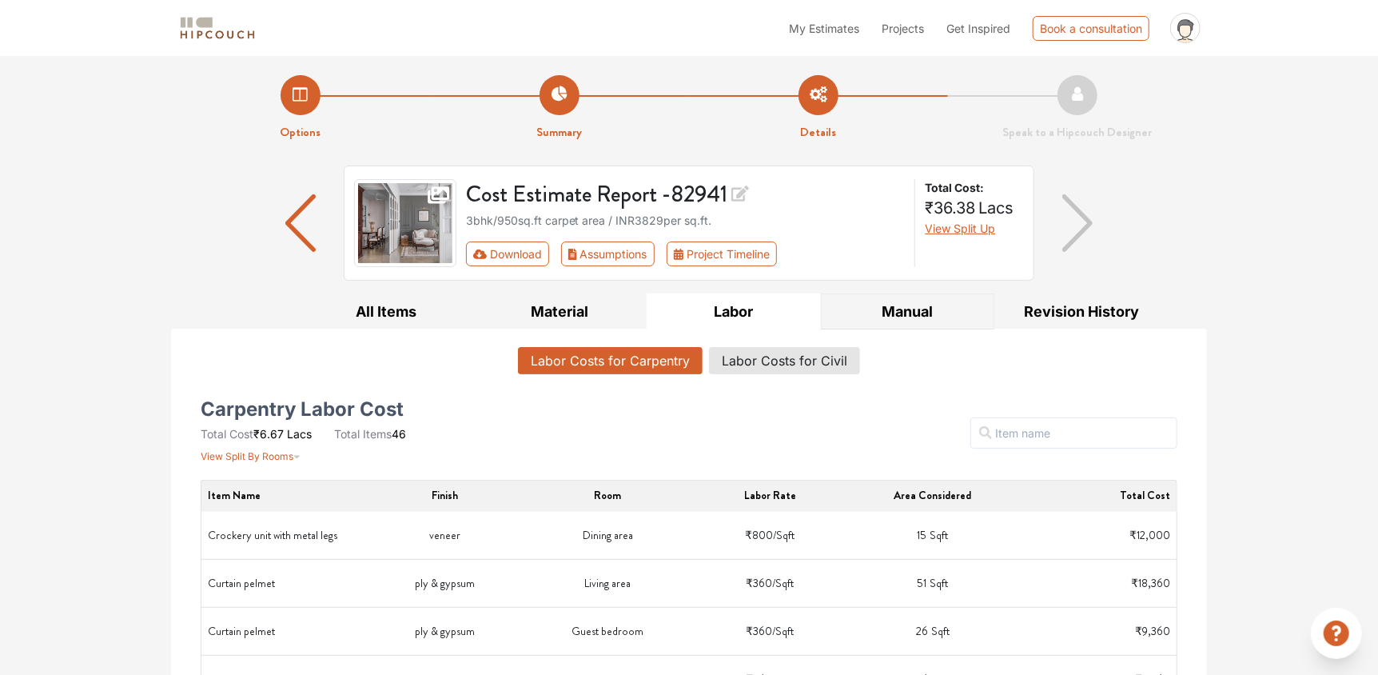
click at [925, 313] on button "Manual" at bounding box center [908, 311] width 174 height 36
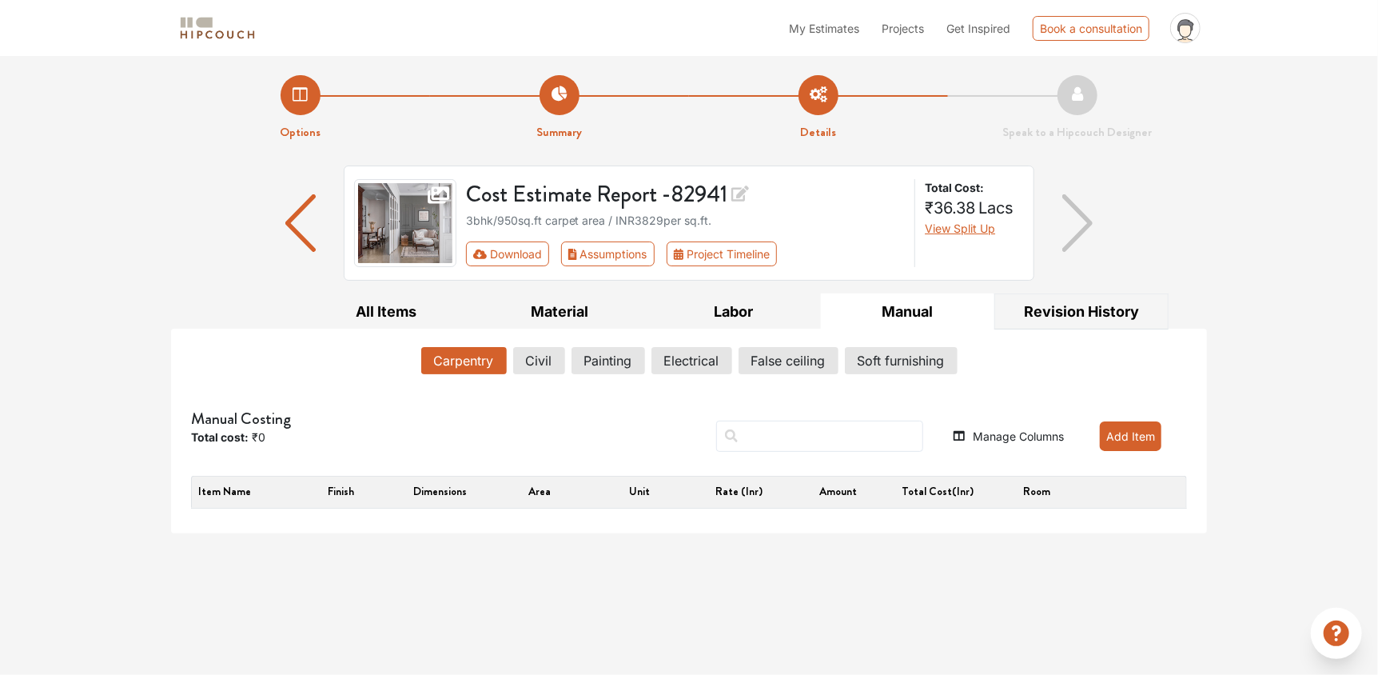
click at [1067, 313] on button "Revision History" at bounding box center [1082, 311] width 174 height 36
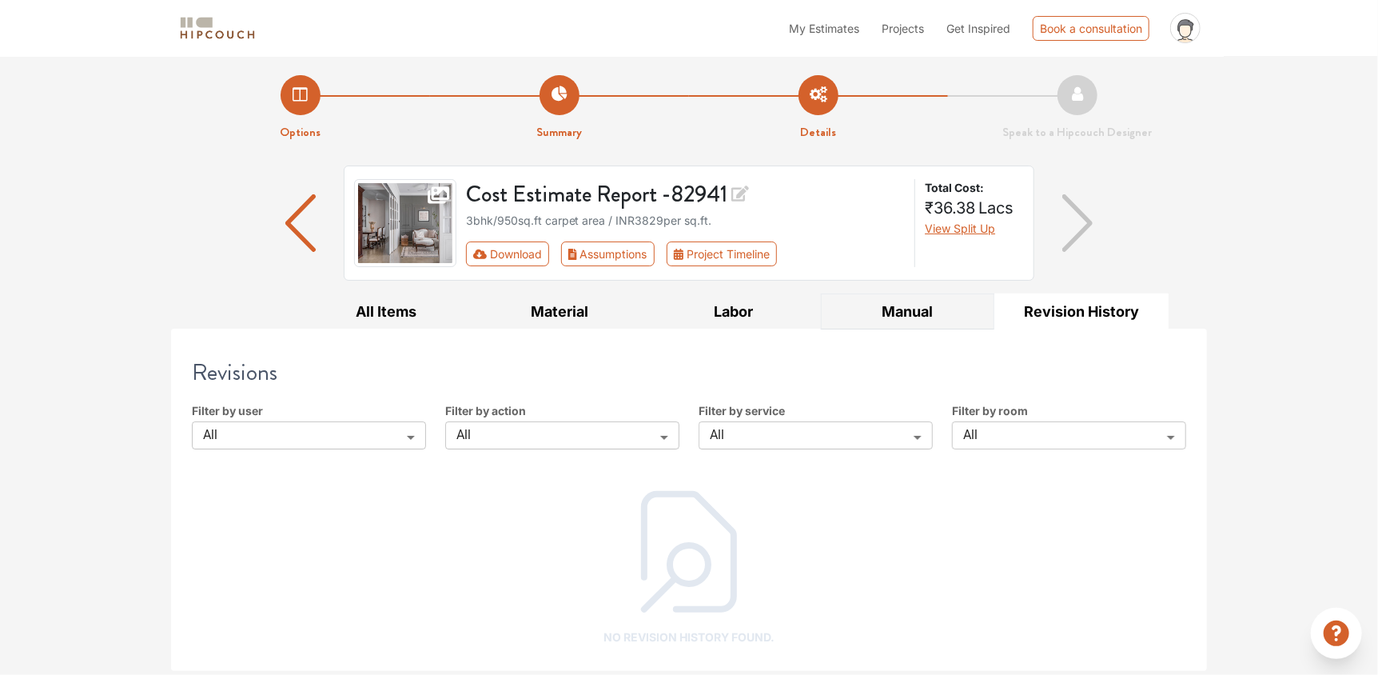
click at [847, 319] on button "Manual" at bounding box center [908, 311] width 174 height 36
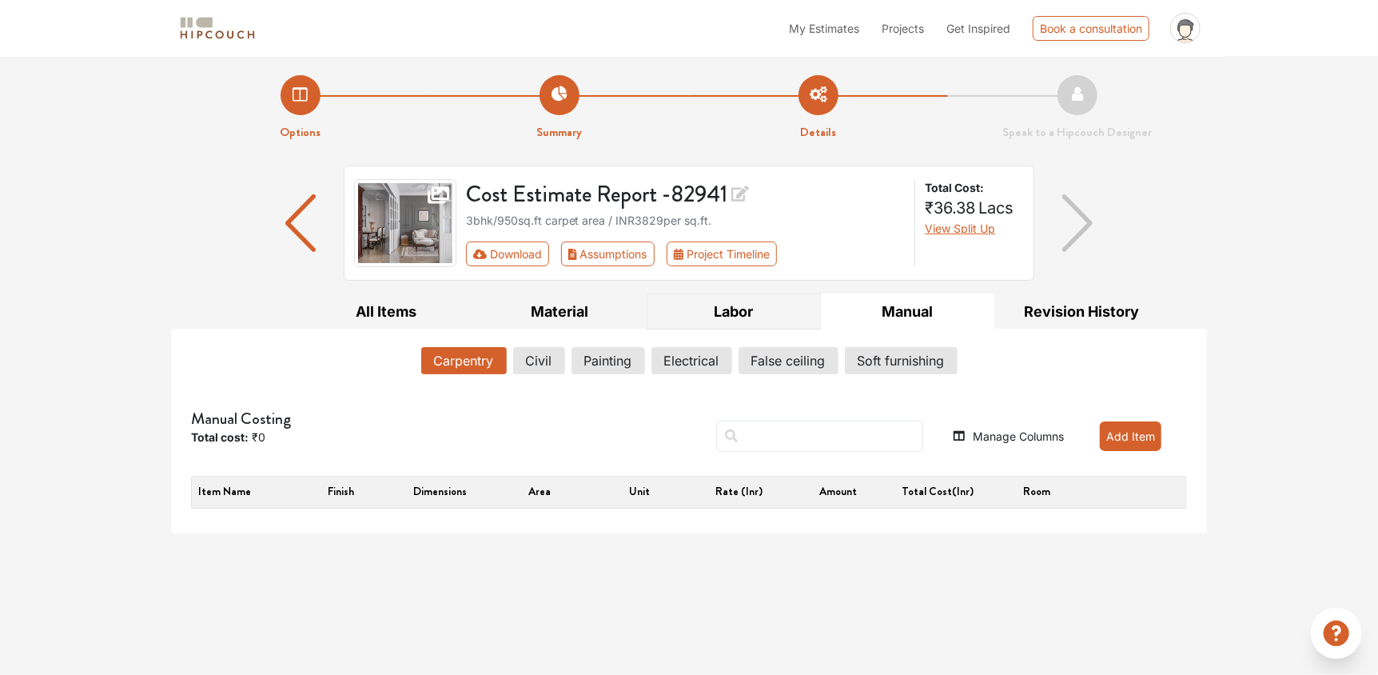
click at [762, 310] on button "Labor" at bounding box center [734, 311] width 174 height 36
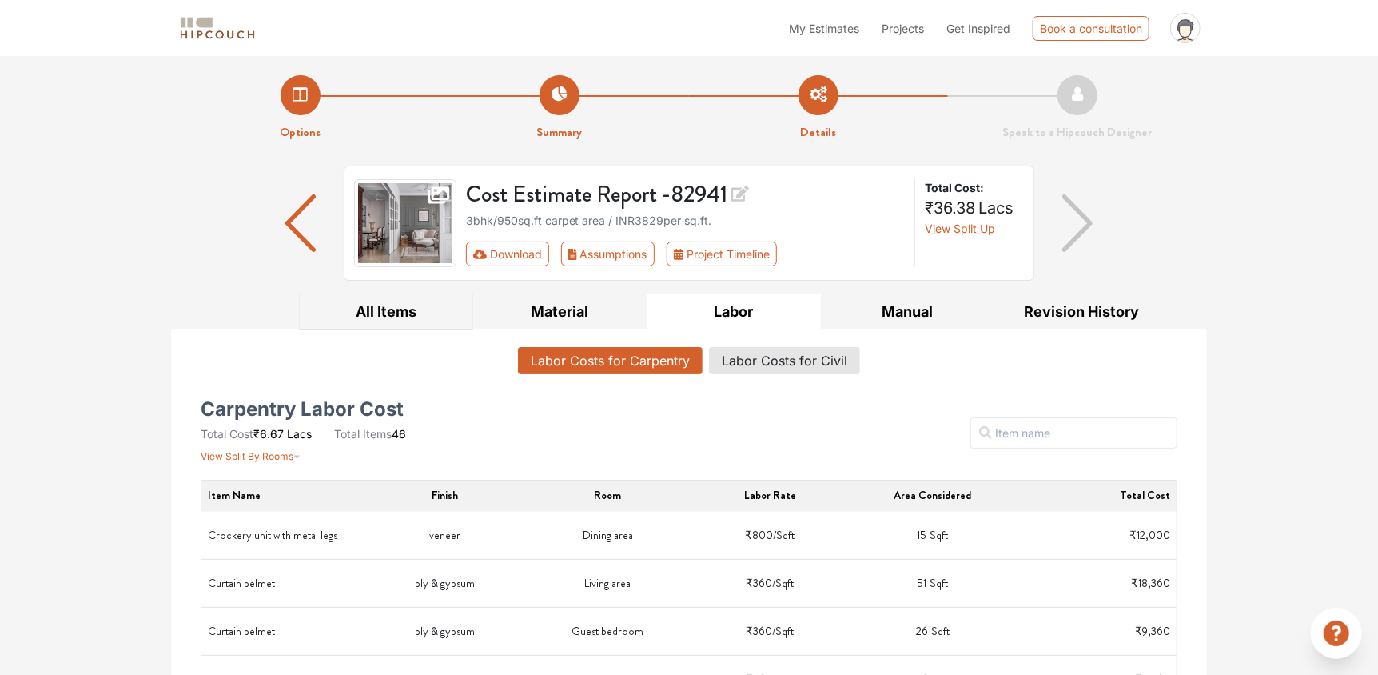
click at [366, 309] on button "All Items" at bounding box center [386, 311] width 174 height 36
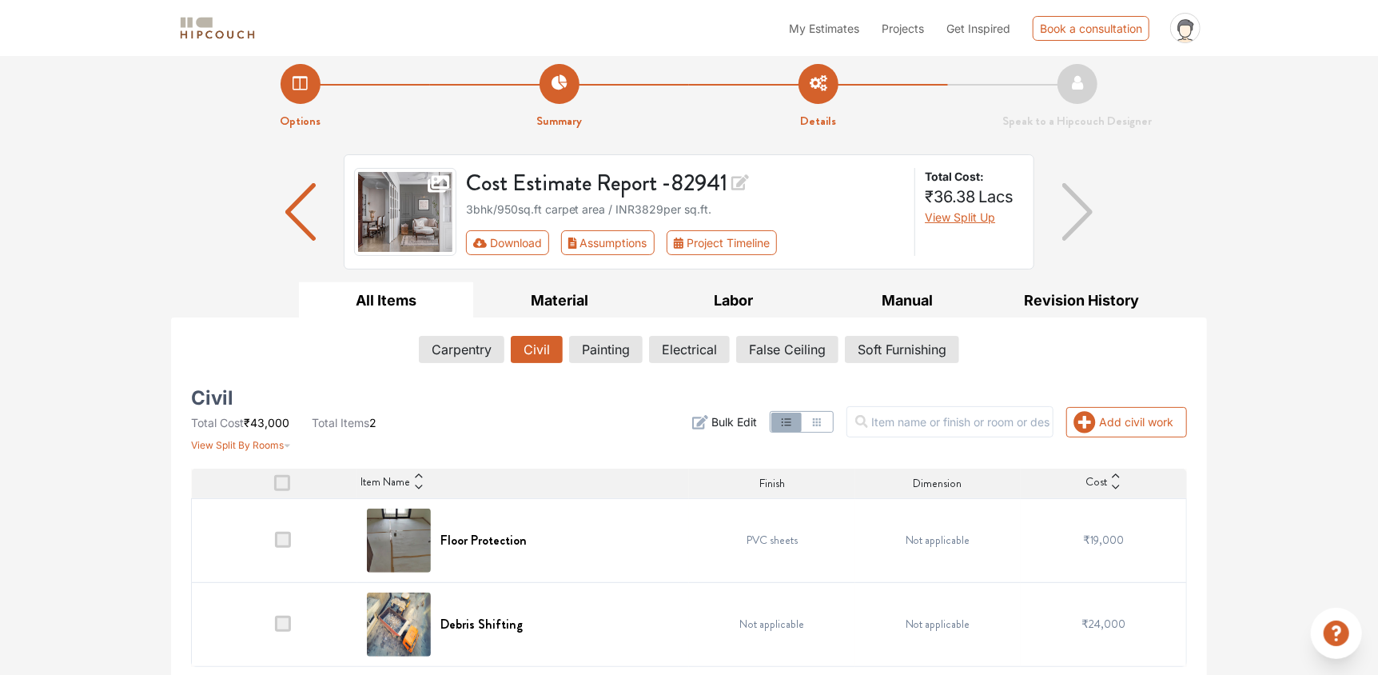
scroll to position [15, 0]
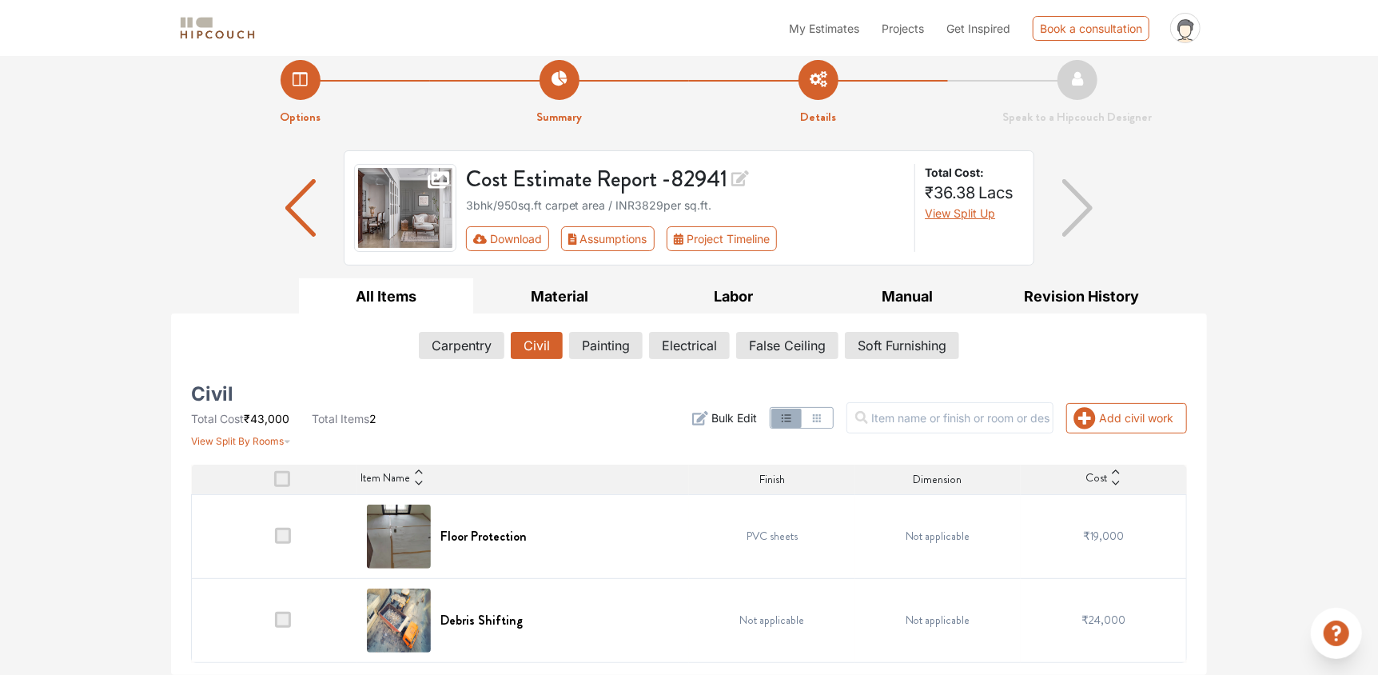
click at [281, 474] on span at bounding box center [282, 479] width 16 height 16
click at [274, 483] on input "checkbox" at bounding box center [274, 483] width 0 height 0
click at [284, 481] on span at bounding box center [282, 479] width 16 height 16
click at [274, 483] on input "checkbox" at bounding box center [274, 483] width 0 height 0
click at [278, 485] on span at bounding box center [282, 479] width 16 height 16
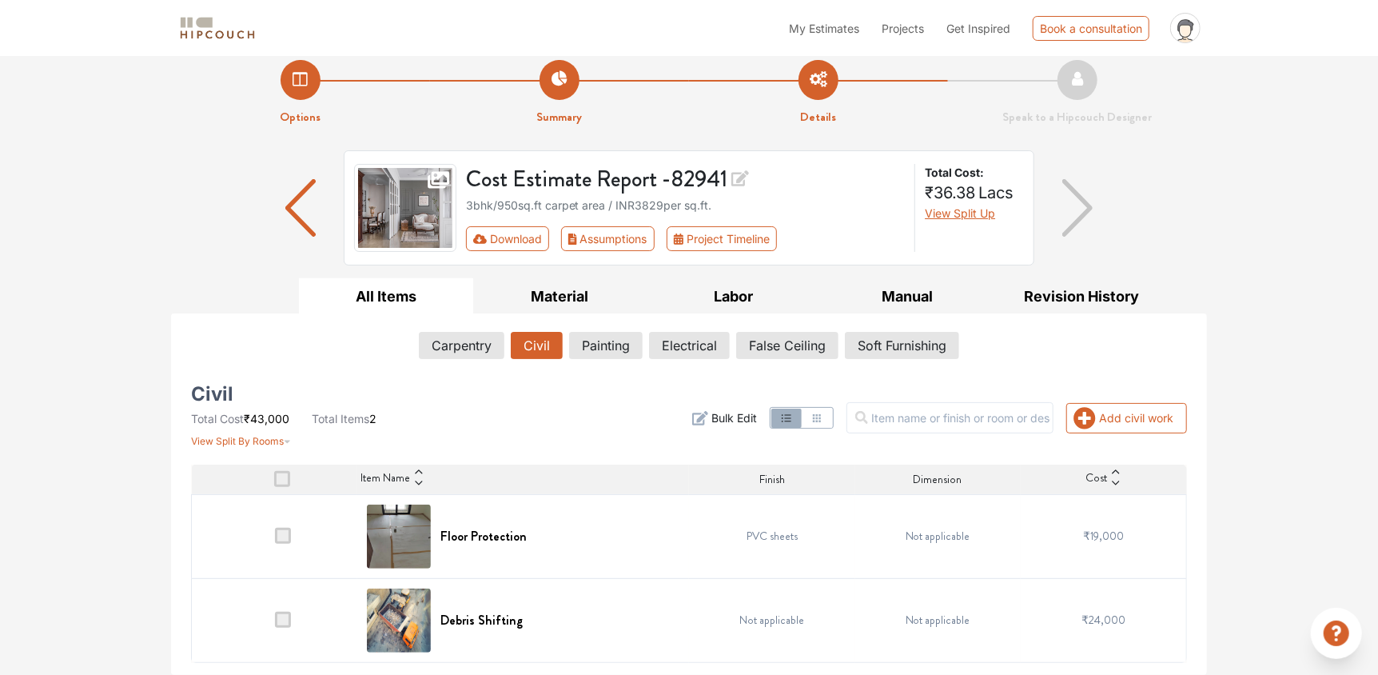
click at [274, 483] on input "checkbox" at bounding box center [274, 483] width 0 height 0
click at [235, 449] on div "Civil Total Cost ₹43,000 Total Items 2 View Split By Rooms Add civil work Filte…" at bounding box center [689, 525] width 996 height 275
click at [244, 440] on span "View Split By Rooms" at bounding box center [237, 441] width 93 height 12
click at [582, 383] on div "Civil Total Cost ₹43,000 Total Items 2 View Split By Rooms Add civil work Filte…" at bounding box center [688, 517] width 1015 height 291
click at [321, 494] on span "₹43,000" at bounding box center [320, 488] width 37 height 14
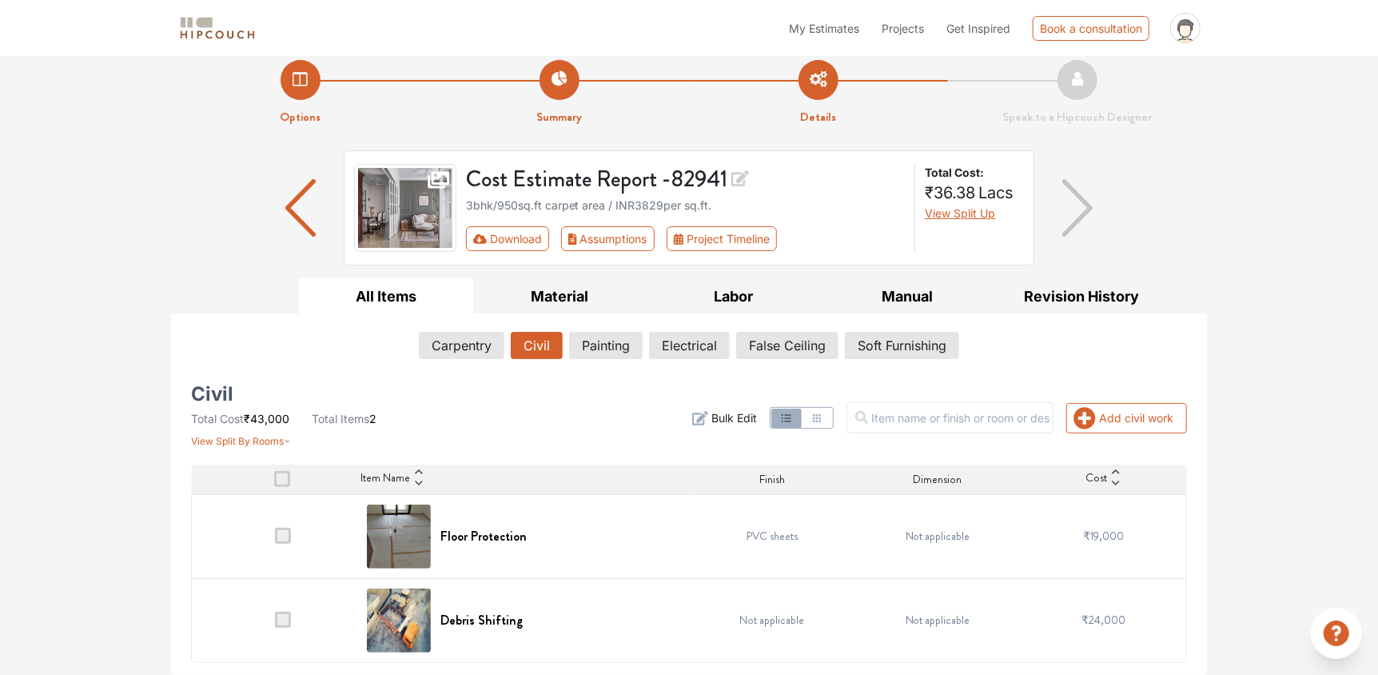
click at [511, 435] on div "Civil Total Cost ₹43,000 Total Items 2 View Split By Rooms" at bounding box center [350, 418] width 338 height 61
click at [284, 621] on span at bounding box center [283, 620] width 16 height 16
click at [275, 624] on input "checkbox" at bounding box center [275, 624] width 0 height 0
click at [417, 624] on img at bounding box center [399, 620] width 64 height 64
click at [481, 357] on button "Carpentry" at bounding box center [462, 345] width 84 height 27
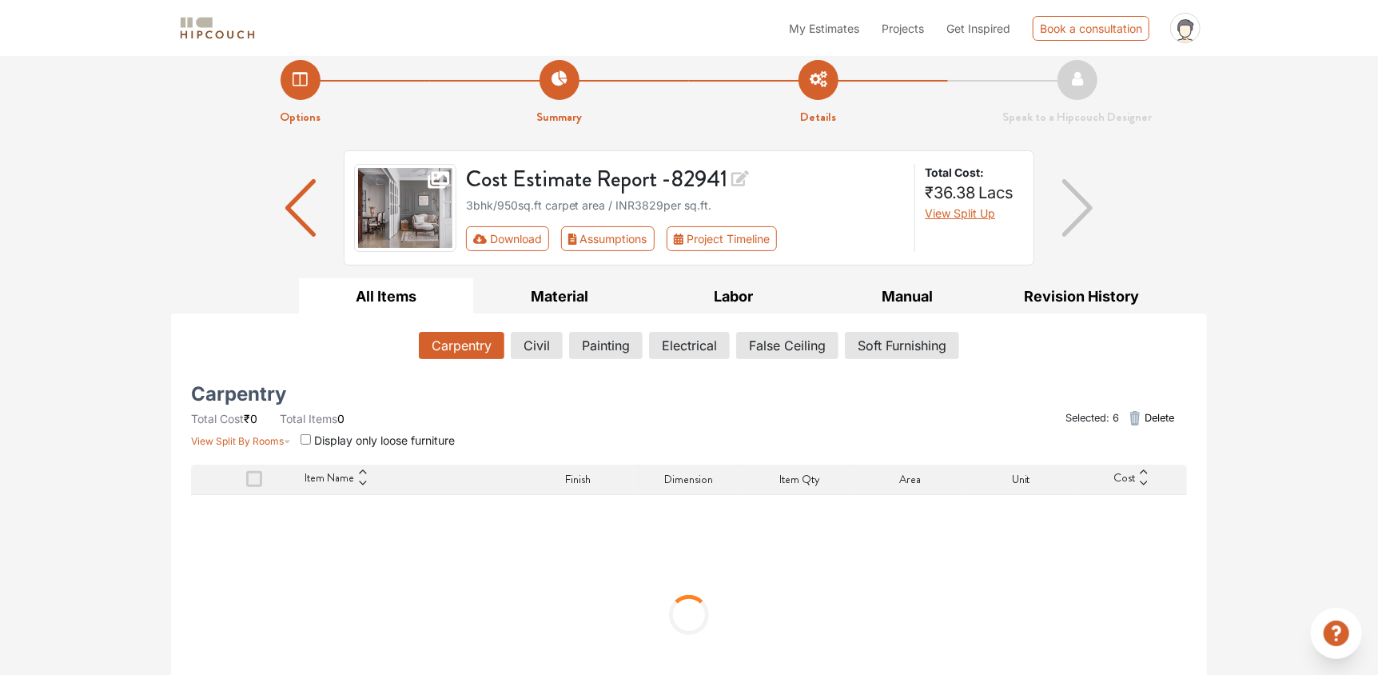
click at [304, 441] on input "checkbox" at bounding box center [306, 439] width 10 height 10
checkbox input "true"
click at [568, 294] on button "Material" at bounding box center [560, 296] width 174 height 36
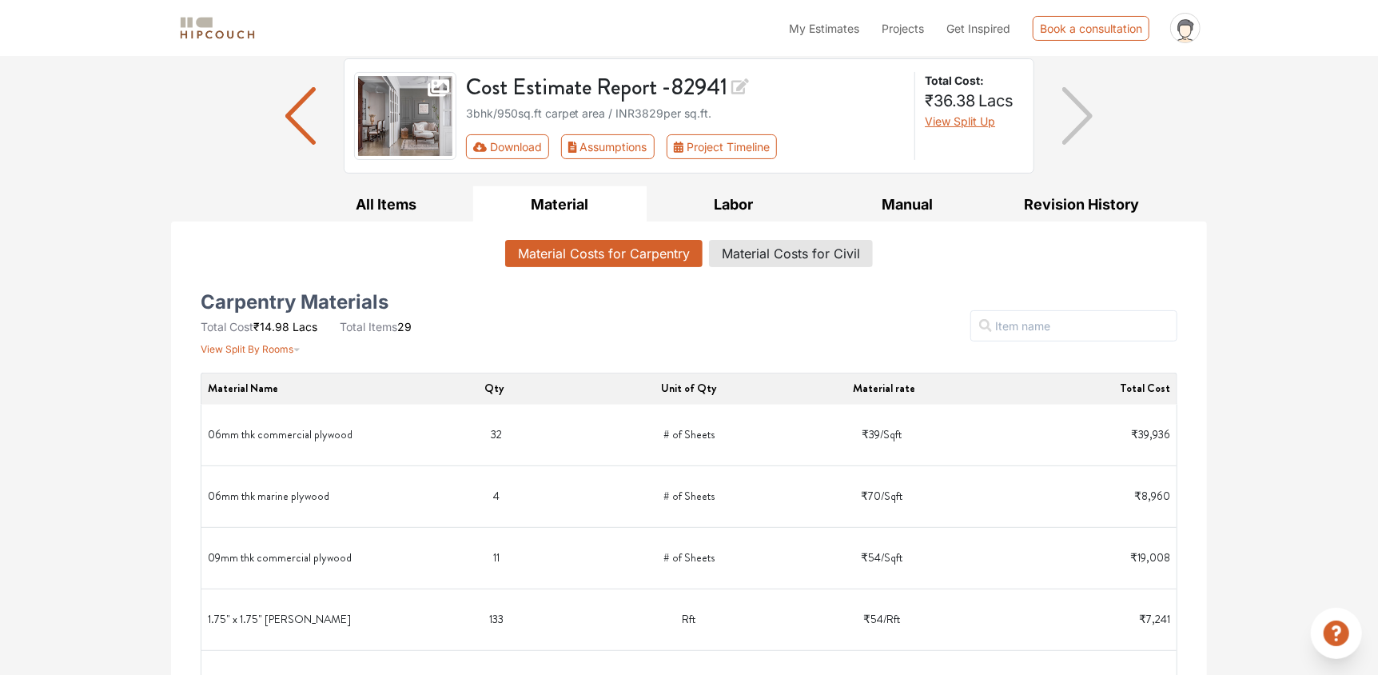
scroll to position [0, 0]
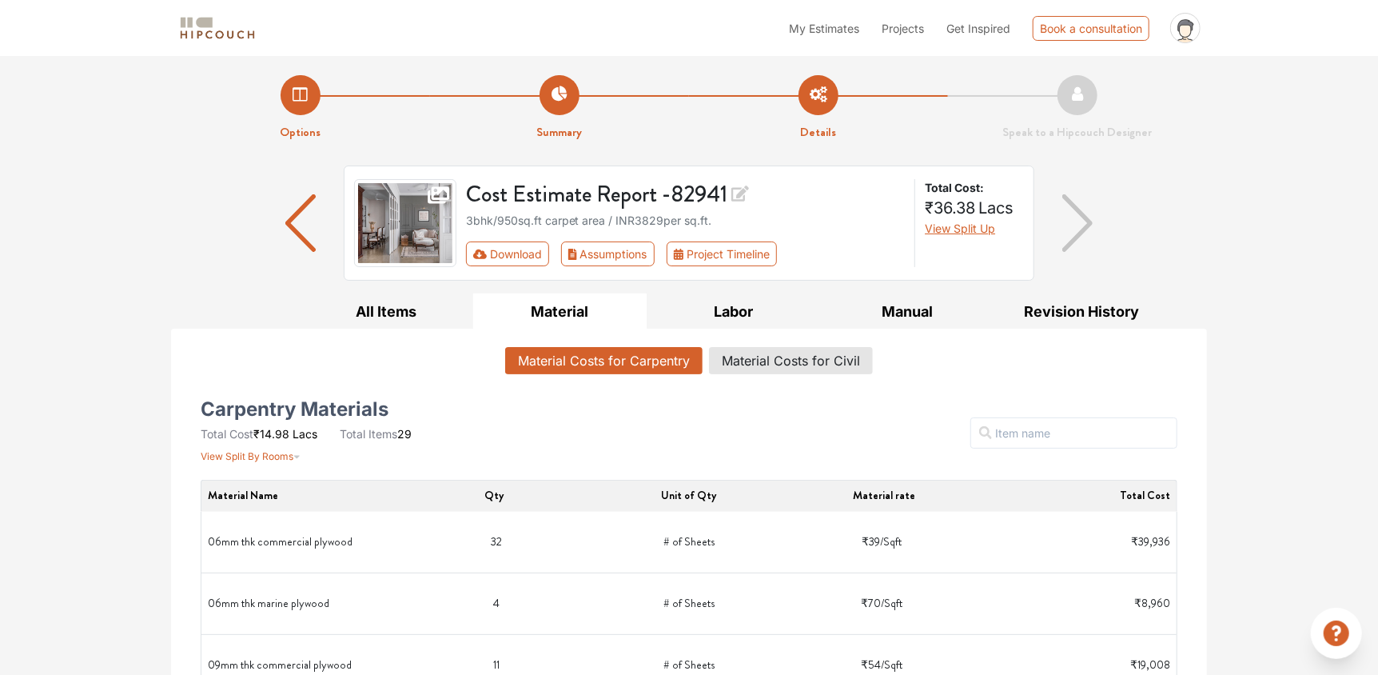
click at [1077, 262] on button "button" at bounding box center [1078, 223] width 31 height 115
click at [1079, 241] on img "button" at bounding box center [1078, 223] width 31 height 58
click at [1079, 221] on img "button" at bounding box center [1078, 223] width 31 height 58
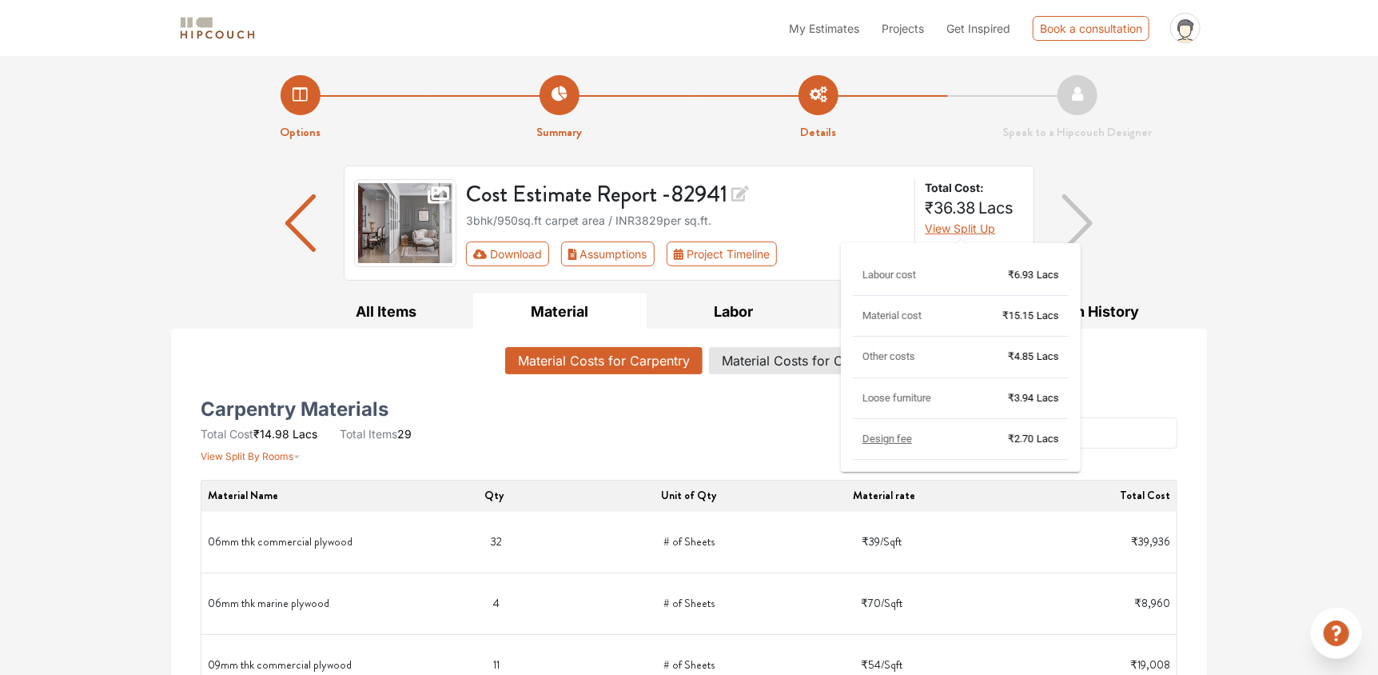
click at [941, 235] on span "View Split Up" at bounding box center [960, 228] width 70 height 14
click at [959, 230] on span "View Split Up" at bounding box center [960, 228] width 70 height 14
click at [959, 221] on span "View Split Up" at bounding box center [960, 228] width 70 height 14
